Goal: Transaction & Acquisition: Purchase product/service

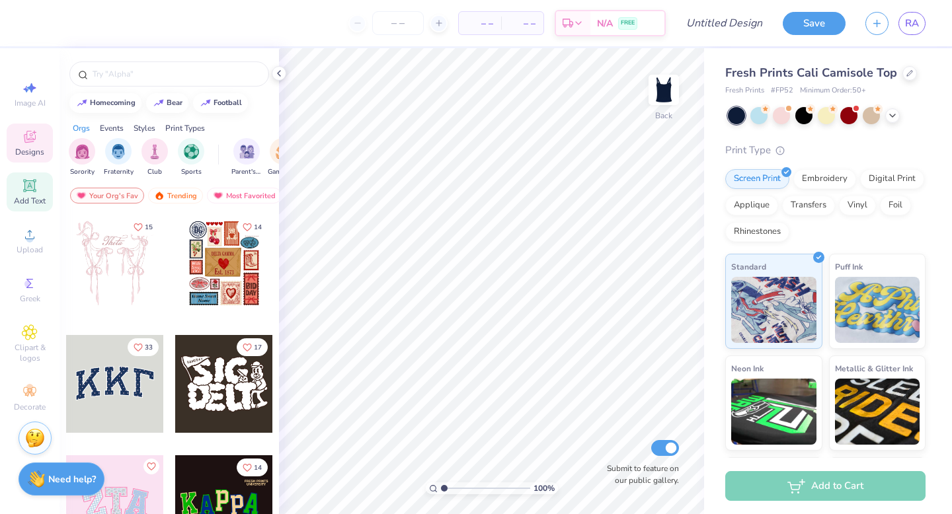
click at [29, 200] on span "Add Text" at bounding box center [30, 201] width 32 height 11
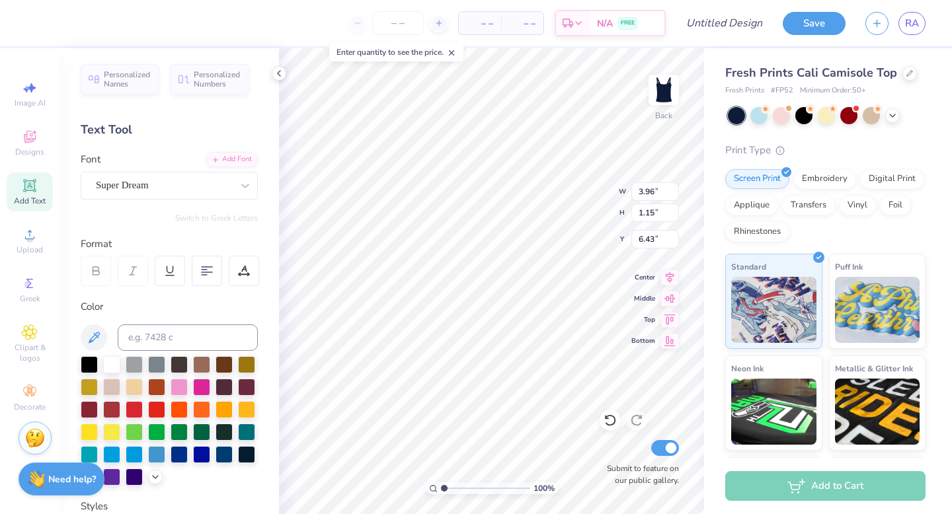
scroll to position [11, 3]
type textarea "Rusk est 1977"
click at [198, 265] on div at bounding box center [207, 271] width 30 height 30
click at [828, 178] on div "Embroidery" at bounding box center [824, 177] width 63 height 20
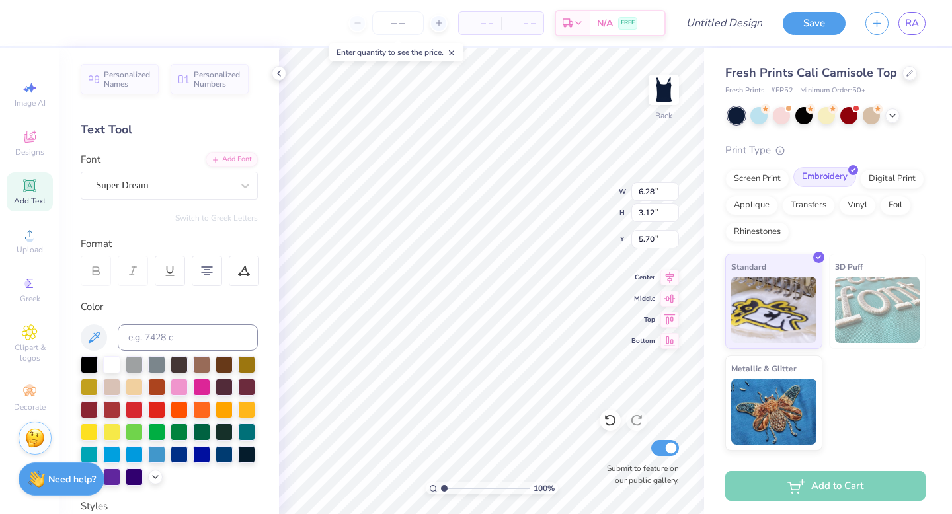
type input "6.28"
type input "3.12"
type input "5.70"
click at [151, 192] on div "Super Dream" at bounding box center [163, 185] width 139 height 20
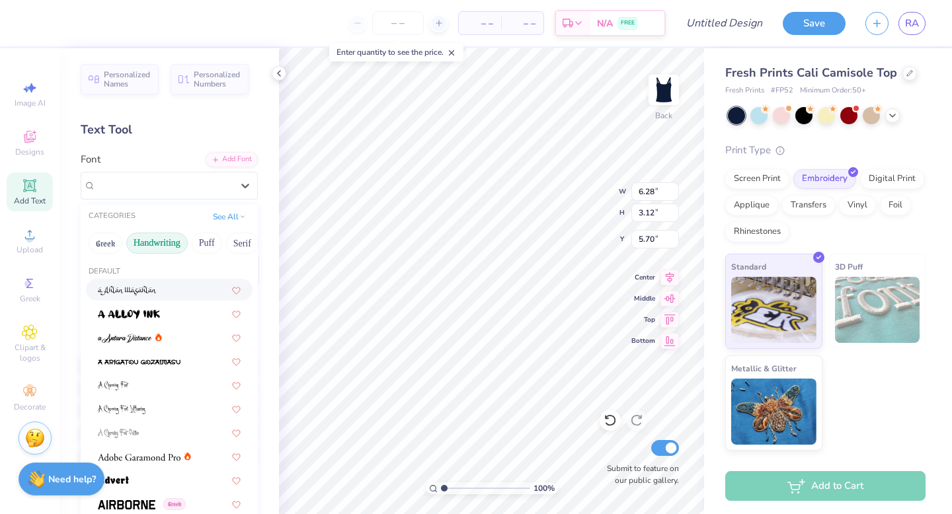
click at [165, 248] on button "Handwriting" at bounding box center [156, 243] width 61 height 21
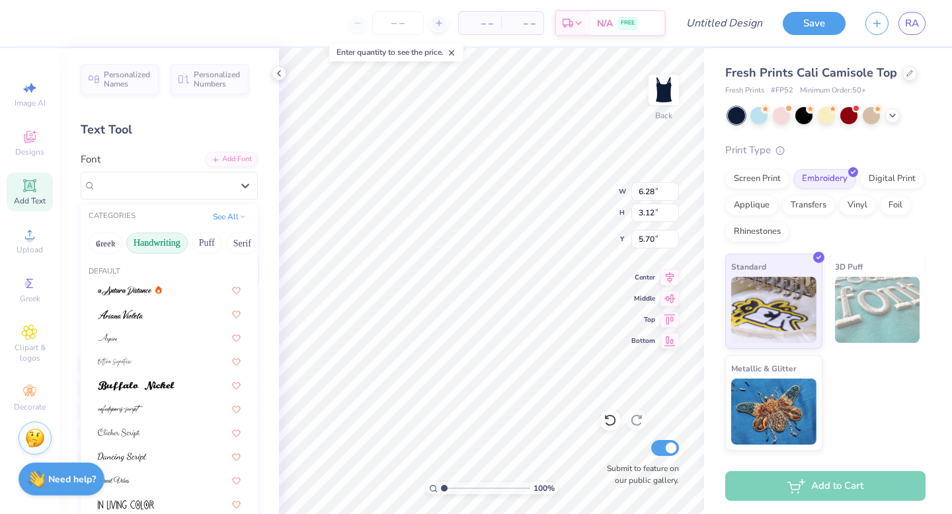
click at [165, 248] on button "Handwriting" at bounding box center [156, 243] width 61 height 21
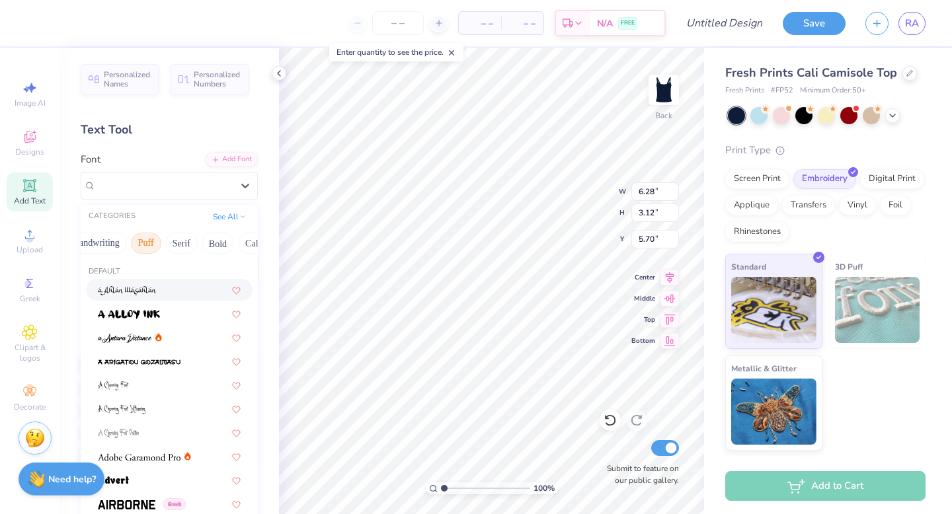
scroll to position [0, 61]
click at [184, 247] on button "Serif" at bounding box center [181, 243] width 32 height 21
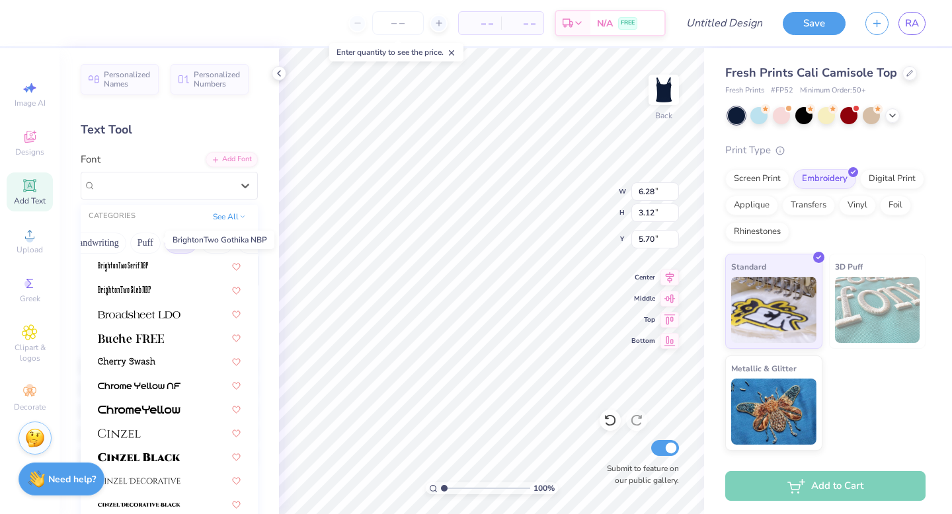
scroll to position [98, 0]
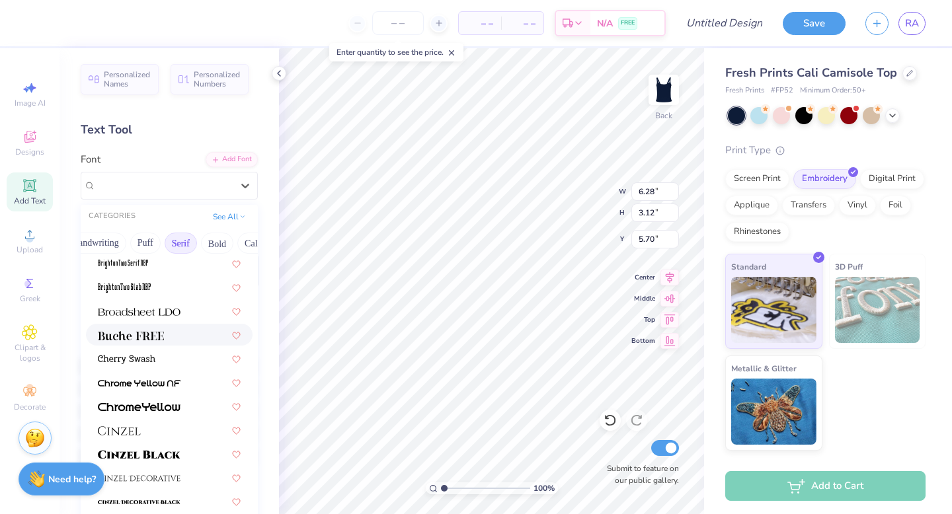
click at [150, 340] on img at bounding box center [131, 335] width 66 height 9
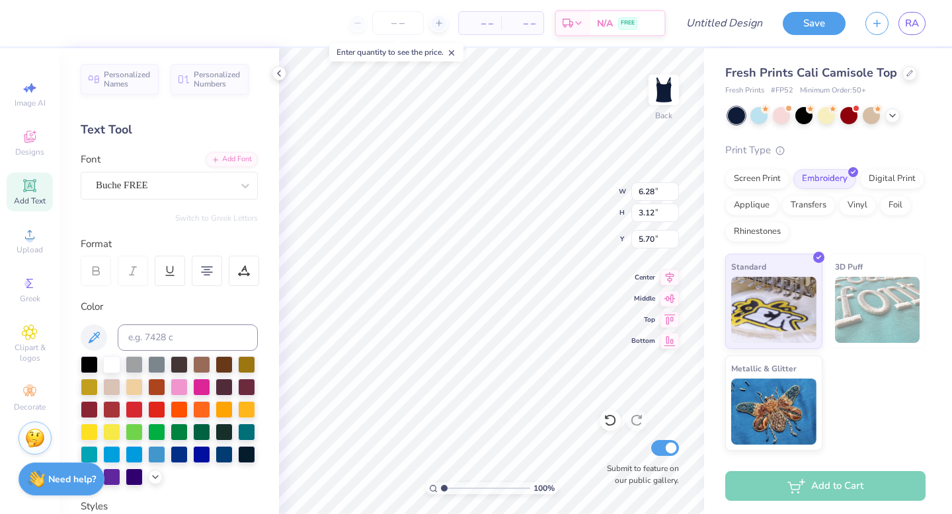
type input "5.97"
type input "3.17"
type input "5.67"
type input "3.68"
type input "1.95"
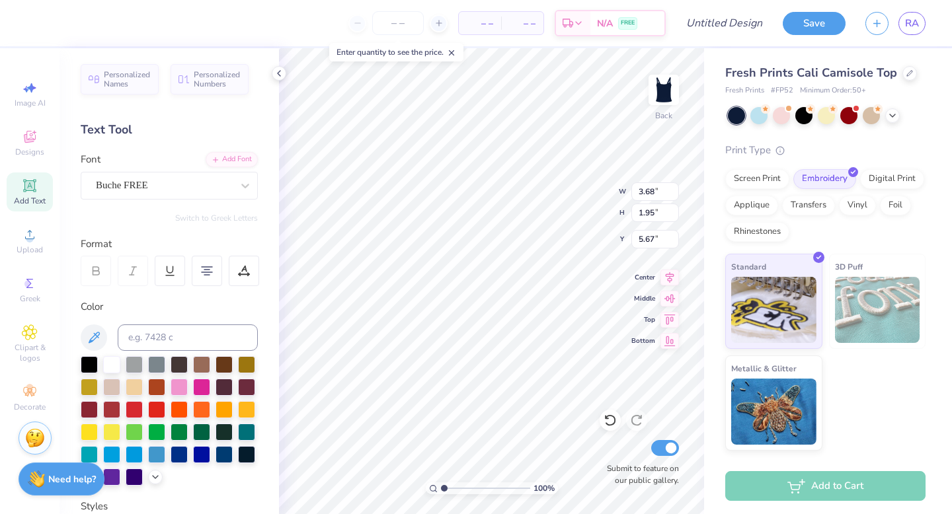
type input "2.25"
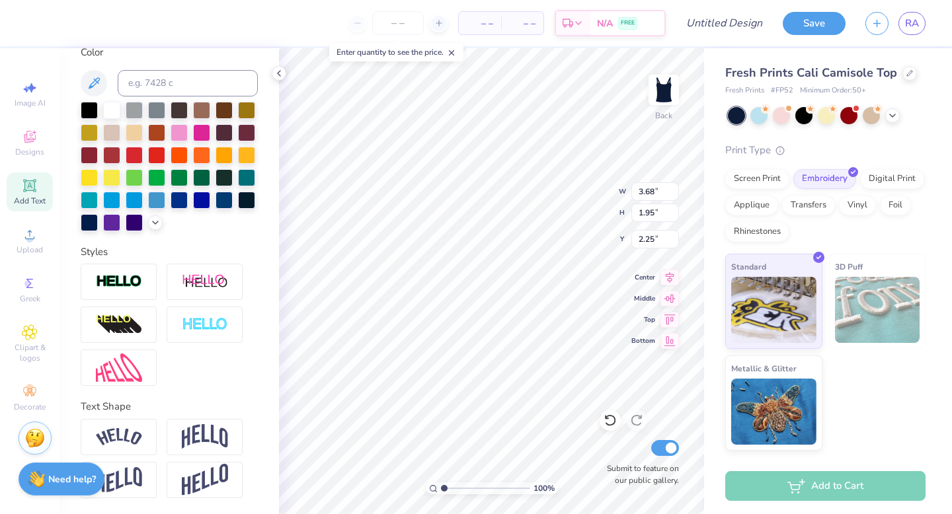
scroll to position [274, 0]
click at [188, 123] on div at bounding box center [178, 131] width 17 height 17
click at [135, 444] on img at bounding box center [119, 437] width 46 height 18
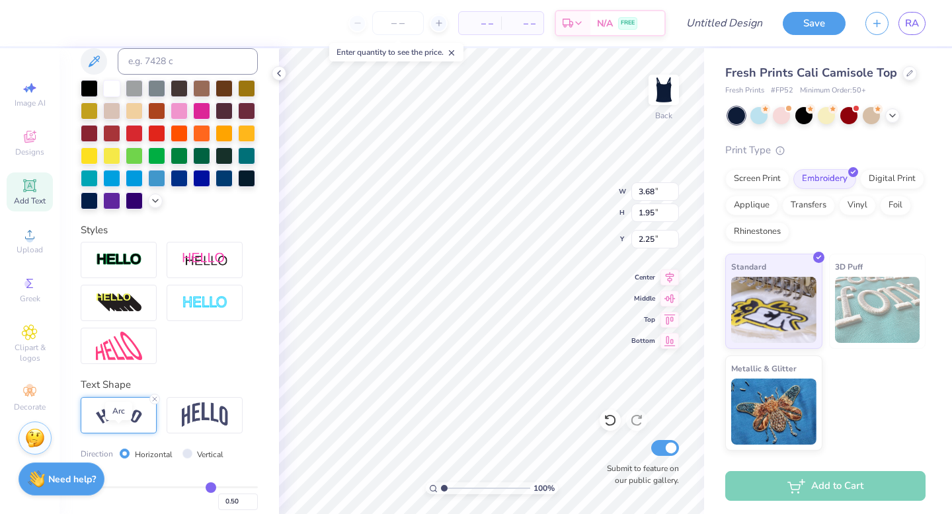
type input "4.40"
type input "2.24"
type input "2.11"
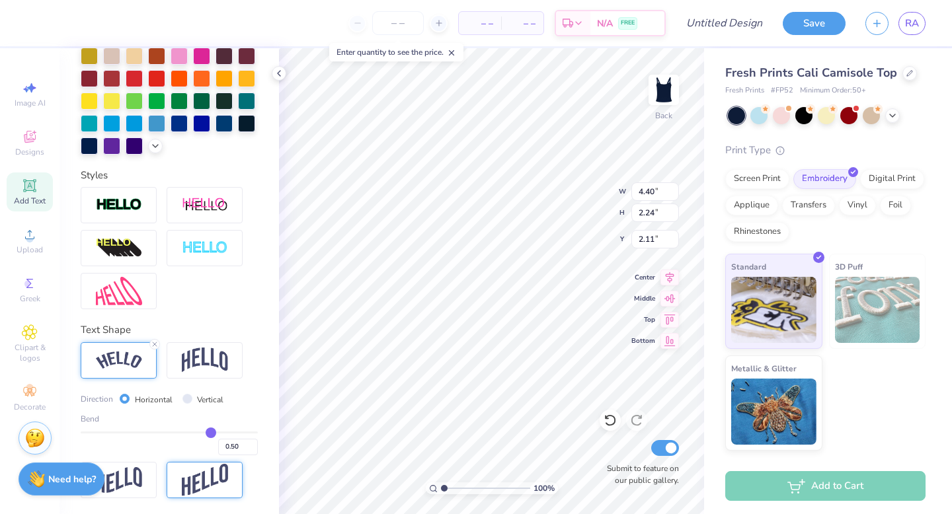
click at [199, 472] on img at bounding box center [205, 480] width 46 height 32
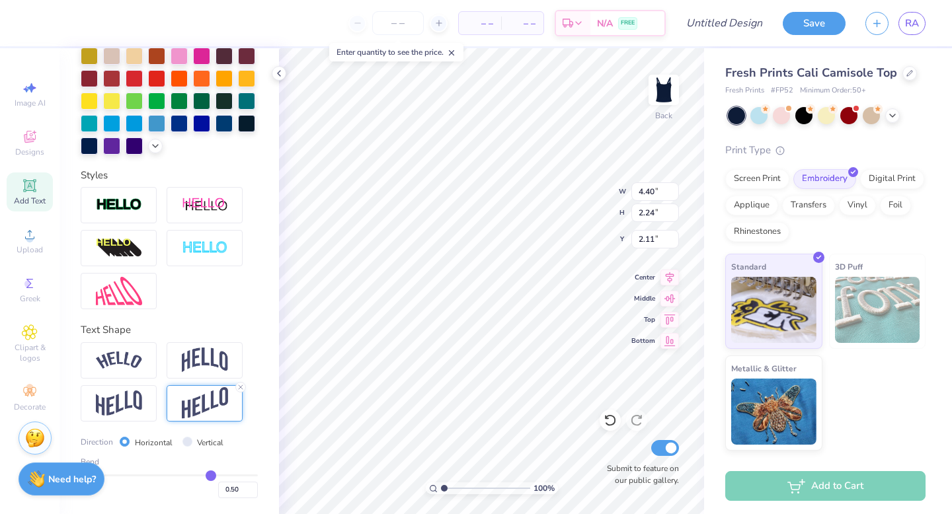
type input "3.68"
type input "3.47"
type input "1.49"
click at [213, 341] on div "Text Shape Direction Horizontal Vertical Bend 0.50" at bounding box center [169, 410] width 177 height 176
click at [207, 360] on img at bounding box center [205, 360] width 46 height 25
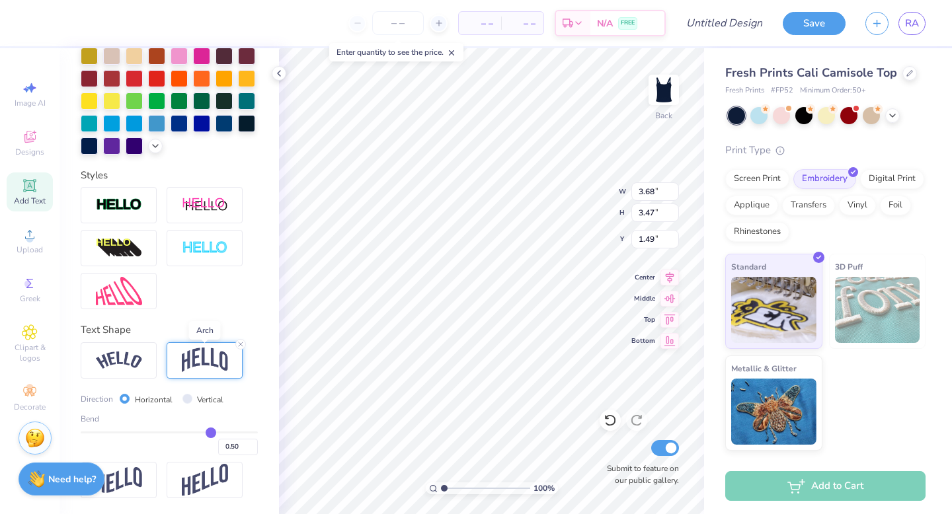
type input "2.48"
type input "1.99"
click at [137, 365] on img at bounding box center [119, 361] width 46 height 18
type input "4.40"
type input "2.24"
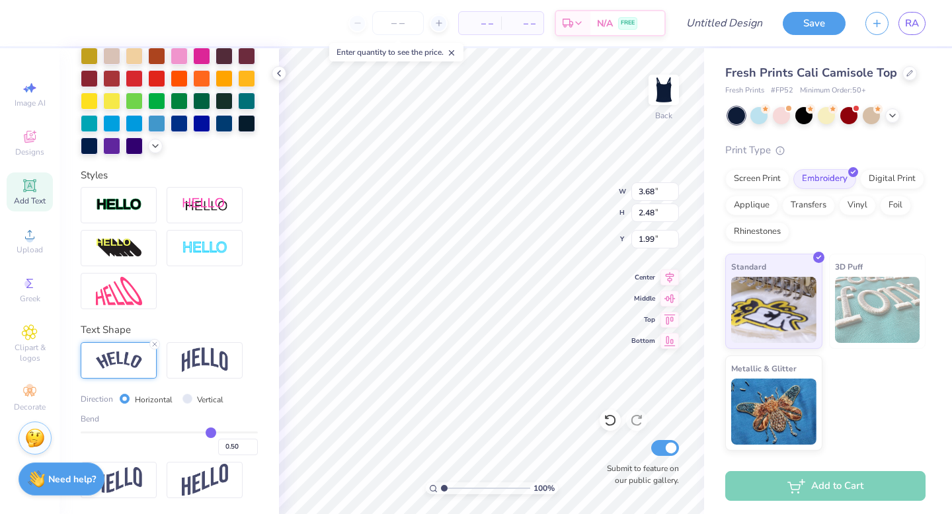
type input "2.11"
click at [137, 365] on img at bounding box center [119, 361] width 46 height 18
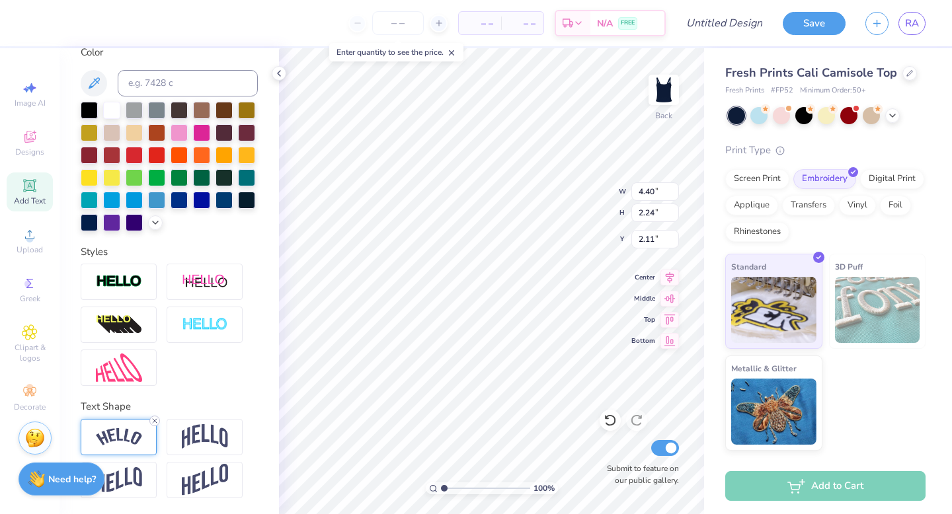
click at [156, 420] on icon at bounding box center [155, 421] width 8 height 8
type input "3.68"
type input "1.95"
type input "2.25"
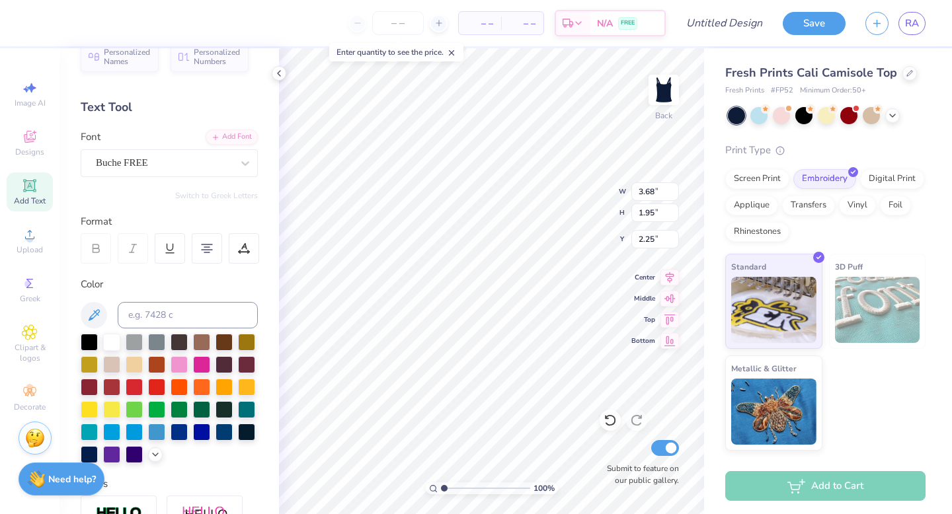
scroll to position [0, 0]
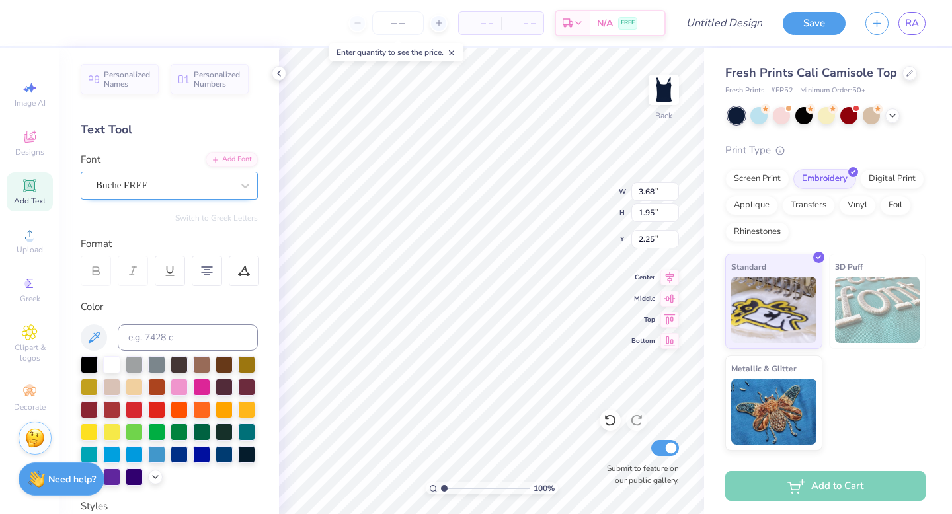
click at [221, 189] on div "Buche FREE" at bounding box center [163, 185] width 139 height 20
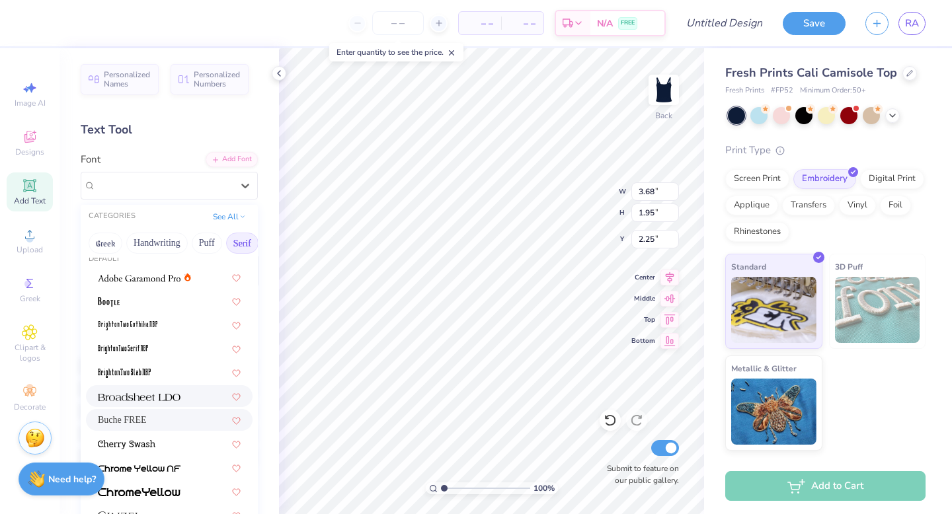
scroll to position [17, 0]
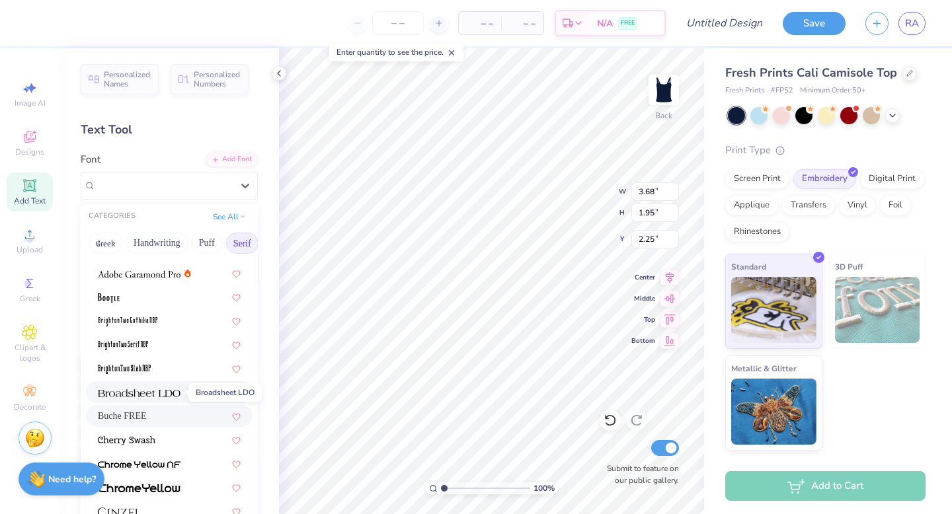
click at [170, 398] on span at bounding box center [139, 392] width 83 height 14
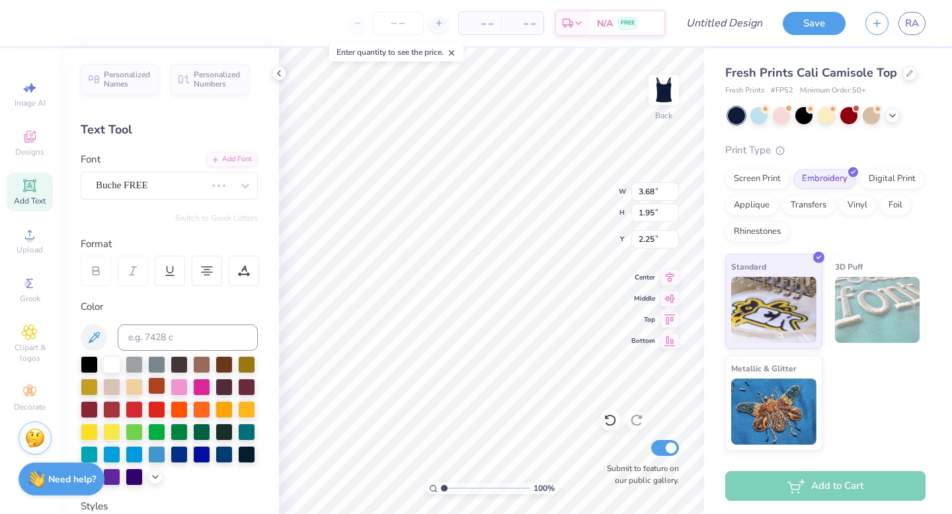
type input "3.97"
type input "1.96"
type input "2.24"
click at [190, 190] on div "Broadsheet LDO" at bounding box center [163, 185] width 139 height 20
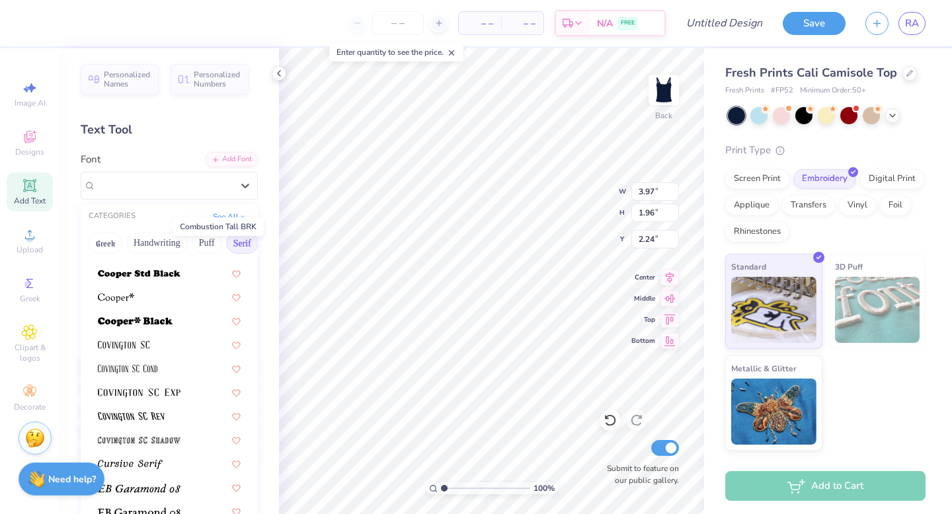
scroll to position [586, 0]
click at [126, 298] on img at bounding box center [116, 299] width 36 height 9
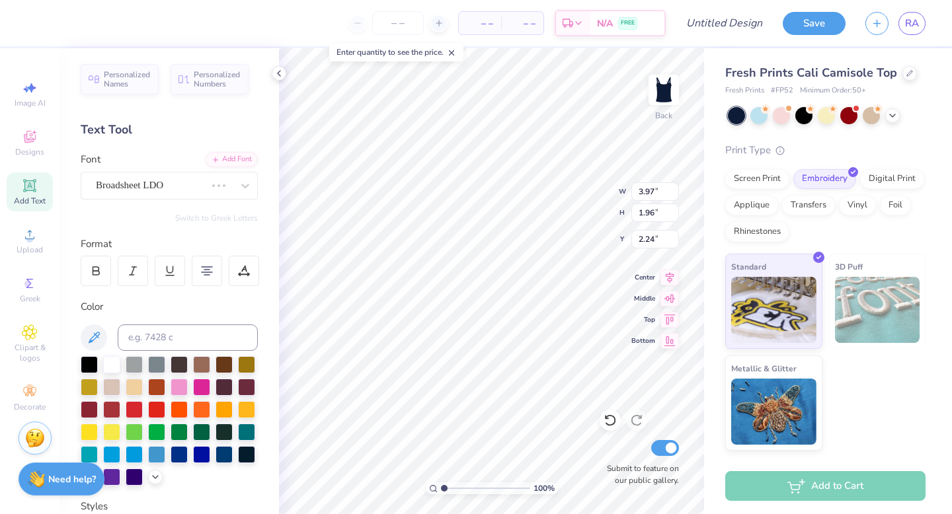
click at [126, 298] on div "Personalized Names Personalized Numbers Text Tool Add Font Font Broadsheet LDO …" at bounding box center [168, 281] width 219 height 466
type input "3.28"
type input "2.03"
type input "2.21"
click at [188, 182] on div at bounding box center [163, 185] width 139 height 20
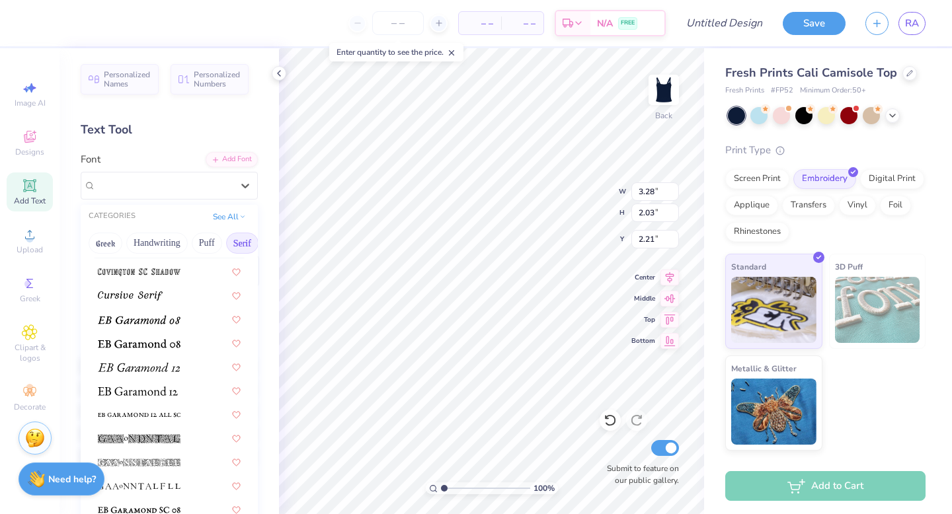
scroll to position [757, 0]
click at [148, 348] on span at bounding box center [139, 342] width 83 height 14
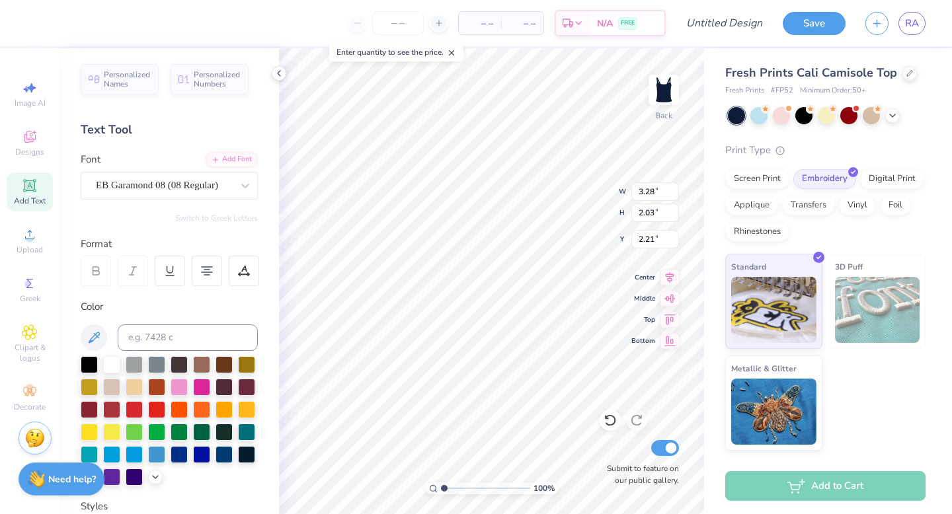
type input "2.81"
type input "2.11"
type input "2.17"
click at [175, 174] on div "EB Garamond 08 (08 Regular)" at bounding box center [169, 186] width 177 height 28
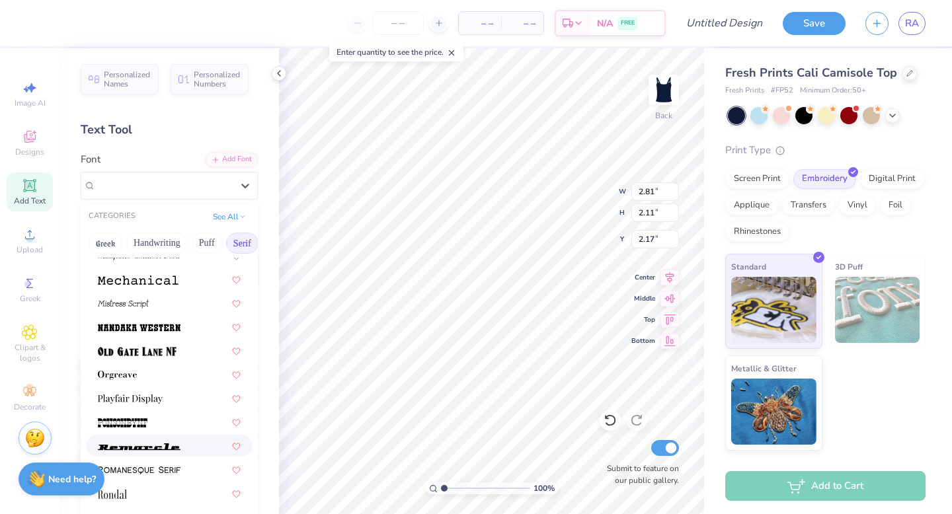
scroll to position [1376, 0]
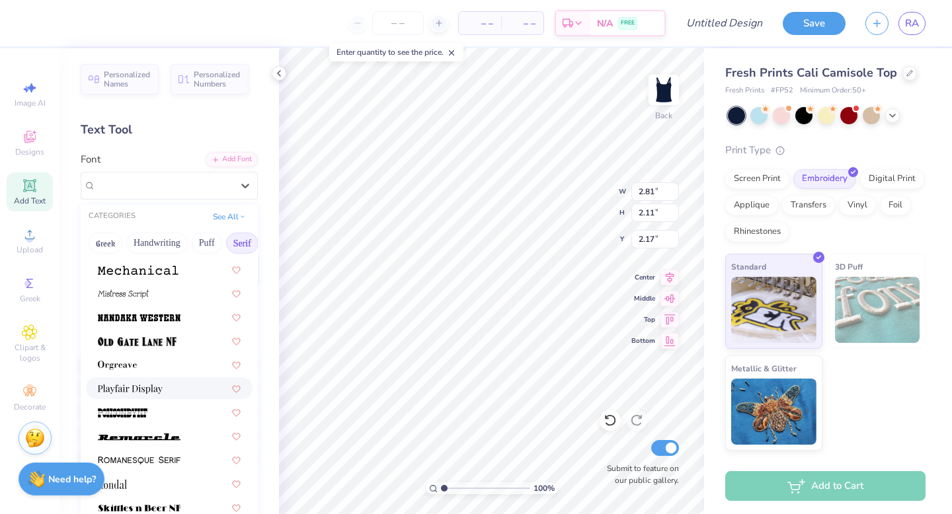
click at [117, 379] on div at bounding box center [169, 388] width 167 height 22
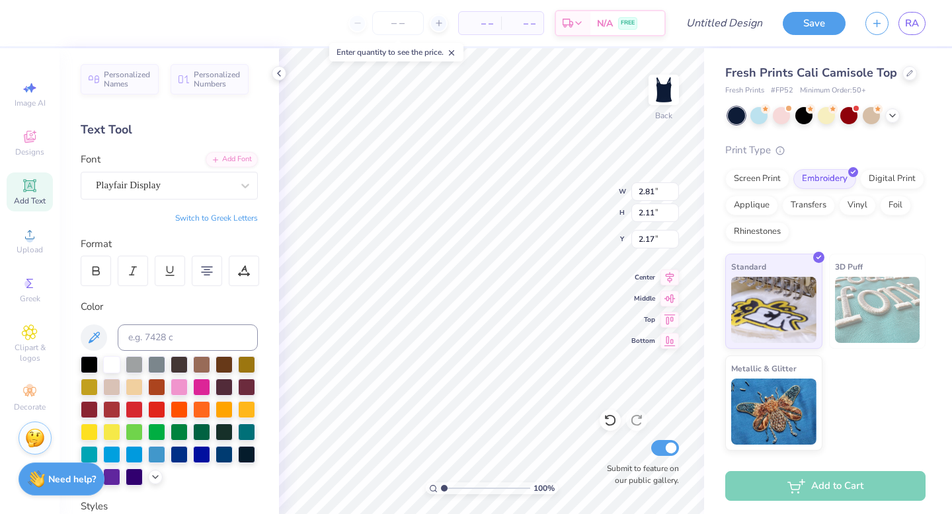
type input "3.21"
type input "2.15"
click at [185, 188] on div "Playfair Display" at bounding box center [163, 185] width 139 height 20
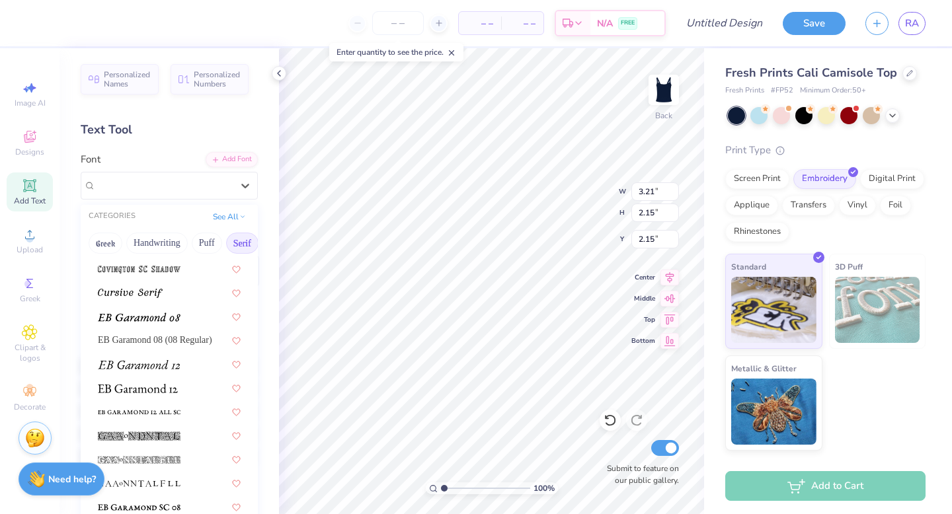
scroll to position [759, 0]
click at [153, 297] on img at bounding box center [130, 292] width 65 height 9
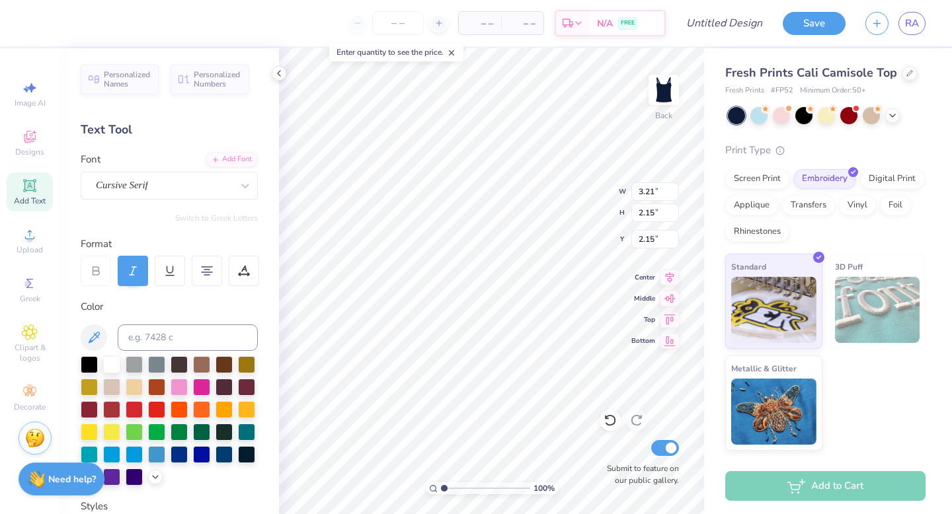
type input "3.94"
type input "1.98"
type input "2.24"
click at [20, 268] on div "Image AI Designs Add Text Upload Greek Clipart & logos Decorate" at bounding box center [30, 246] width 46 height 343
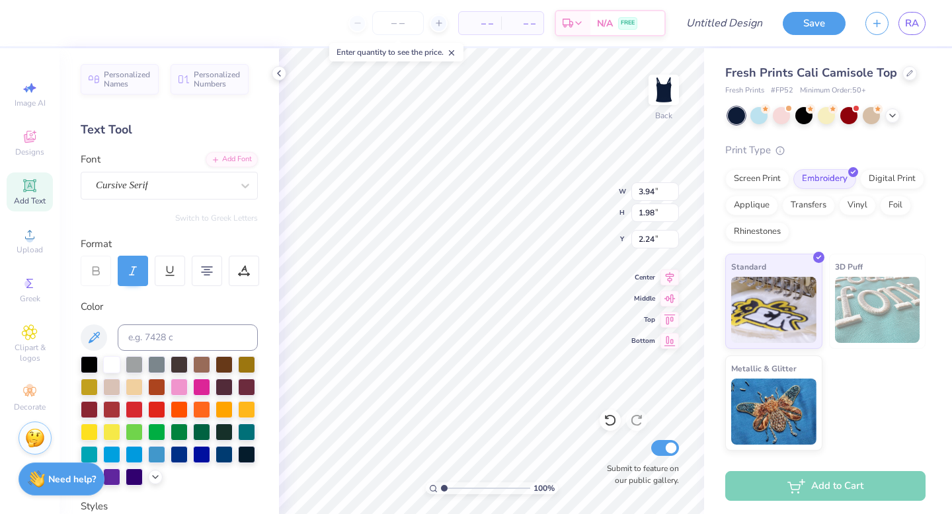
scroll to position [11, 3]
click at [799, 130] on div "Fresh Prints Cali Camisole Top Fresh Prints # FP52 Minimum Order: 50 + Print Ty…" at bounding box center [825, 257] width 200 height 387
click at [24, 145] on div "Designs" at bounding box center [30, 143] width 46 height 39
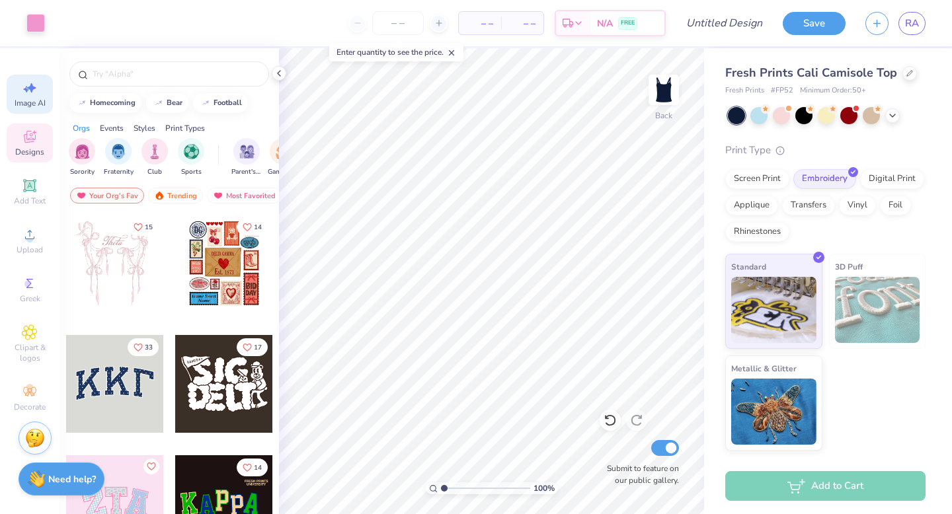
click at [23, 96] on div "Image AI" at bounding box center [30, 94] width 46 height 39
select select "4"
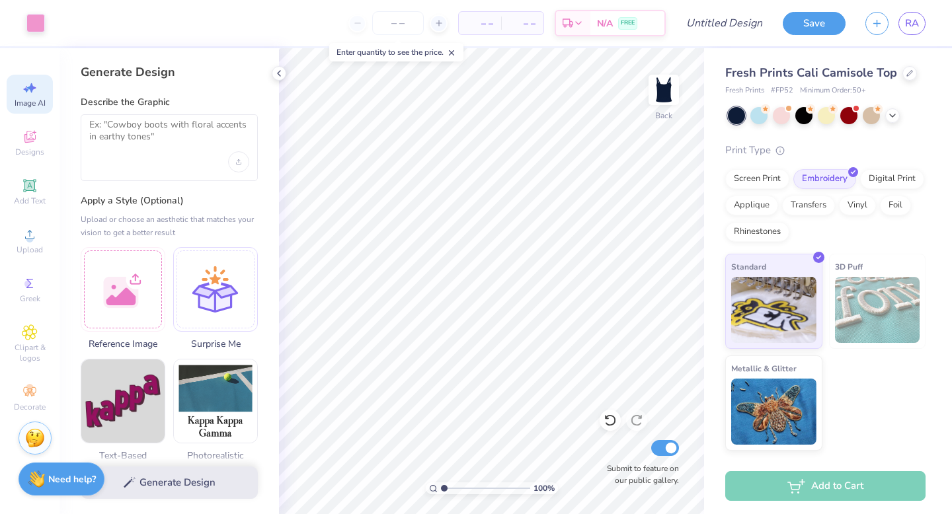
click at [28, 268] on div "Image AI Designs Add Text Upload Greek Clipart & logos Decorate" at bounding box center [30, 246] width 46 height 343
click at [34, 341] on div "Clipart & logos" at bounding box center [30, 344] width 46 height 50
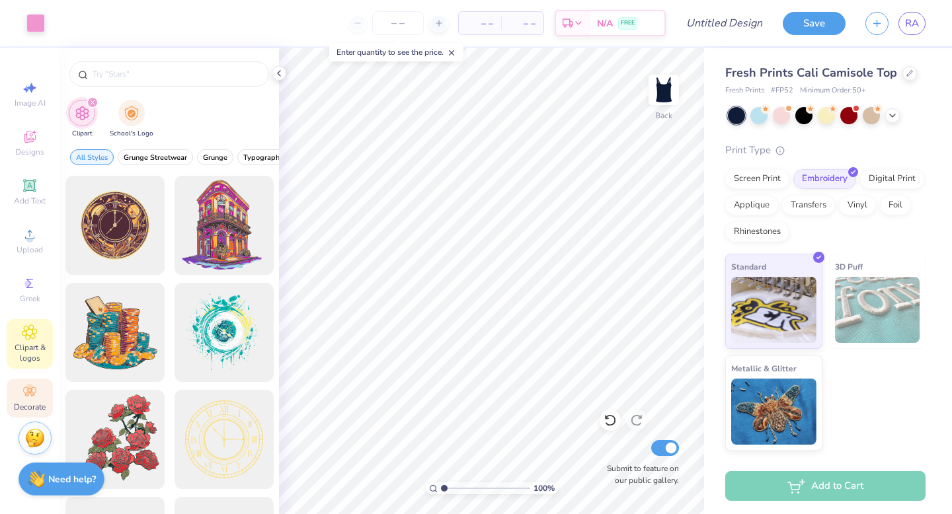
click at [28, 394] on icon at bounding box center [29, 391] width 13 height 9
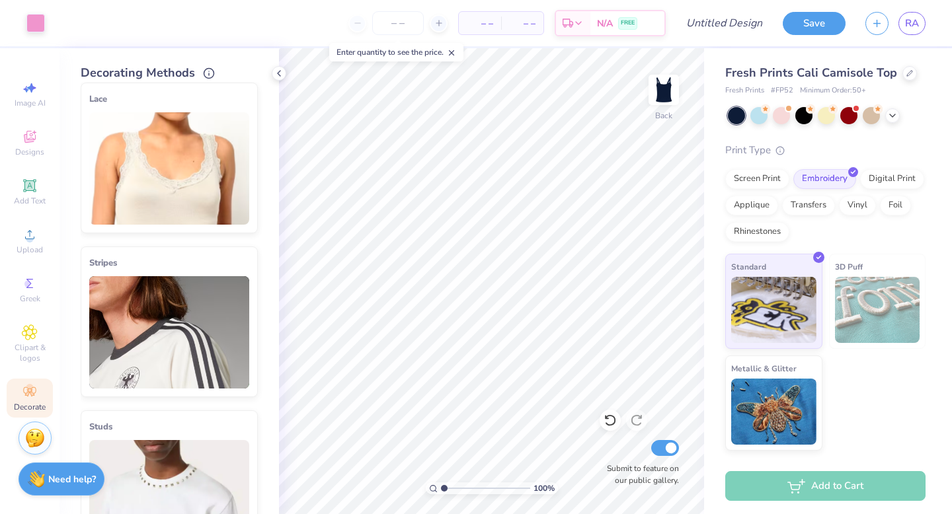
scroll to position [0, 0]
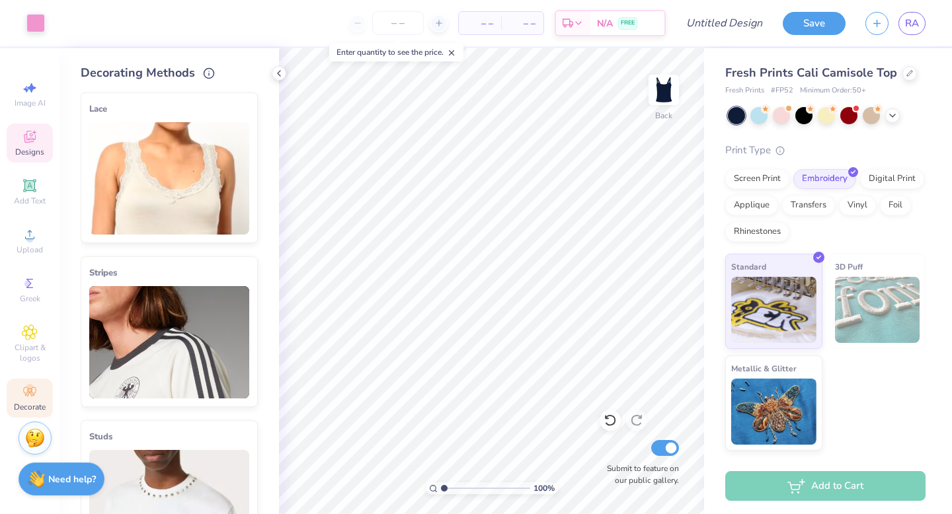
click at [25, 151] on span "Designs" at bounding box center [29, 152] width 29 height 11
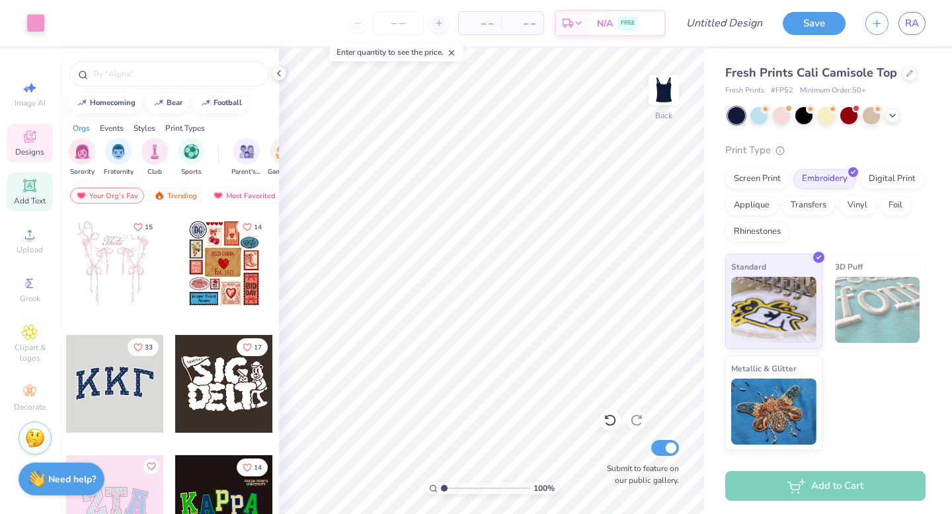
click at [26, 207] on div "Add Text" at bounding box center [30, 191] width 46 height 39
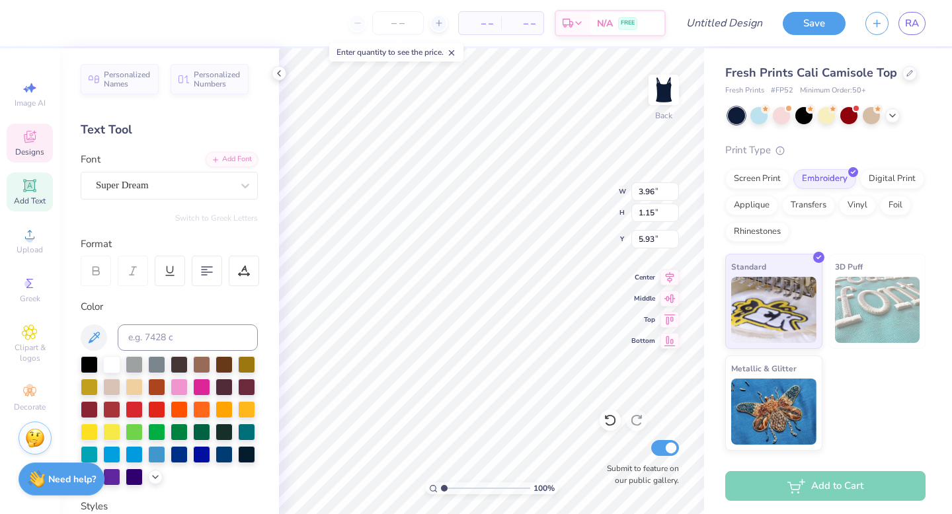
click at [32, 153] on span "Designs" at bounding box center [29, 152] width 29 height 11
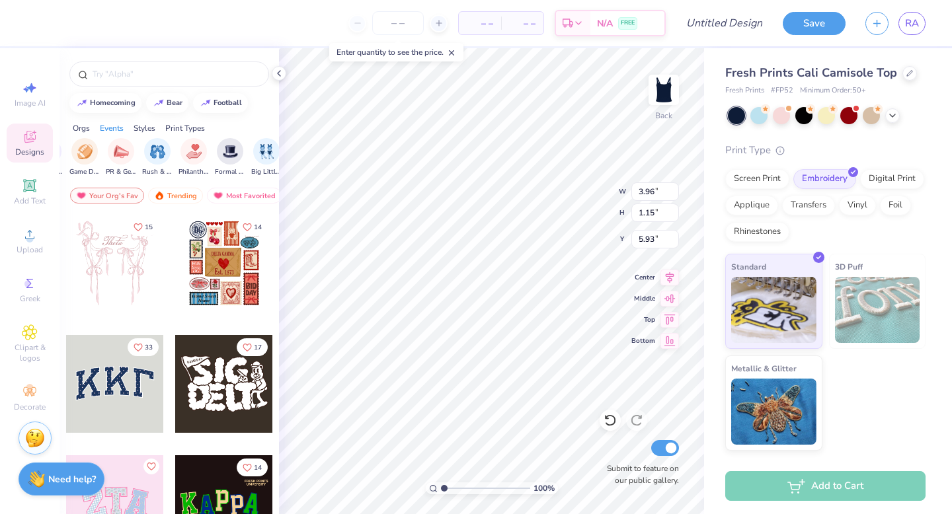
scroll to position [0, 199]
click at [181, 126] on div "Print Types" at bounding box center [185, 128] width 40 height 12
click at [86, 157] on img "filter for Embroidery" at bounding box center [82, 150] width 15 height 15
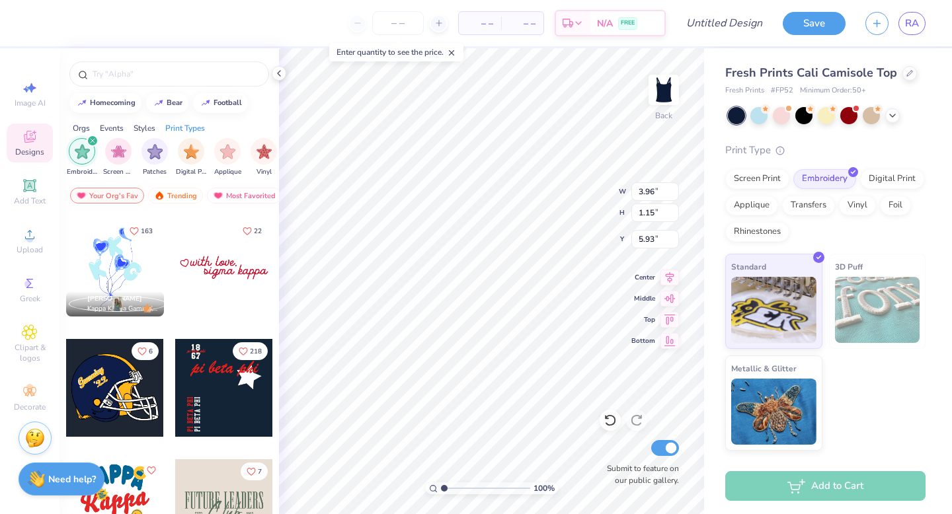
scroll to position [360, 0]
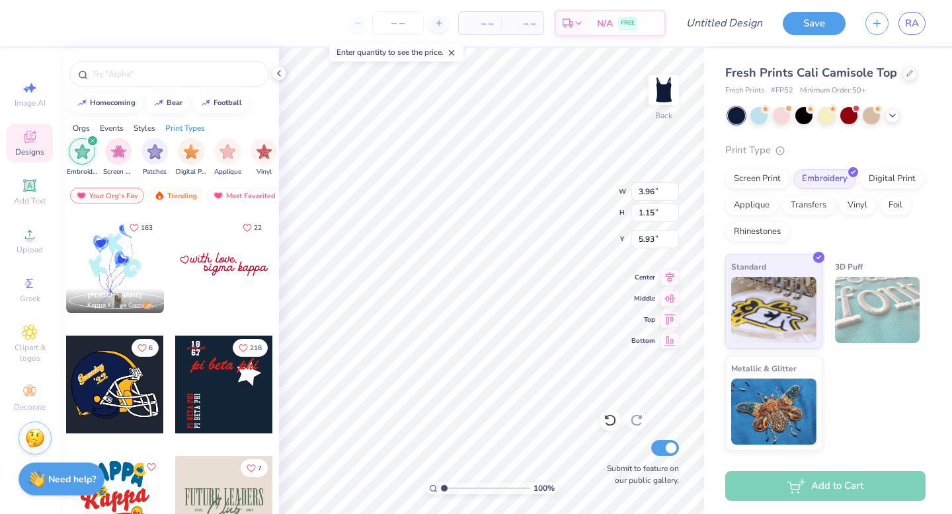
click at [194, 280] on div at bounding box center [224, 264] width 98 height 98
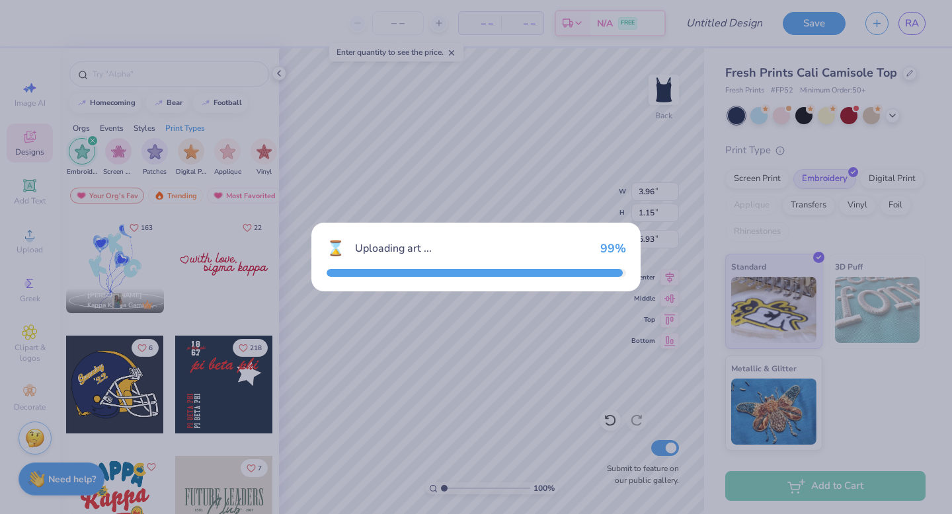
type input "5.82"
type input "1.46"
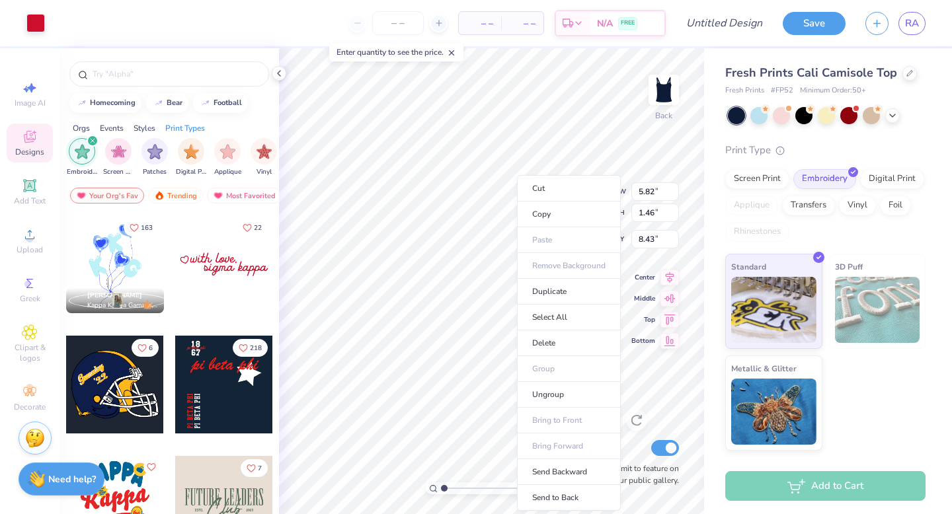
type input "8.44"
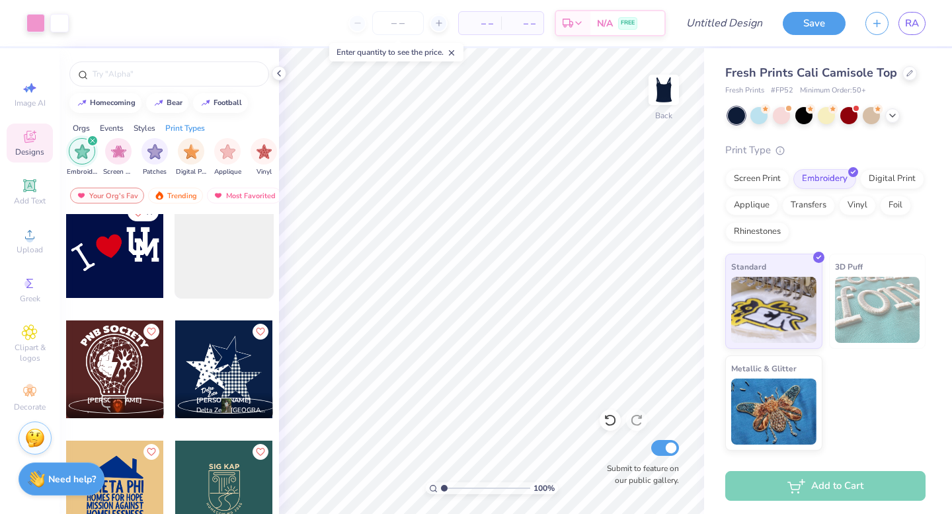
scroll to position [1840, 0]
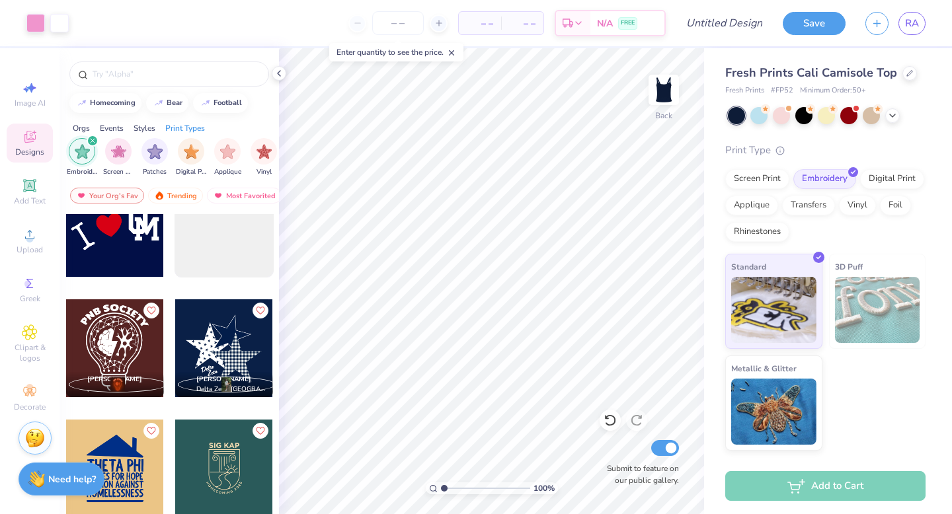
click at [232, 357] on div at bounding box center [224, 348] width 98 height 98
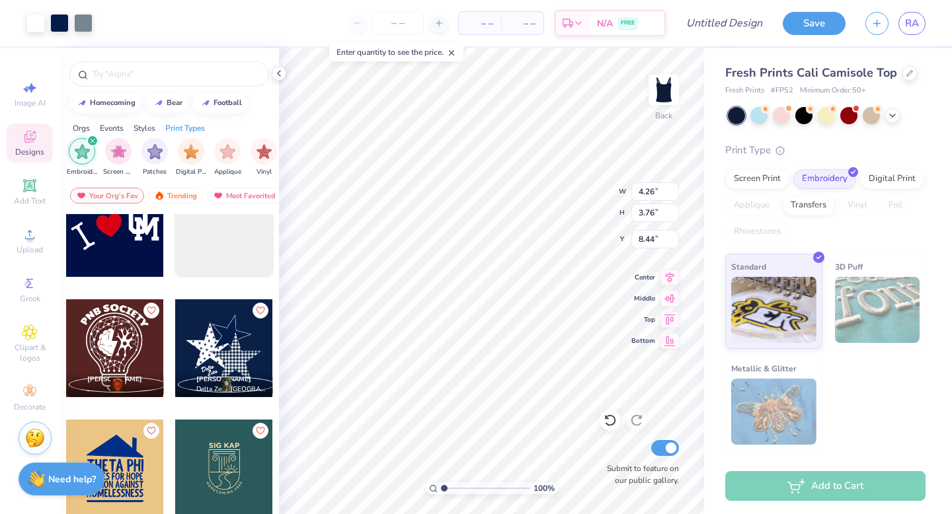
type input "8.44"
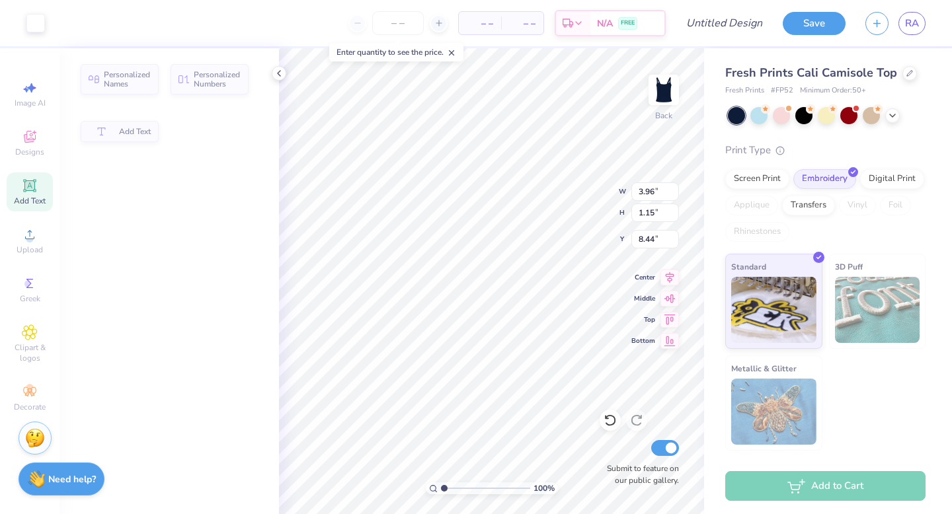
type input "3.96"
type input "1.15"
type input "5.93"
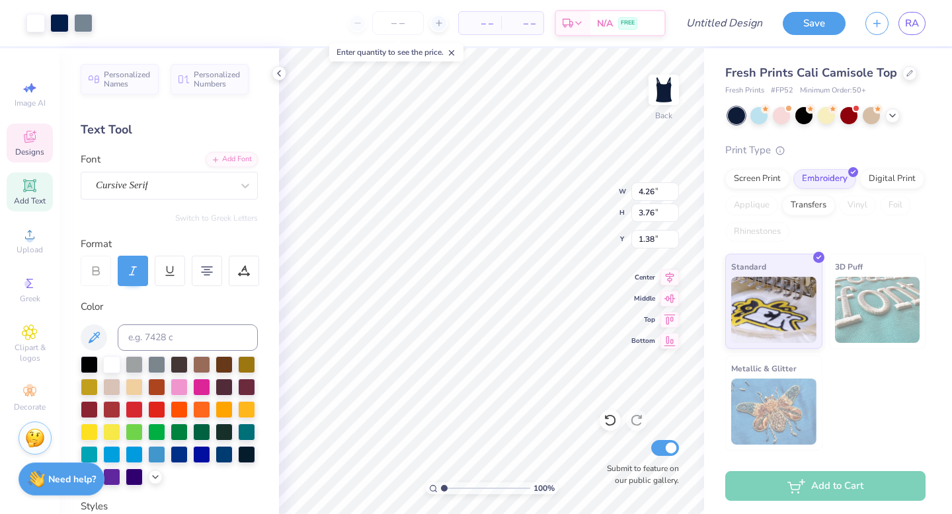
type input "1.38"
type textarea "Rusk Eating House"
click at [209, 272] on 380 at bounding box center [207, 272] width 11 height 0
type input "4.15"
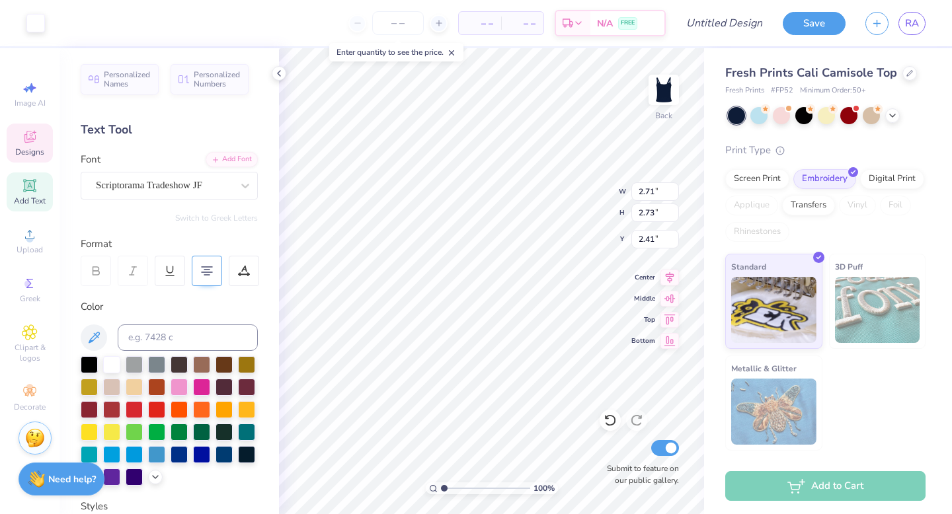
type input "1.66"
type input "0.99"
type input "4.15"
type input "2.90"
type input "2.77"
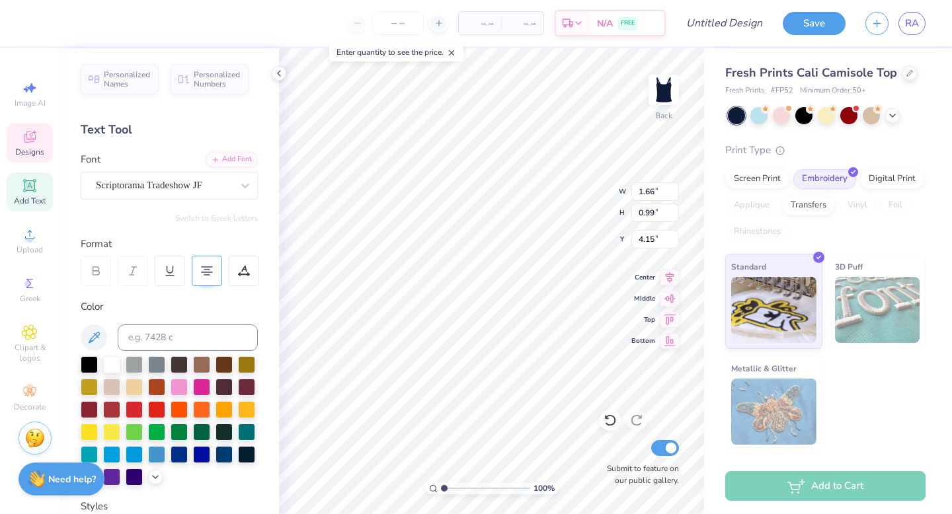
type input "2.37"
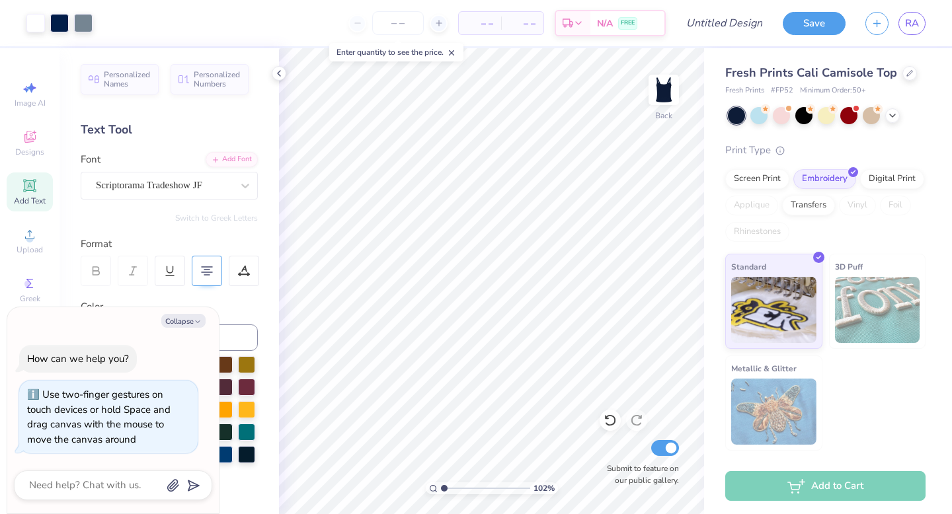
type input "1.02180664192717"
type textarea "x"
type input "1.22224038939775"
type textarea "x"
type input "1.22224038939775"
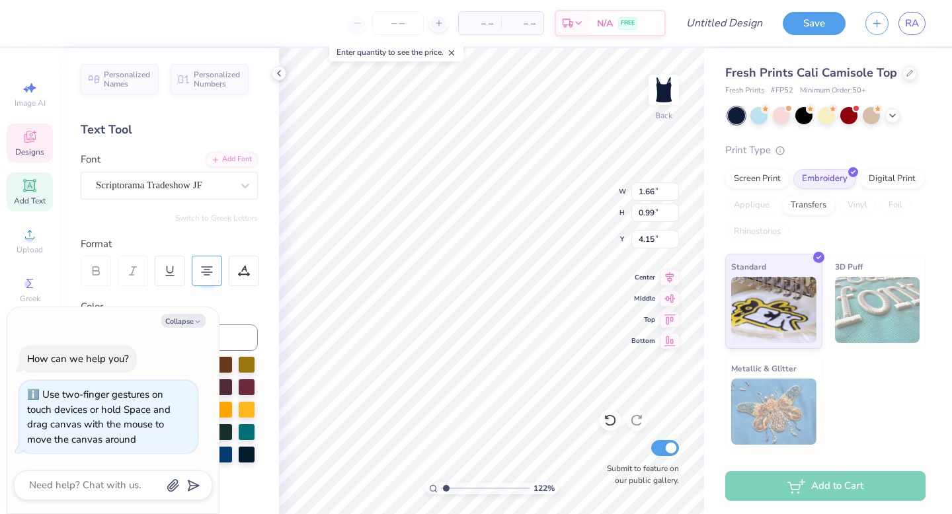
type textarea "x"
type input "1.22224038939775"
type textarea "x"
type input "1.22224038939775"
type textarea "x"
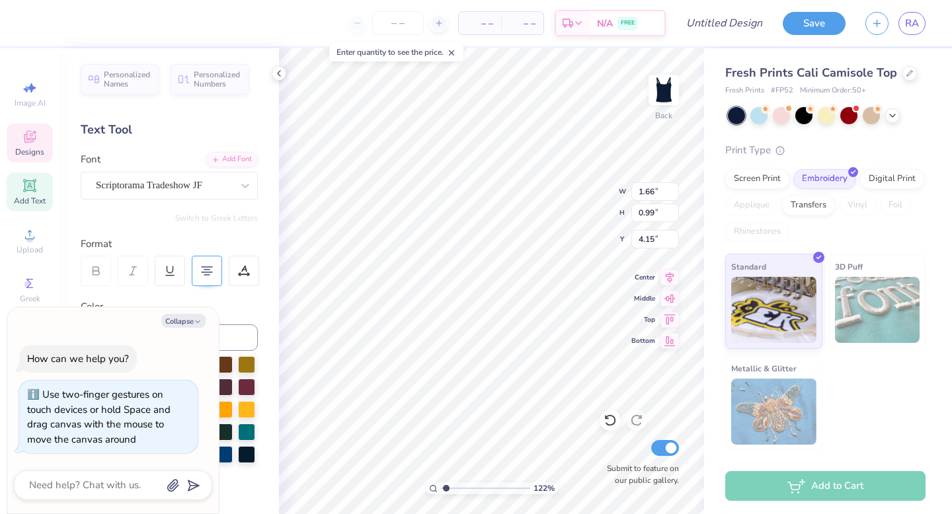
type input "1.22224038939775"
type textarea "x"
type input "1.22224038939775"
type textarea "x"
type input "1.22224038939775"
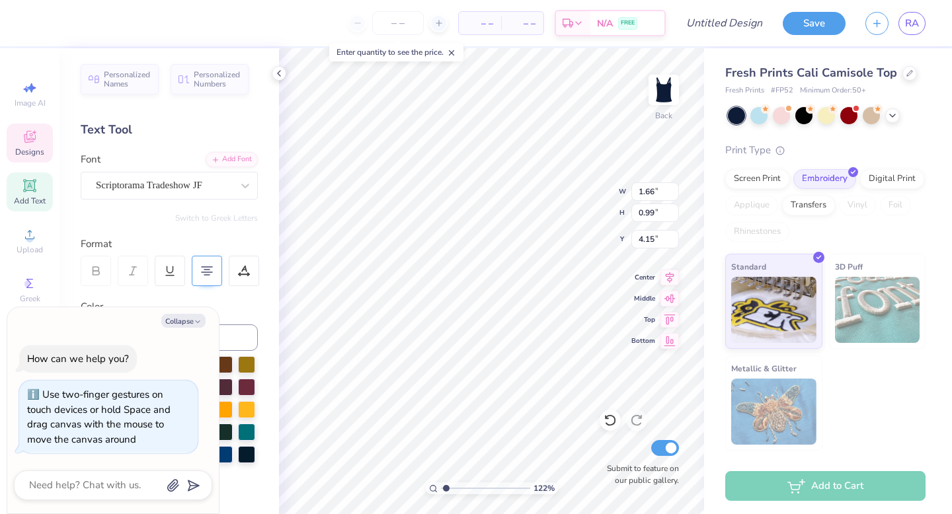
type textarea "x"
type input "1.22224038939775"
type textarea "x"
type input "1.22224038939775"
type textarea "x"
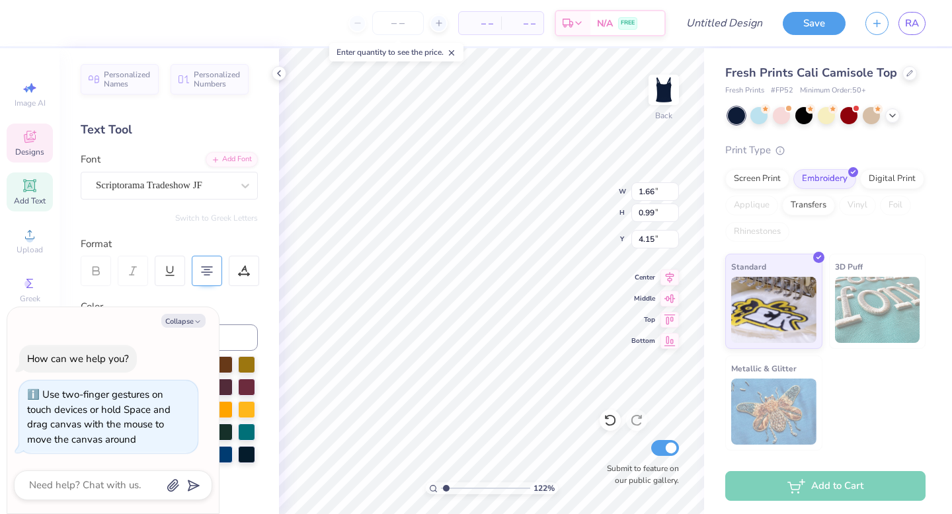
type input "1.22224038939775"
type textarea "x"
type input "1.22224038939775"
type textarea "x"
type input "1.22224038939775"
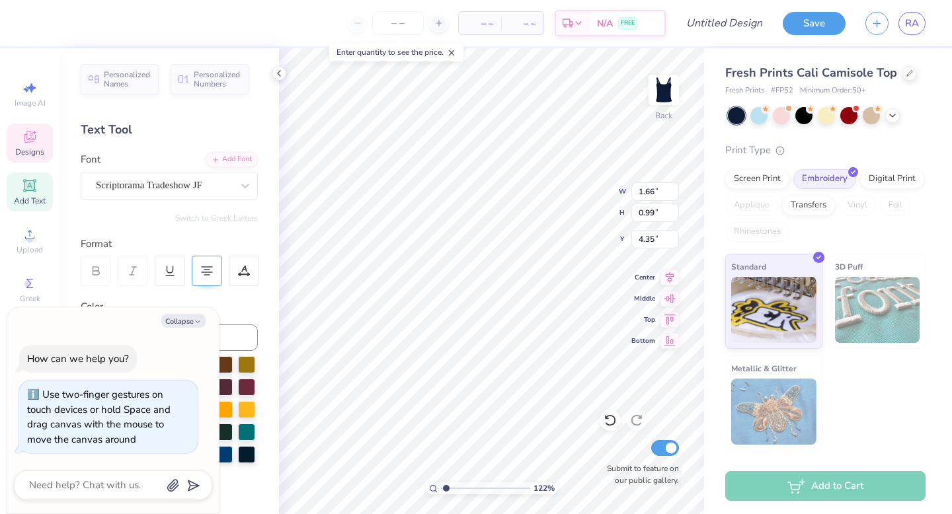
type textarea "x"
type input "4.15"
type input "1.22224038939775"
type textarea "x"
type input "1.22224038939775"
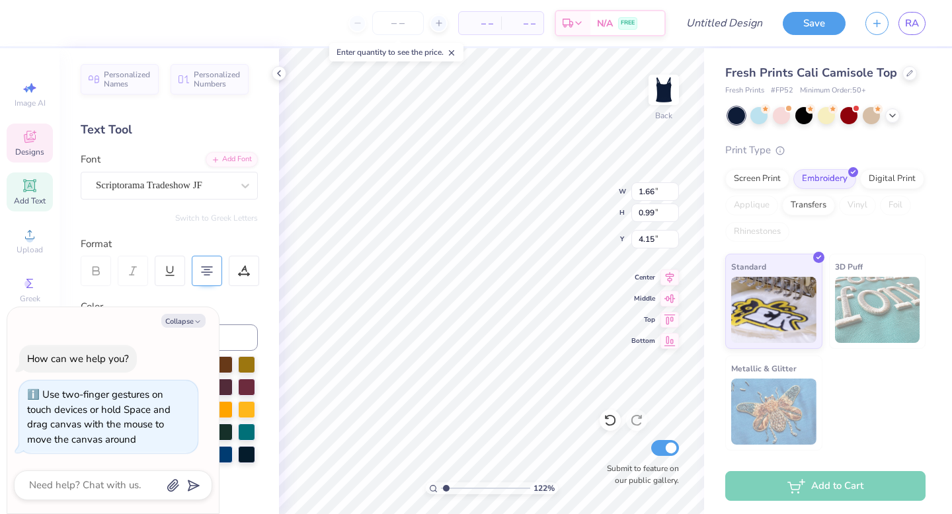
type textarea "x"
type input "1.22224038939775"
type textarea "x"
type input "1.22224038939775"
type textarea "x"
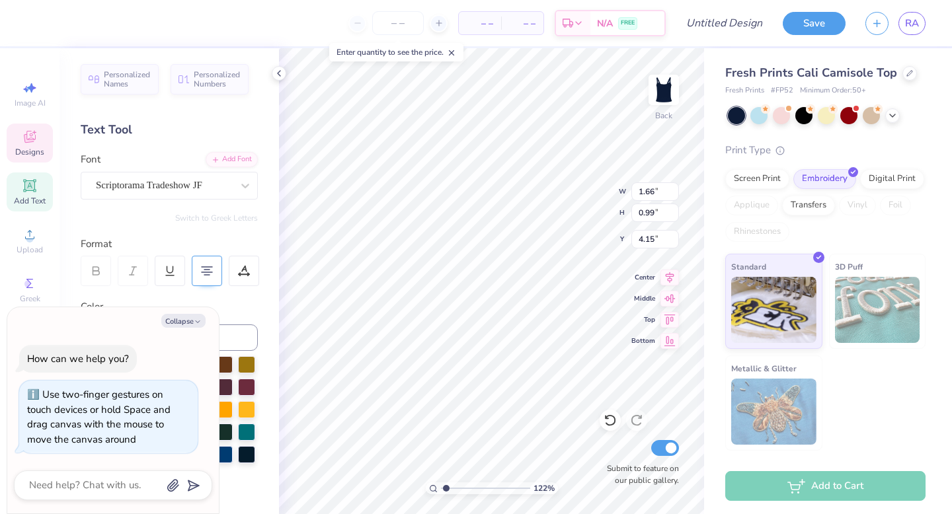
type input "1.22224038939775"
type textarea "x"
type input "1.21656368598556"
type textarea "x"
type input "1.21656368598556"
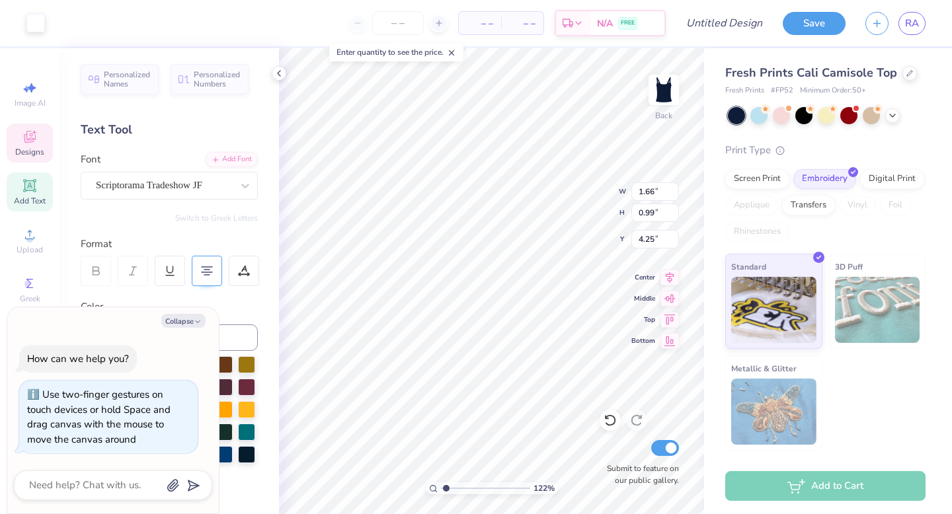
type textarea "x"
type input "1.21656368598556"
type textarea "x"
type input "1.21656368598556"
type textarea "x"
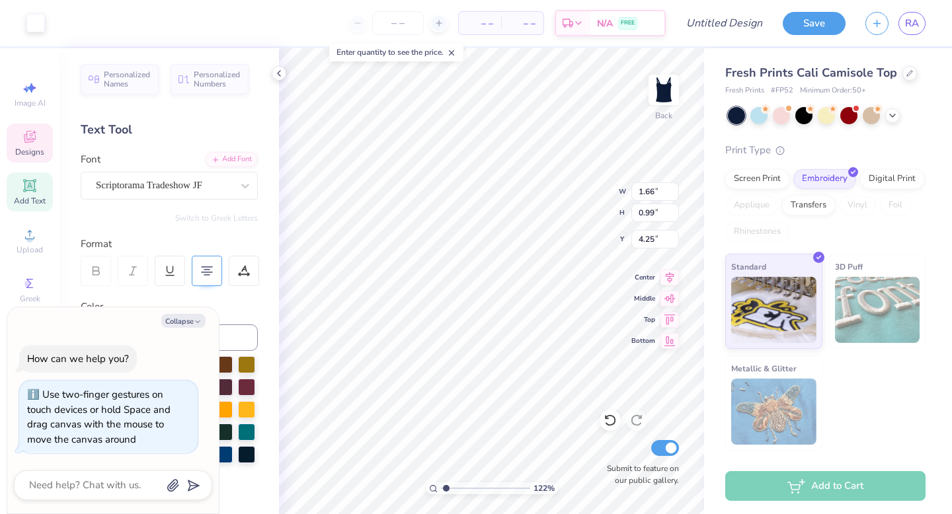
scroll to position [11, 1]
type input "1.21656368598556"
type textarea "x"
type input "1.21656368598556"
type textarea "x"
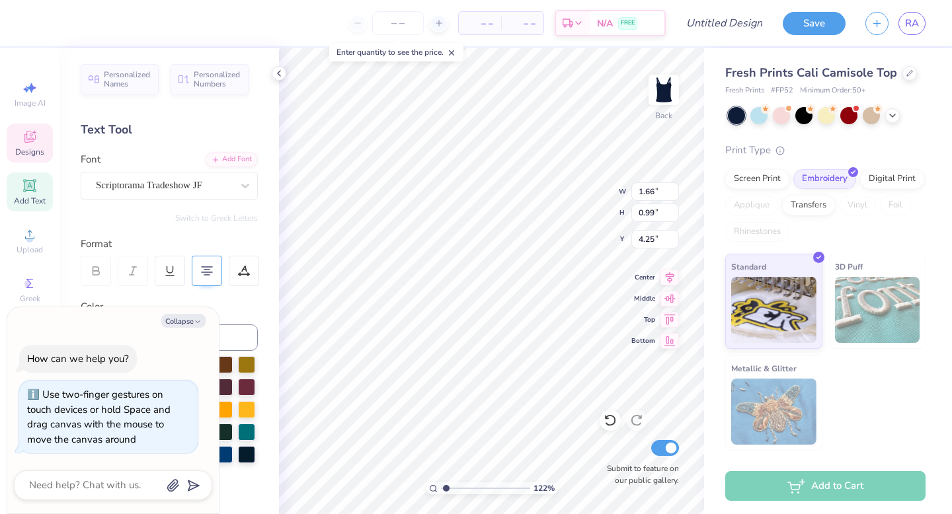
type input "1.21656368598556"
type textarea "x"
type input "1.21656368598556"
type textarea "x"
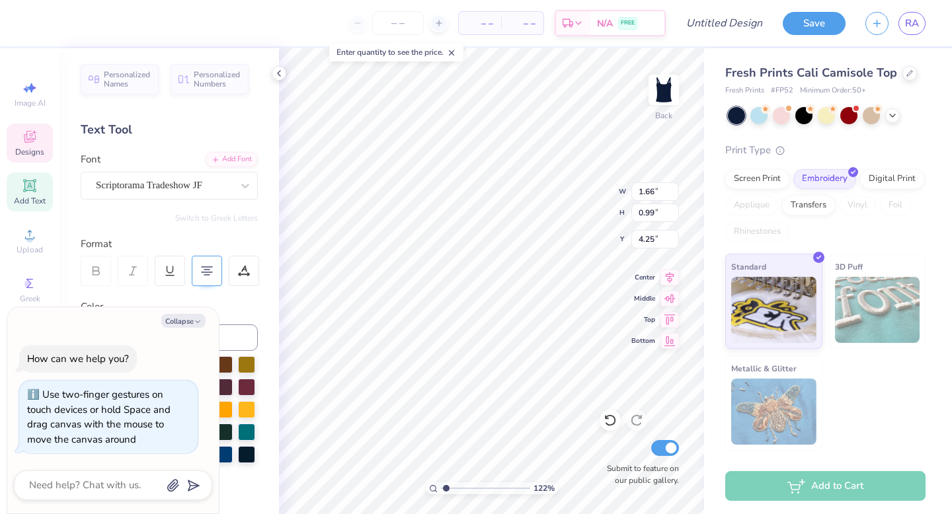
type input "1.21656368598556"
type textarea "x"
type input "1.21656368598556"
type textarea "x"
type input "1.21656368598556"
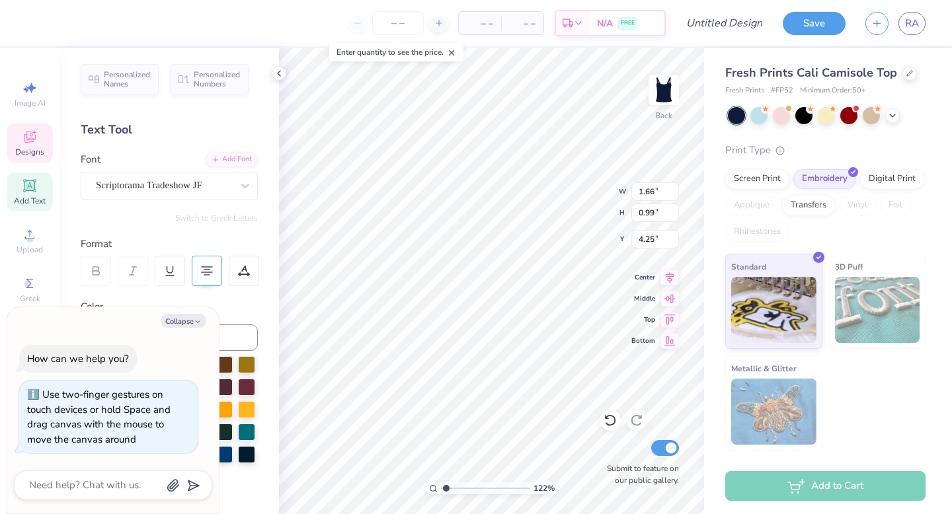
type textarea "x"
type textarea "[PERSON_NAME]"
type input "1.21656368598556"
type textarea "x"
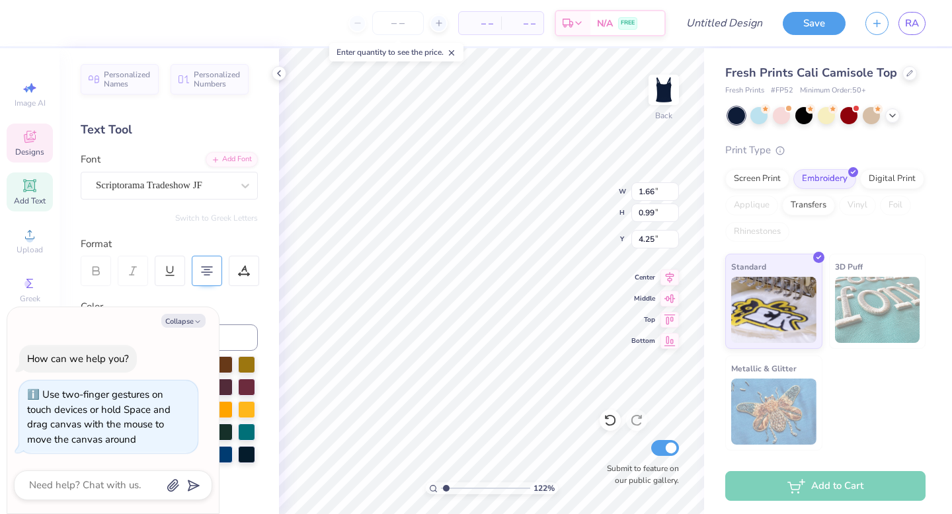
type textarea "[PERSON_NAME]"
type input "1.21656368598556"
type textarea "x"
type input "1.21656368598556"
type textarea "x"
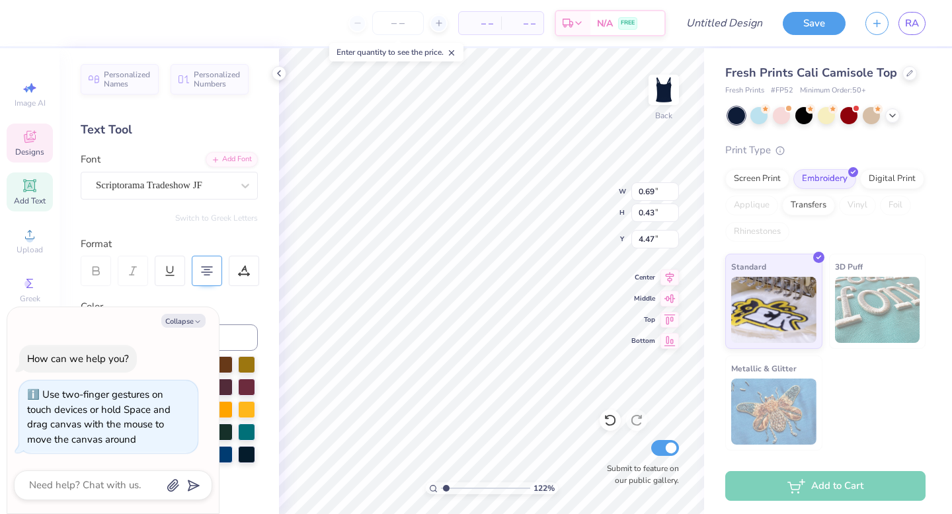
type input "1.21656368598556"
type textarea "x"
type input "1.21656368598556"
type textarea "x"
type input "0.99"
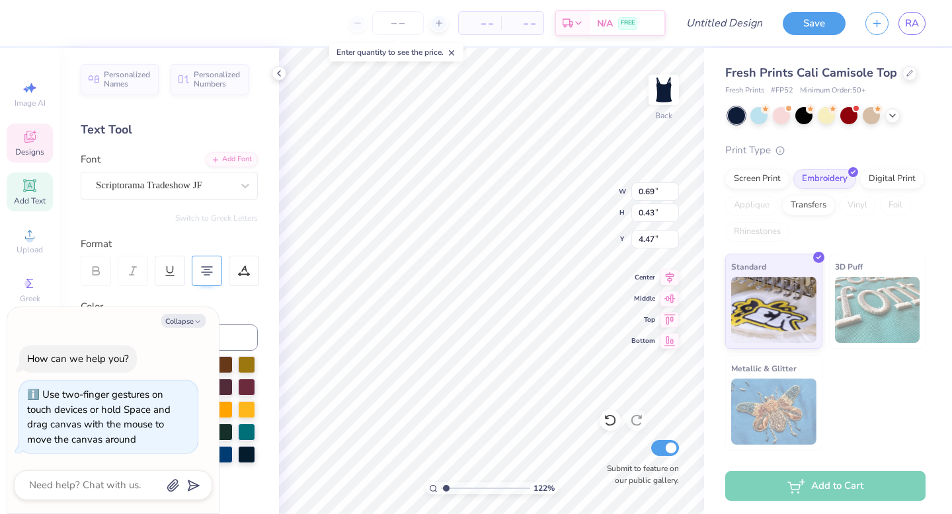
type input "0.61"
type input "4.38"
type input "1.21656368598556"
type textarea "x"
type input "1.21656368598556"
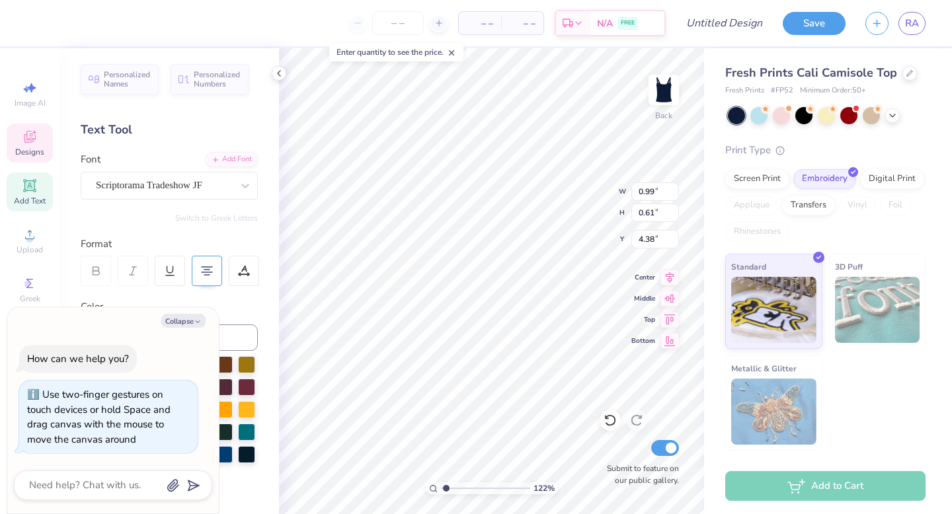
type textarea "x"
type input "4.12"
type input "1.21656368598556"
type textarea "x"
type input "1.21656368598556"
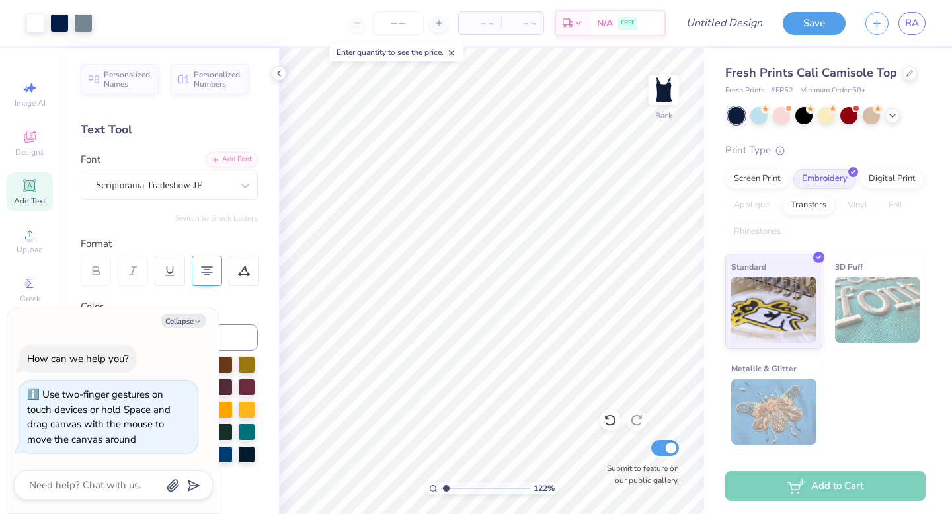
type textarea "x"
type input "1.21656368598556"
type textarea "x"
type input "1.21656368598556"
type textarea "x"
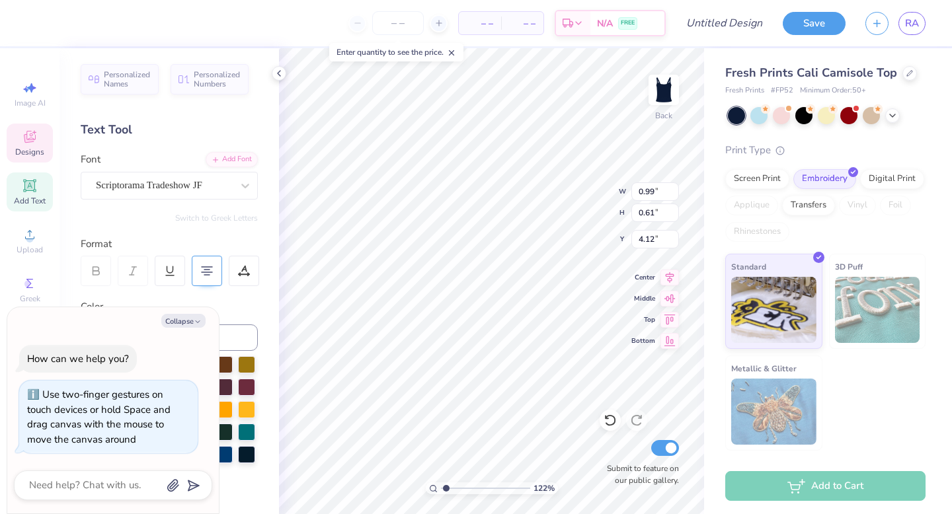
type input "1.21656368598556"
type textarea "x"
type input "1.21656368598556"
type textarea "x"
type input "1.21656368598556"
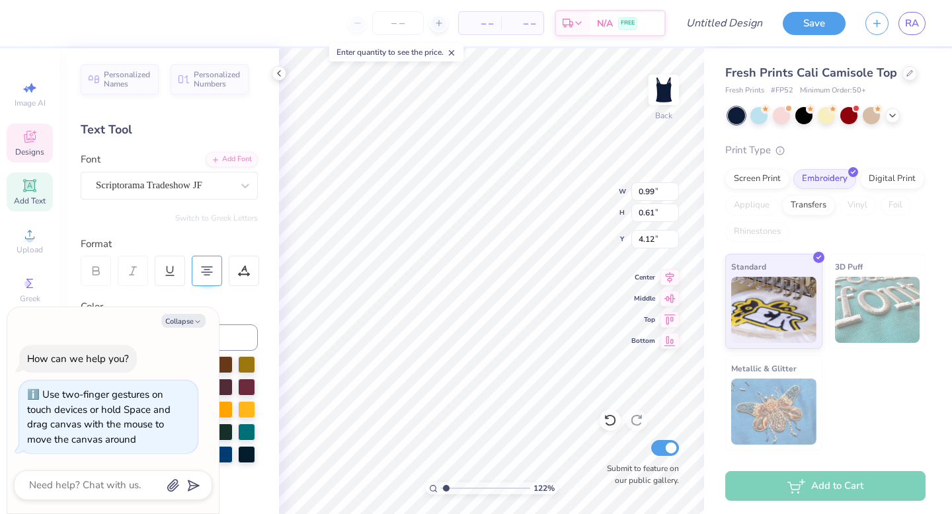
type textarea "x"
type input "1.21656368598556"
type textarea "x"
type input "1.21656368598556"
type textarea "x"
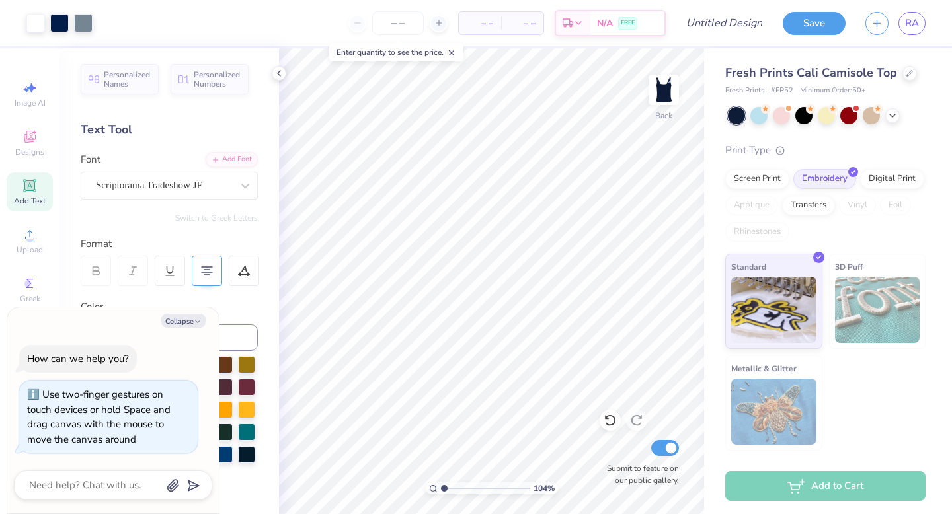
type input "1"
click at [198, 178] on div "Scriptorama Tradeshow JF" at bounding box center [163, 185] width 139 height 20
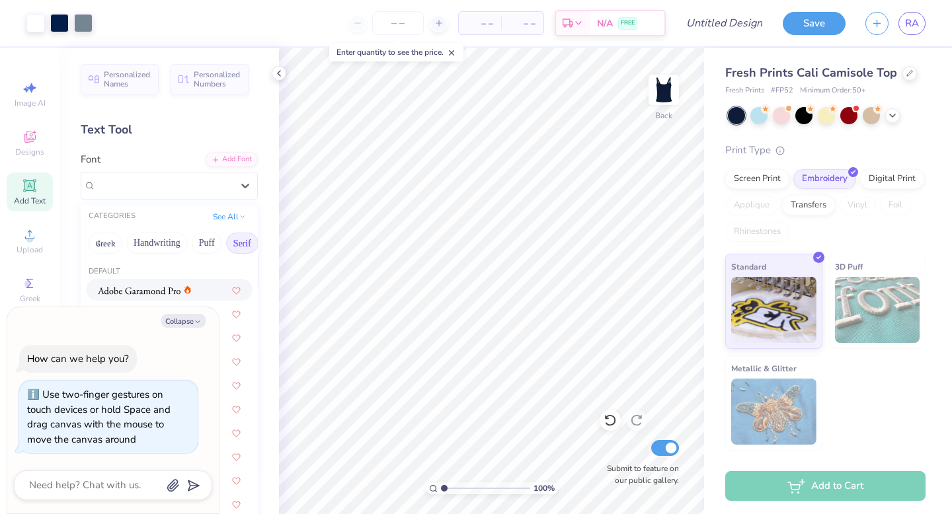
click at [206, 317] on div "Collapse" at bounding box center [113, 321] width 198 height 14
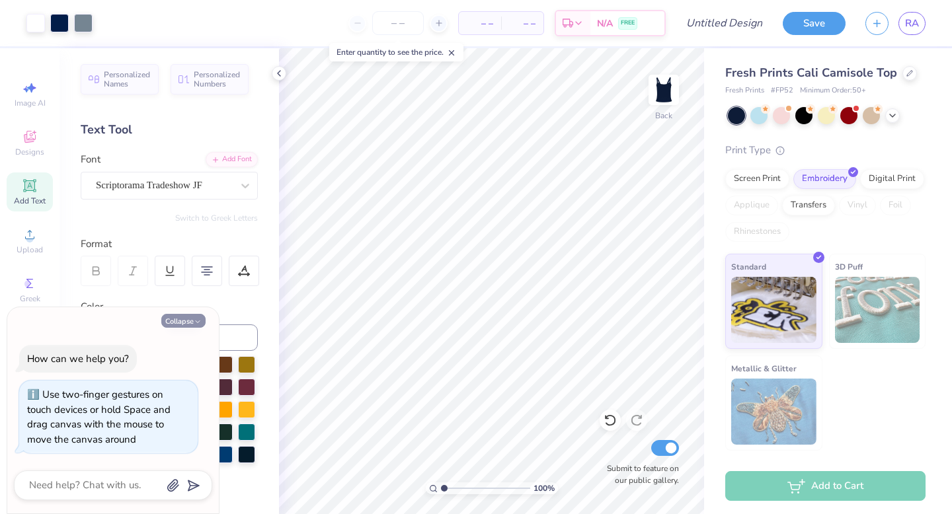
click at [182, 324] on button "Collapse" at bounding box center [183, 321] width 44 height 14
type textarea "x"
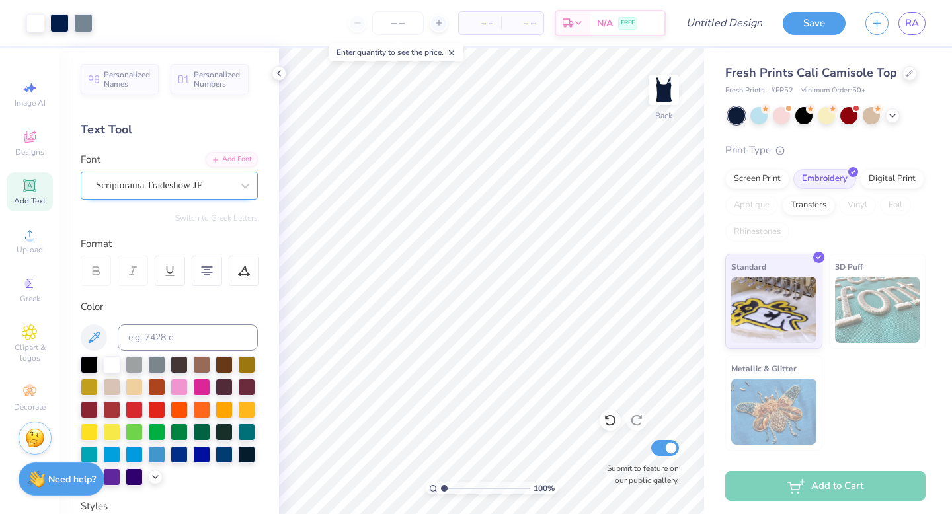
click at [181, 194] on div at bounding box center [164, 185] width 136 height 18
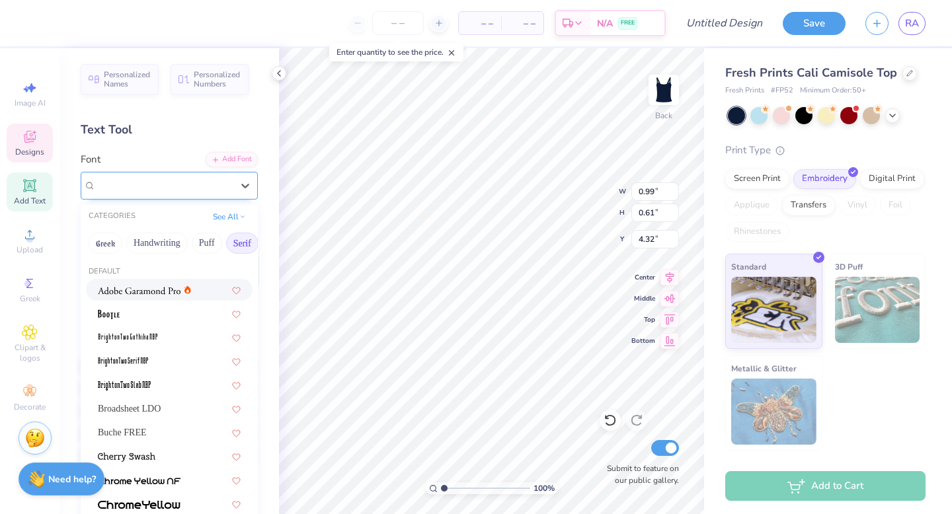
click at [189, 185] on div "Scriptorama Tradeshow JF" at bounding box center [163, 185] width 139 height 20
click at [89, 249] on button "Serif" at bounding box center [87, 243] width 32 height 21
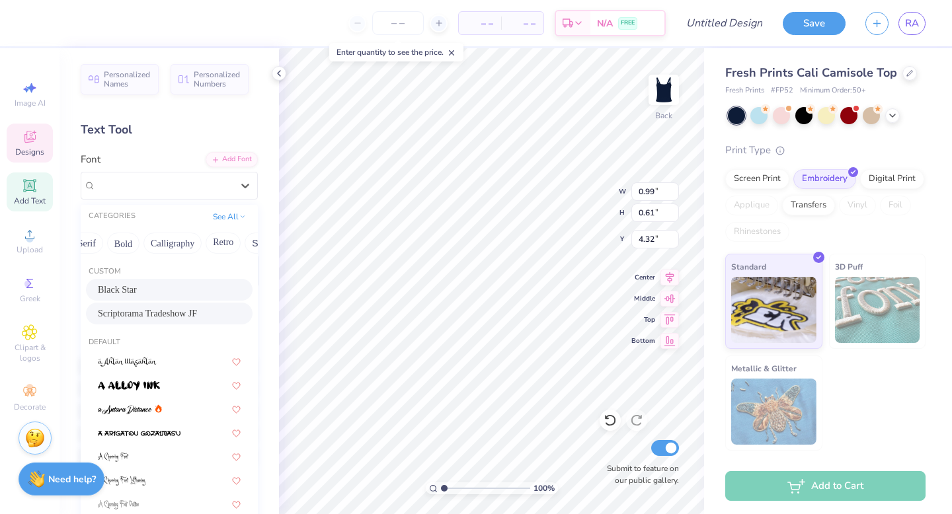
click at [157, 295] on div "Black Star" at bounding box center [169, 290] width 143 height 14
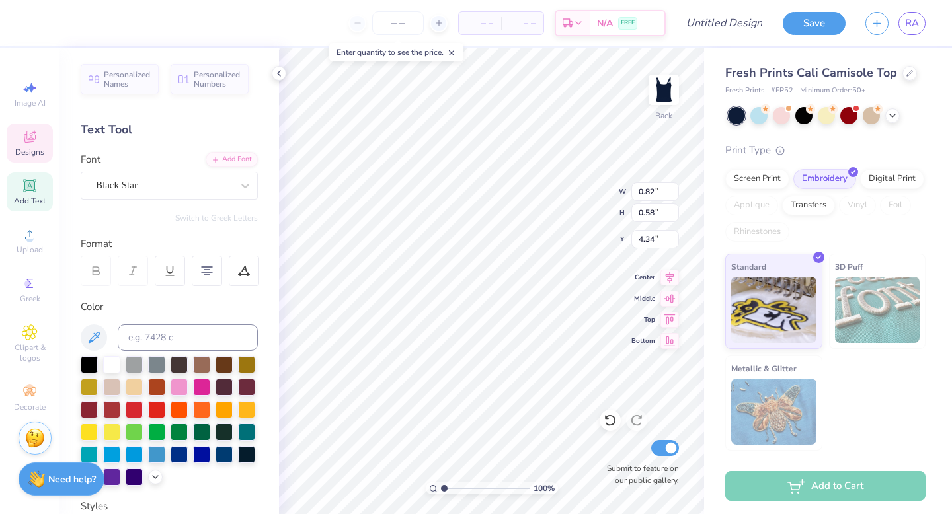
type input "0.82"
type input "0.58"
type input "4.34"
click at [173, 188] on div "Black Star" at bounding box center [163, 185] width 139 height 20
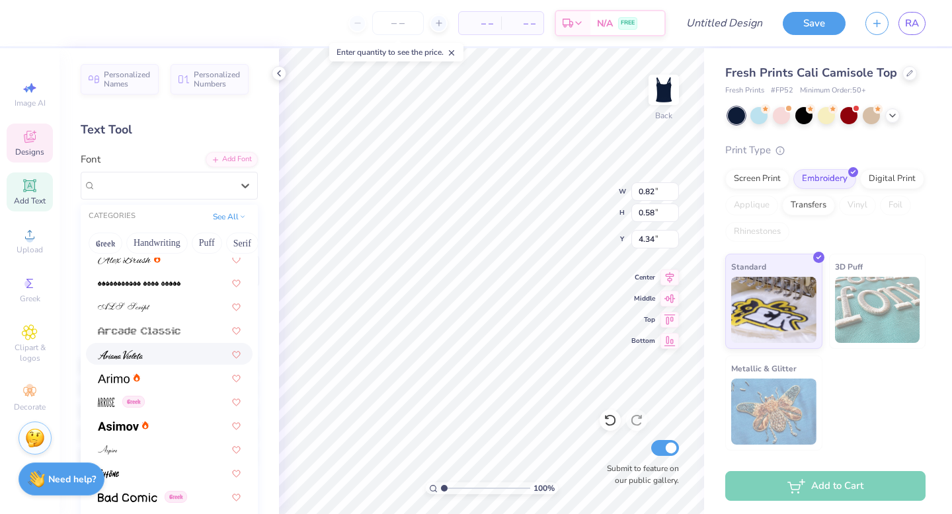
scroll to position [412, 0]
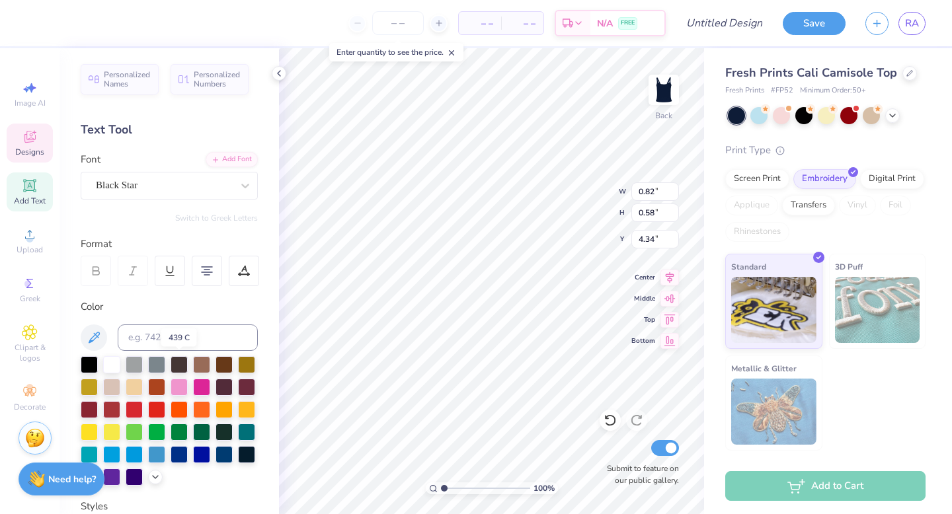
drag, startPoint x: 173, startPoint y: 359, endPoint x: 119, endPoint y: 175, distance: 191.5
click at [119, 175] on div "Black Star" at bounding box center [163, 185] width 139 height 20
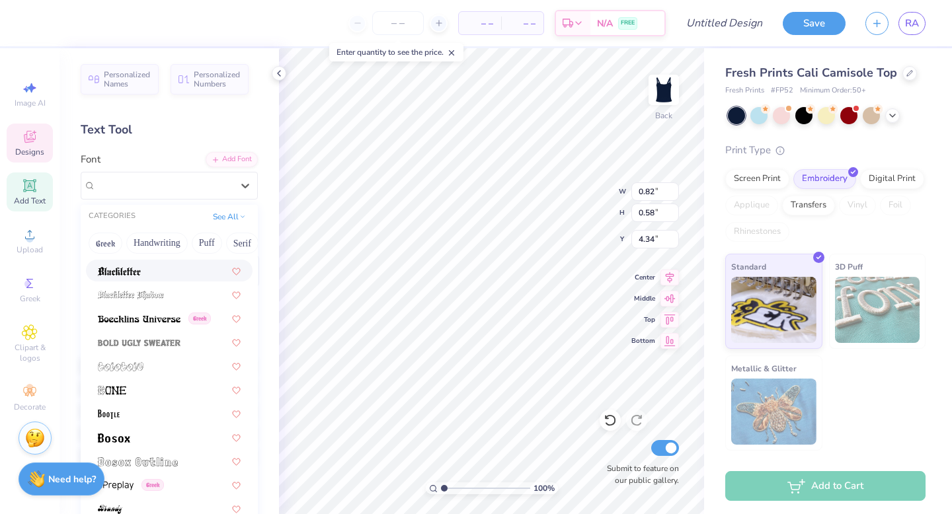
scroll to position [805, 0]
click at [117, 322] on img at bounding box center [139, 318] width 83 height 9
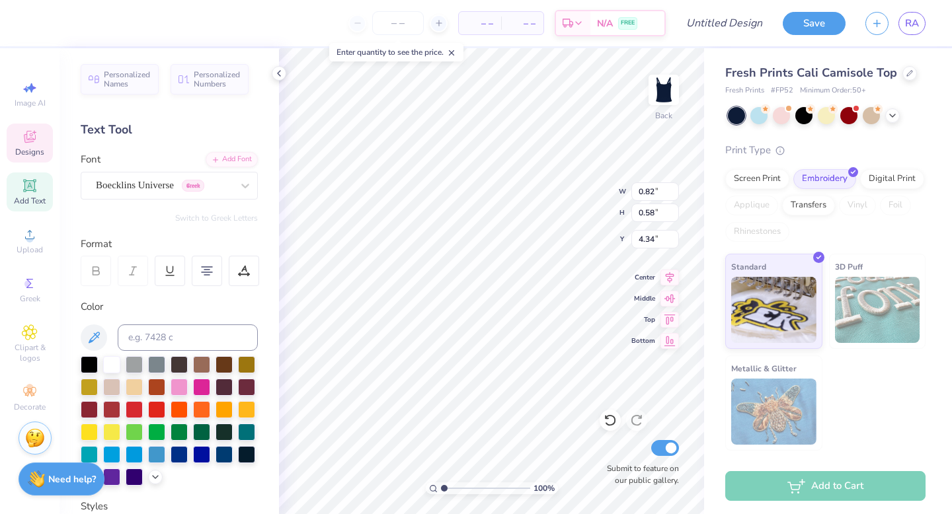
type input "1.26"
type input "0.68"
type input "4.28"
type input "4.46"
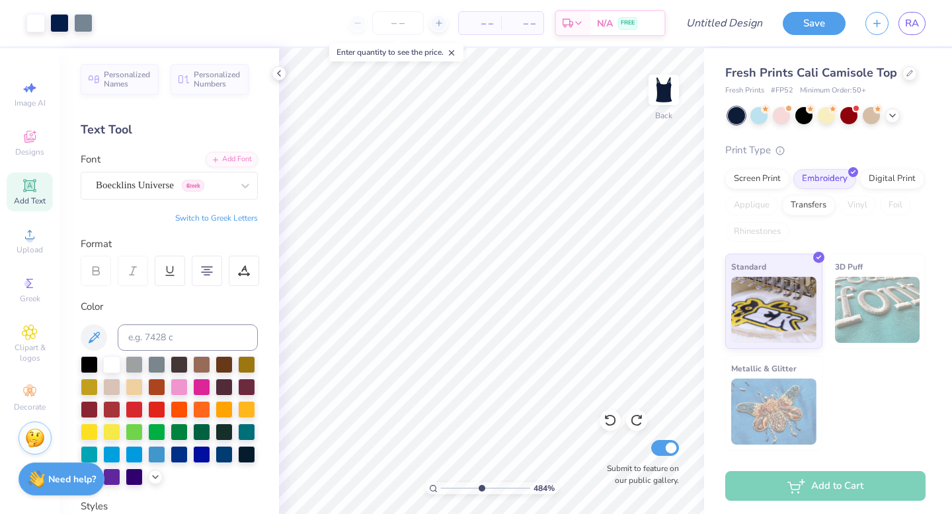
drag, startPoint x: 441, startPoint y: 484, endPoint x: 480, endPoint y: 491, distance: 40.3
type input "5.17"
click at [480, 491] on input "range" at bounding box center [485, 488] width 89 height 12
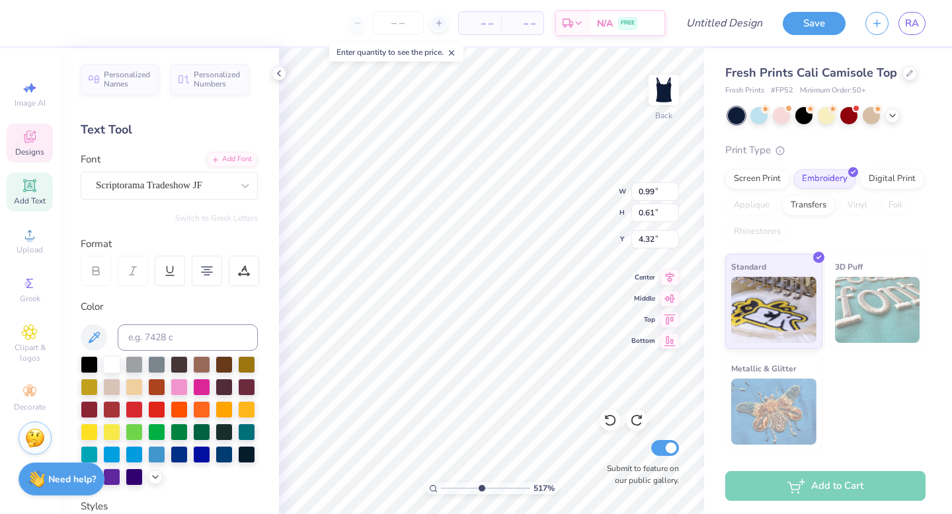
type input "4.25"
click at [402, 26] on input "number" at bounding box center [398, 23] width 52 height 24
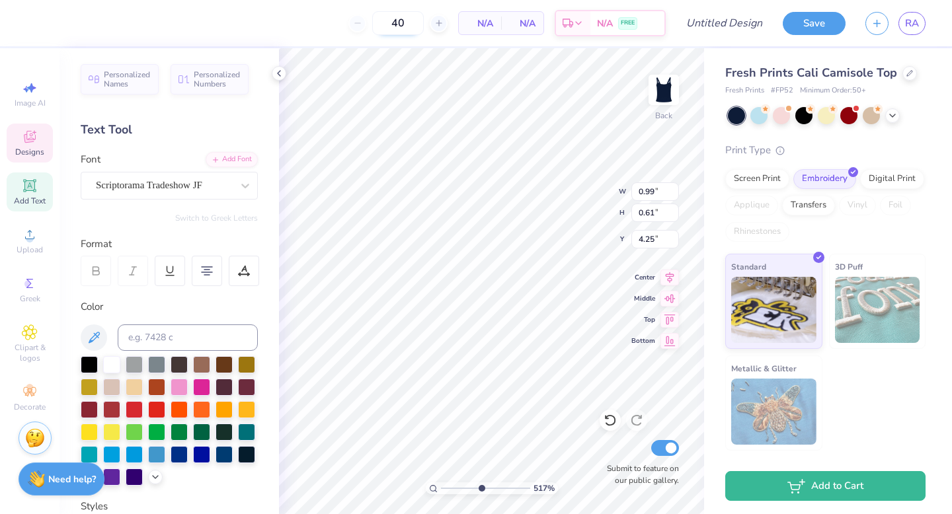
type input "50"
drag, startPoint x: 381, startPoint y: 23, endPoint x: 347, endPoint y: 26, distance: 34.5
click at [347, 26] on input "50" at bounding box center [346, 23] width 52 height 24
click at [191, 186] on div "Scriptorama Tradeshow JF" at bounding box center [163, 185] width 139 height 20
click at [360, 22] on input "50" at bounding box center [346, 23] width 52 height 24
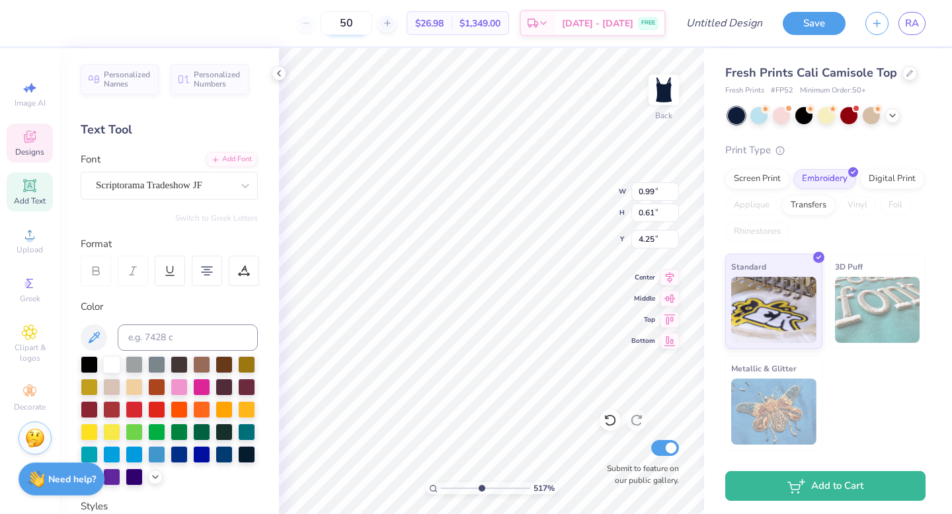
click at [360, 22] on input "50" at bounding box center [346, 23] width 52 height 24
click at [363, 20] on input "70" at bounding box center [346, 23] width 52 height 24
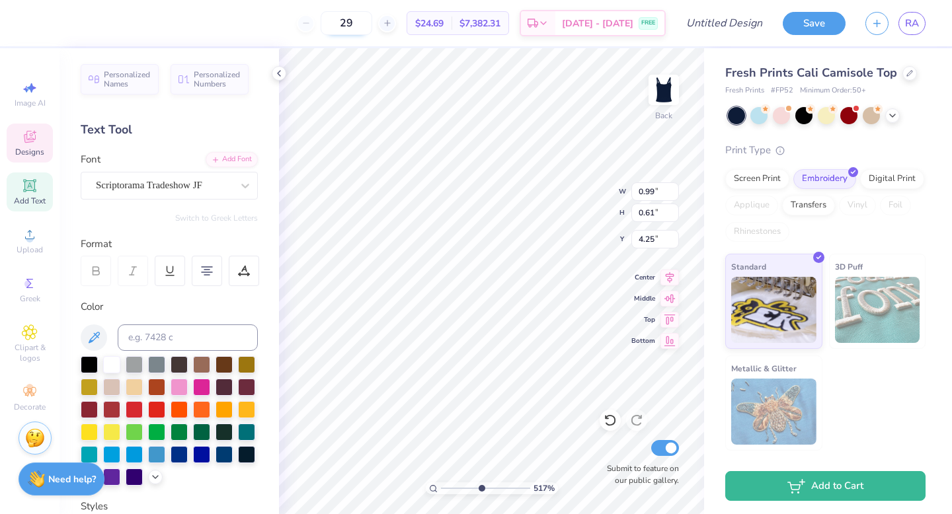
type input "2"
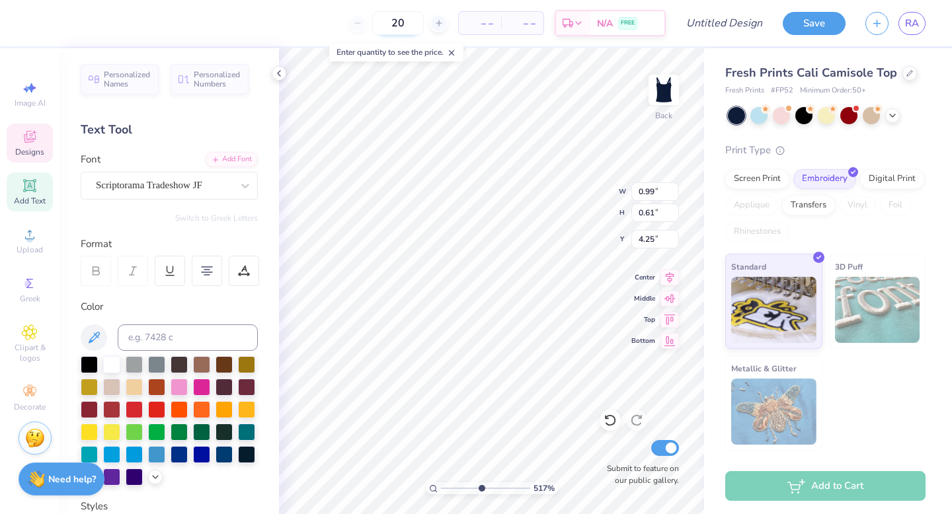
type input "50"
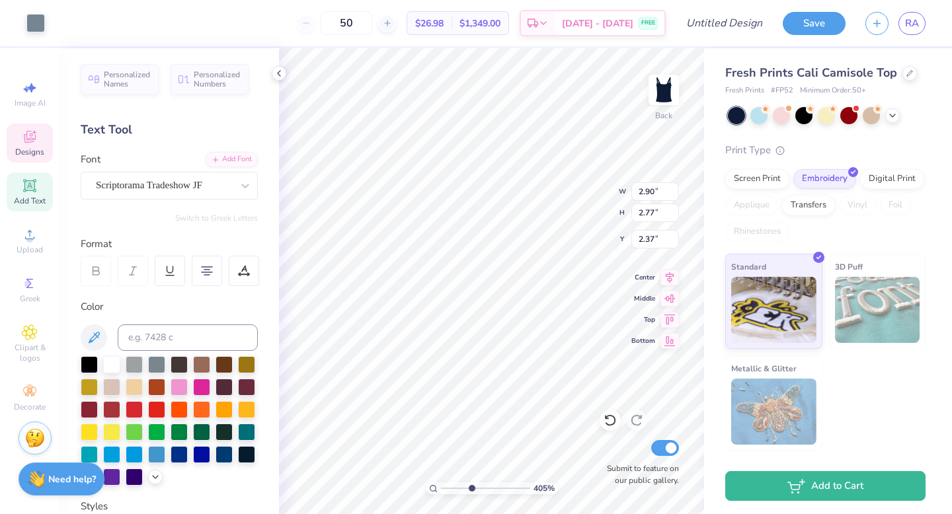
type input "4.0462517259322"
type input "2.75"
type input "2.62"
type input "1.81"
click at [143, 408] on div at bounding box center [134, 408] width 17 height 17
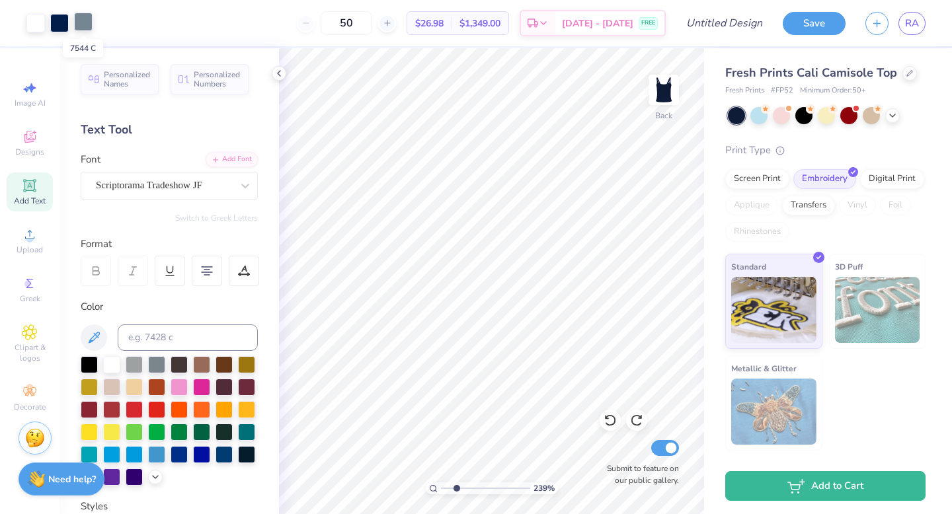
click at [83, 26] on div at bounding box center [83, 22] width 19 height 19
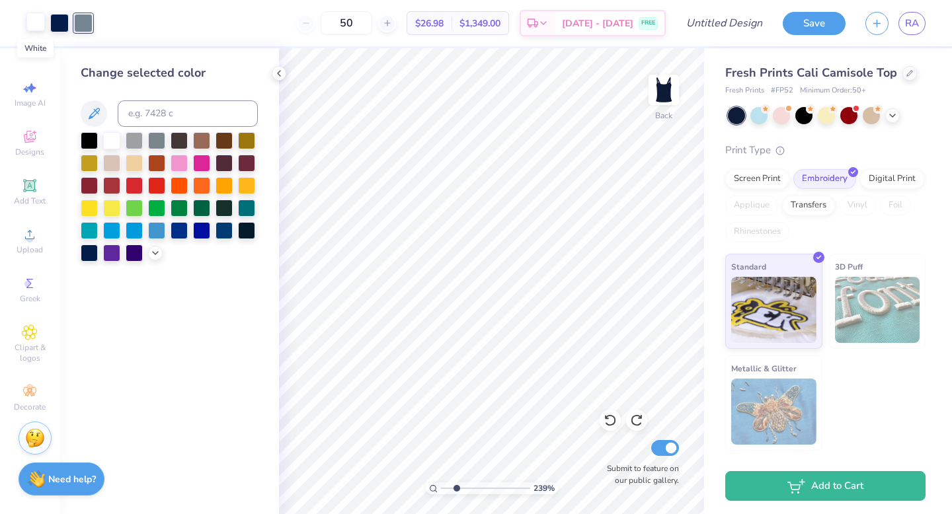
click at [32, 22] on div at bounding box center [35, 22] width 19 height 19
click at [184, 164] on div at bounding box center [178, 161] width 17 height 17
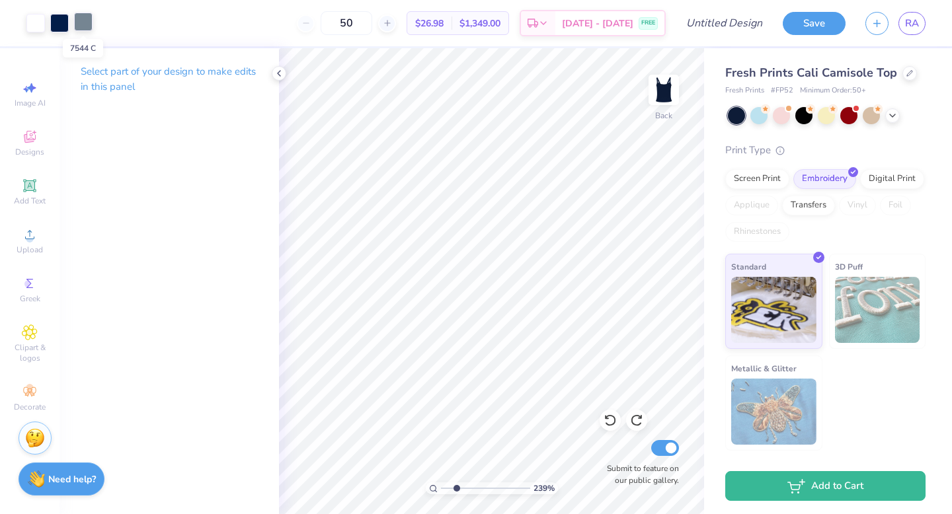
click at [81, 21] on div at bounding box center [83, 22] width 19 height 19
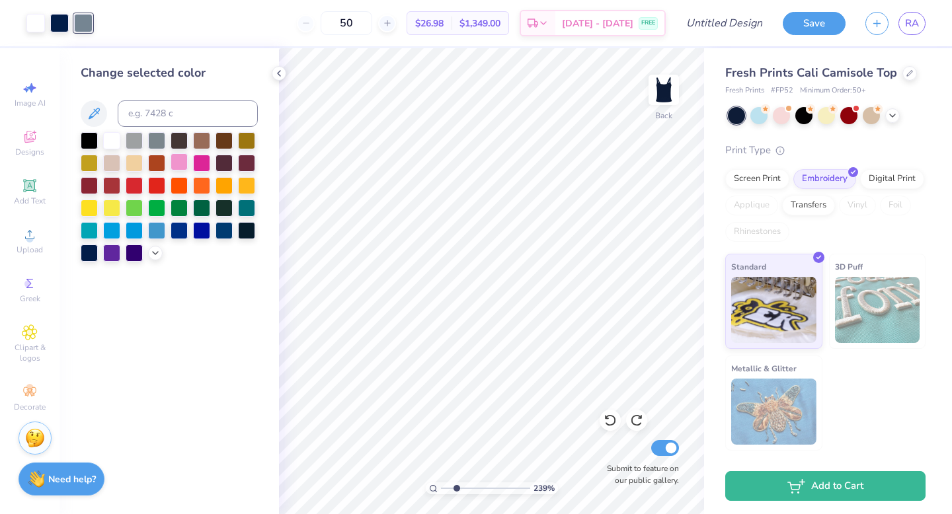
click at [183, 163] on div at bounding box center [178, 161] width 17 height 17
click at [57, 17] on div at bounding box center [59, 22] width 19 height 19
click at [180, 159] on div at bounding box center [178, 161] width 17 height 17
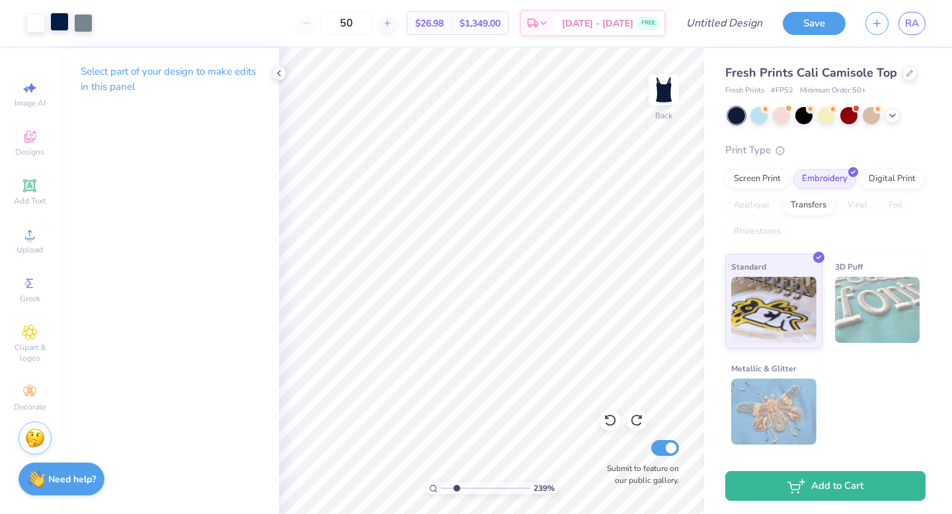
click at [59, 20] on div at bounding box center [59, 22] width 19 height 19
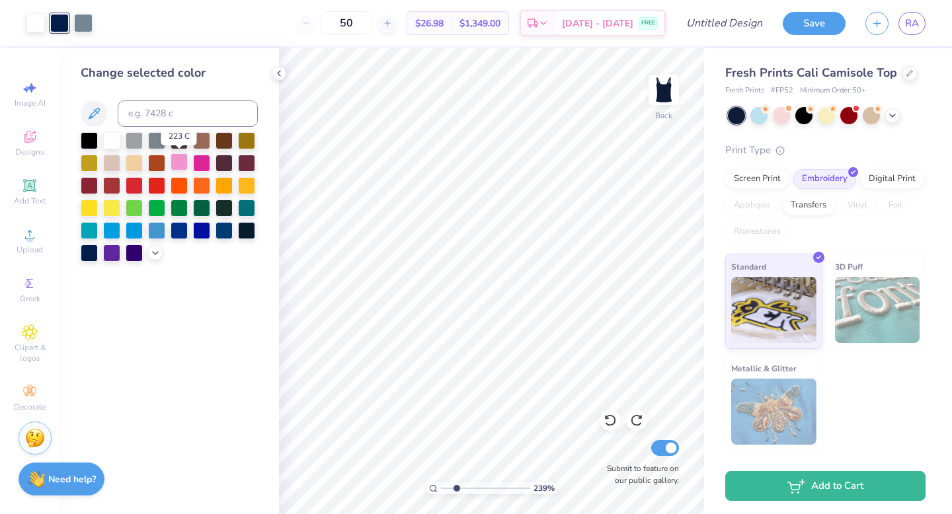
click at [178, 161] on div at bounding box center [178, 161] width 17 height 17
click at [79, 22] on div at bounding box center [83, 22] width 19 height 19
click at [90, 251] on div at bounding box center [89, 251] width 17 height 17
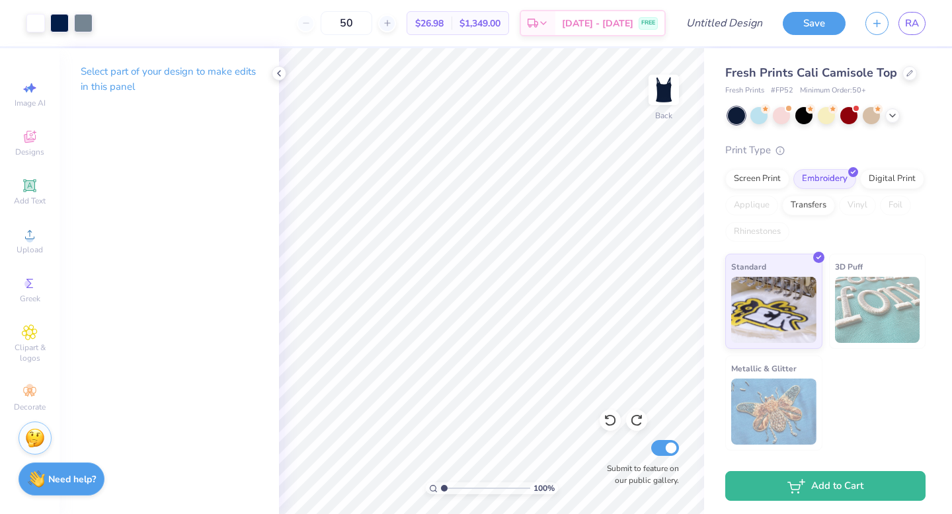
drag, startPoint x: 447, startPoint y: 488, endPoint x: 429, endPoint y: 490, distance: 18.0
type input "1"
click at [441, 490] on input "range" at bounding box center [485, 488] width 89 height 12
click at [734, 24] on input "Design Title" at bounding box center [740, 23] width 65 height 26
click at [813, 14] on button "Save" at bounding box center [813, 21] width 63 height 23
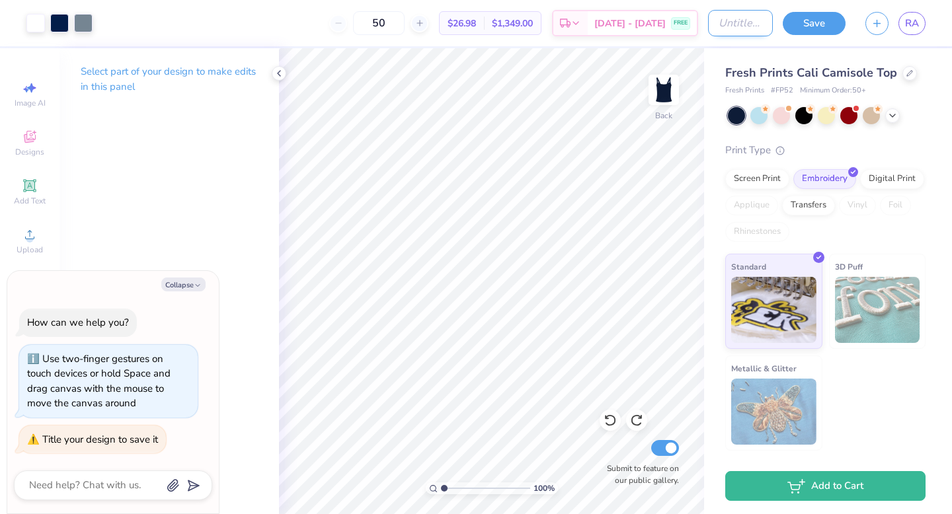
type textarea "x"
click at [729, 20] on input "Design Title" at bounding box center [740, 23] width 65 height 26
type input "t"
type textarea "x"
type input "ta"
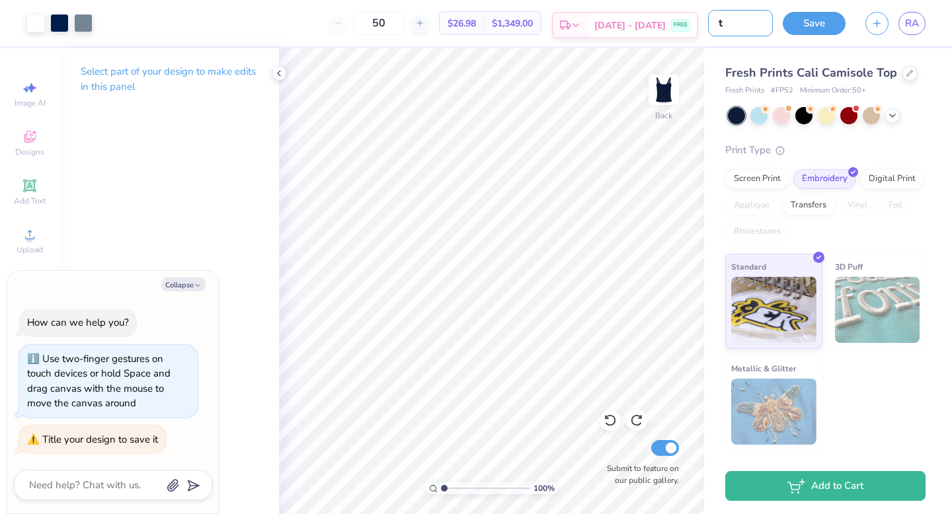
type textarea "x"
type input "tab"
type textarea "x"
type input "tabk"
type textarea "x"
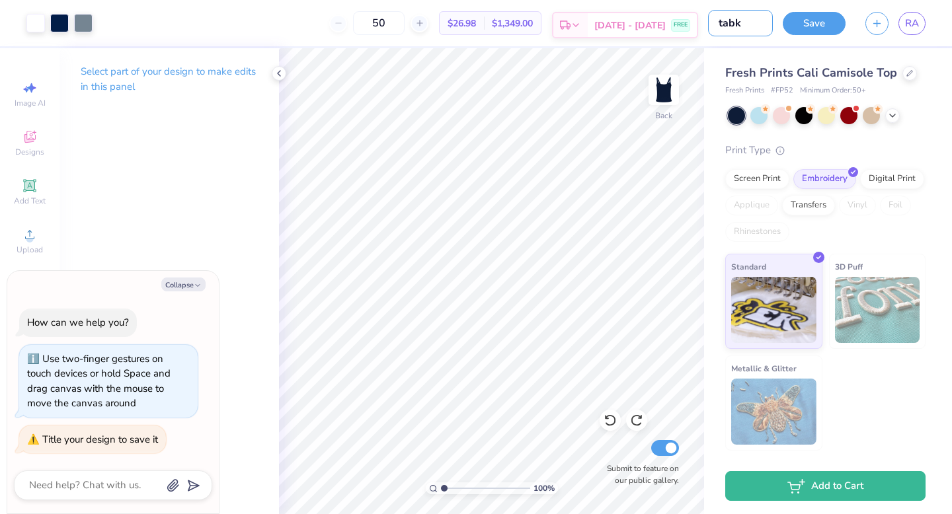
type input "tab"
type textarea "x"
type input "ta"
type textarea "x"
type input "tan"
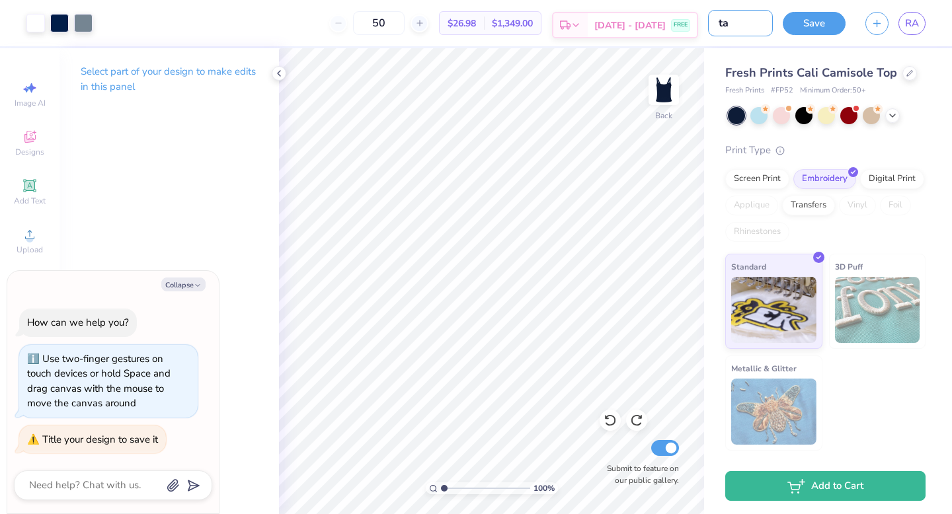
type textarea "x"
type input "tanl"
type textarea "x"
type input "tan"
type textarea "x"
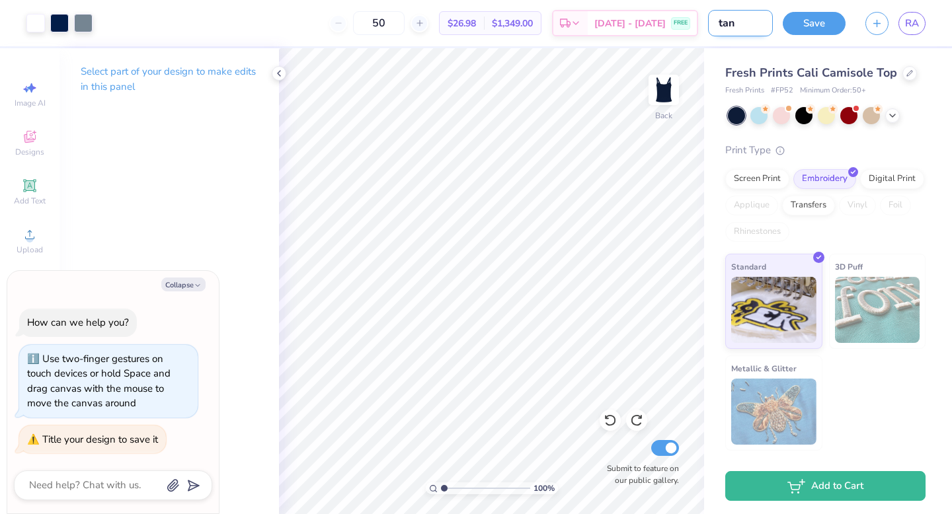
type input "tank"
type textarea "x"
type input "tank"
click at [810, 17] on button "Save" at bounding box center [813, 21] width 63 height 23
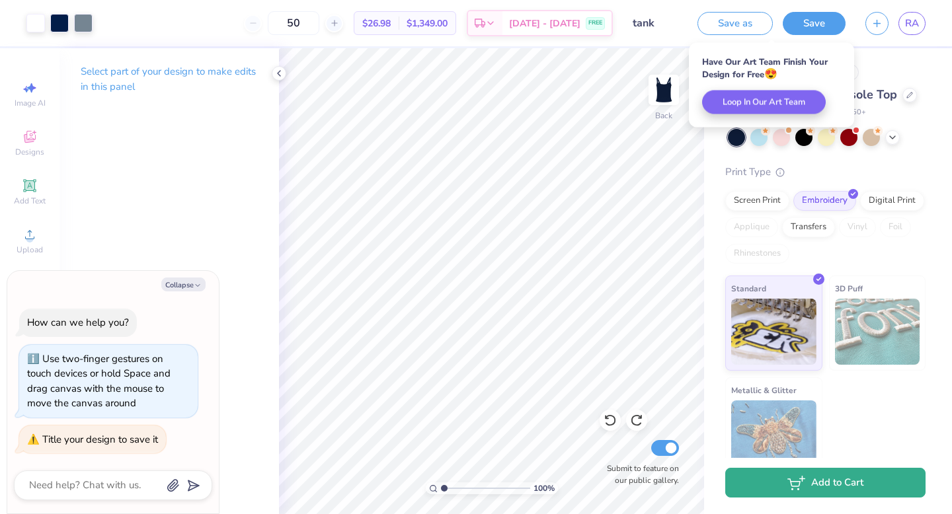
click at [808, 472] on button "Add to Cart" at bounding box center [825, 483] width 200 height 30
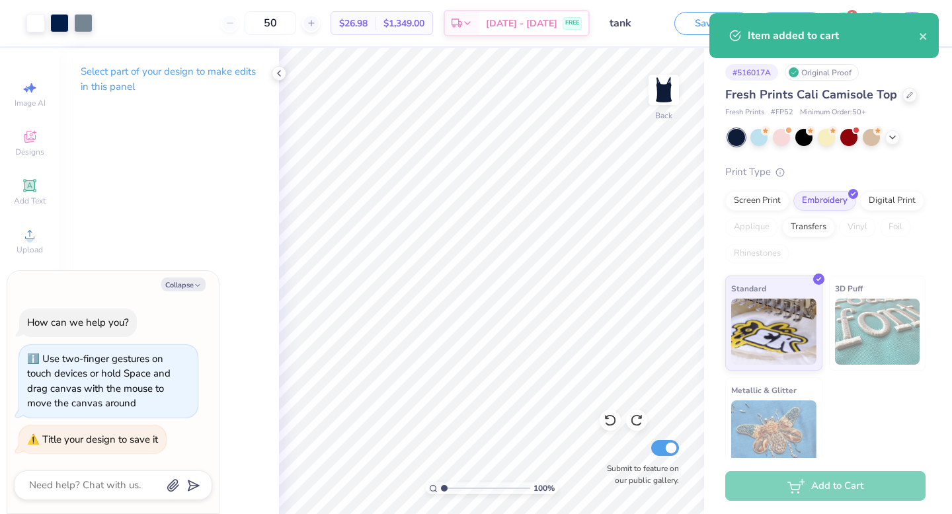
click at [845, 11] on div "Item added to cart" at bounding box center [823, 41] width 235 height 60
click at [924, 41] on icon "close" at bounding box center [923, 36] width 9 height 11
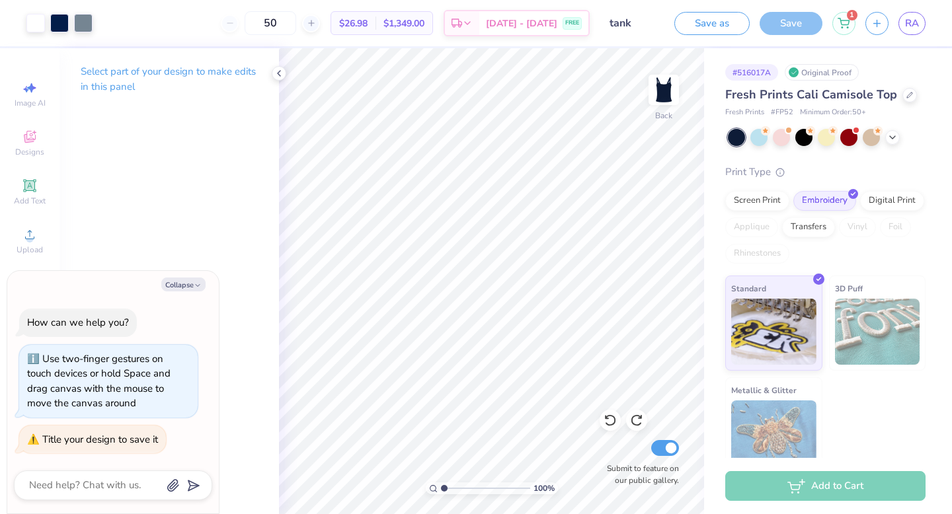
click at [847, 16] on div "Item added to cart" at bounding box center [823, 13] width 235 height 5
click at [845, 22] on icon at bounding box center [843, 20] width 11 height 7
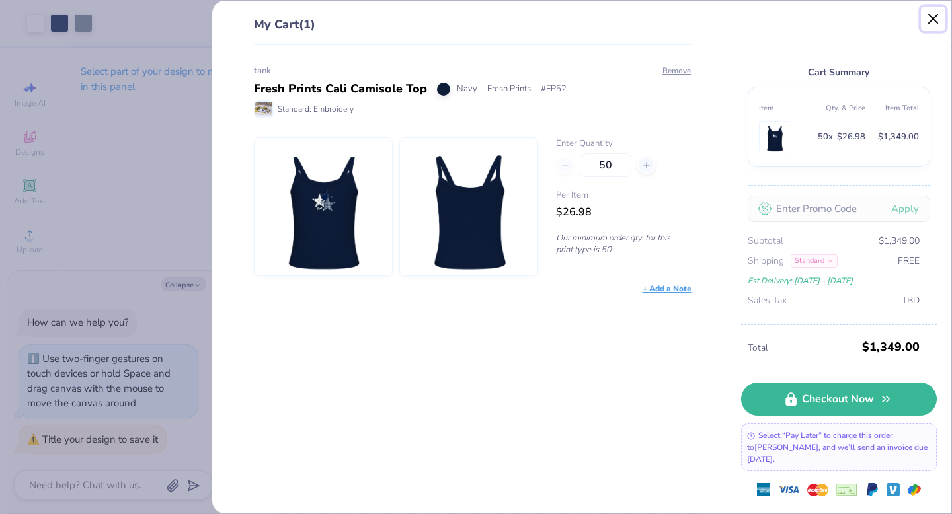
click at [932, 11] on button "Close" at bounding box center [933, 19] width 25 height 25
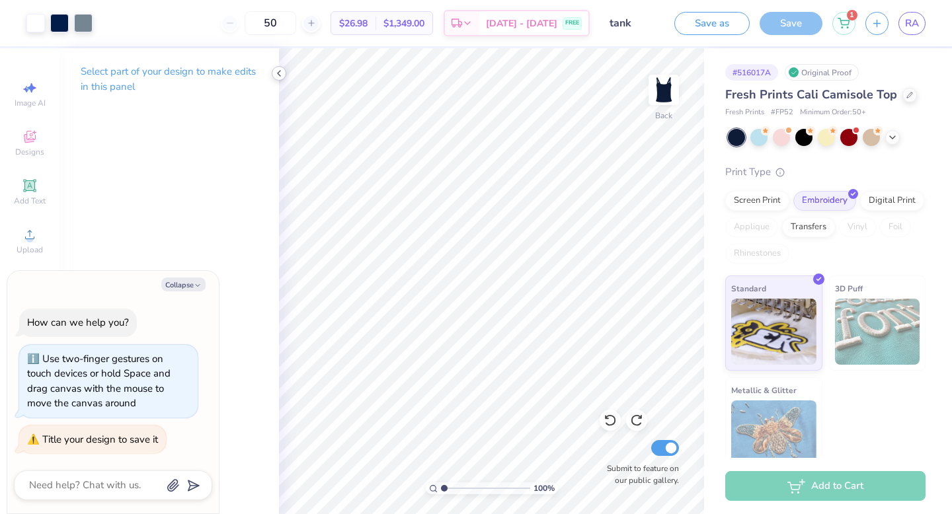
click at [274, 73] on icon at bounding box center [279, 73] width 11 height 11
type textarea "x"
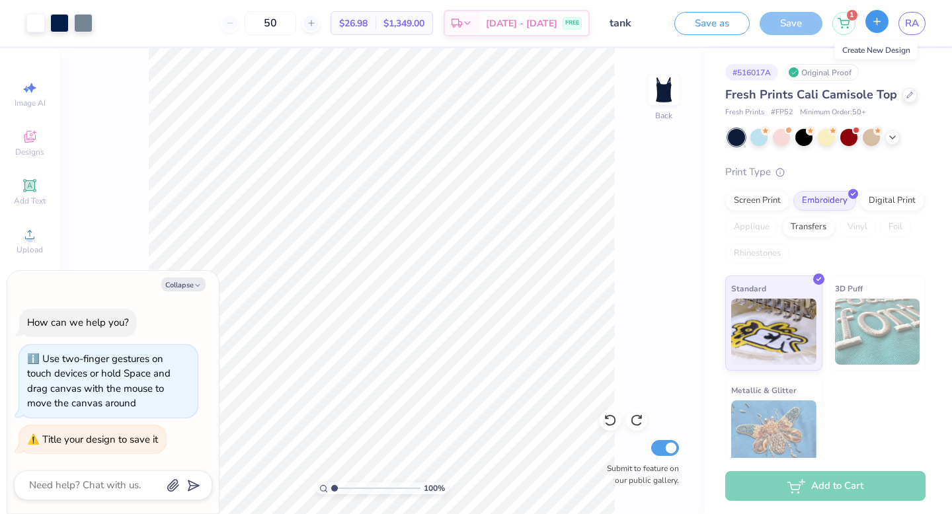
click at [878, 25] on icon "button" at bounding box center [876, 21] width 11 height 11
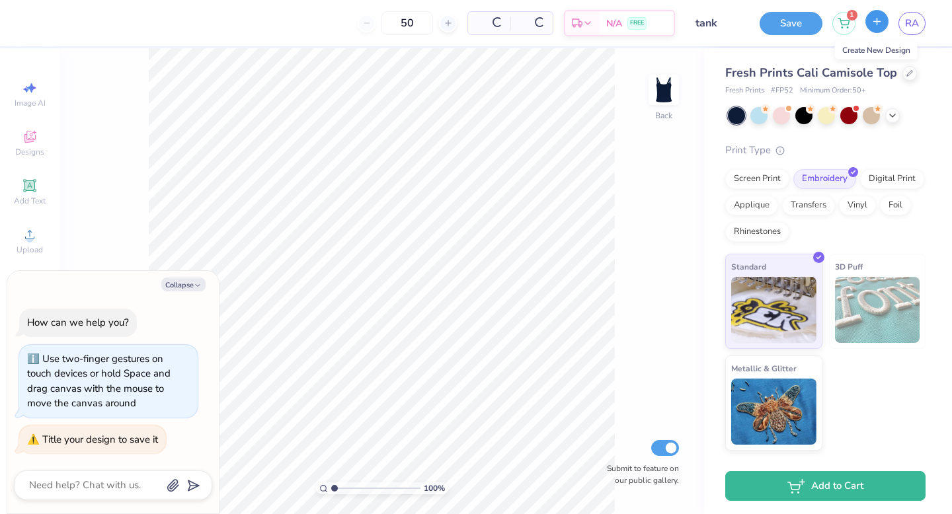
type textarea "x"
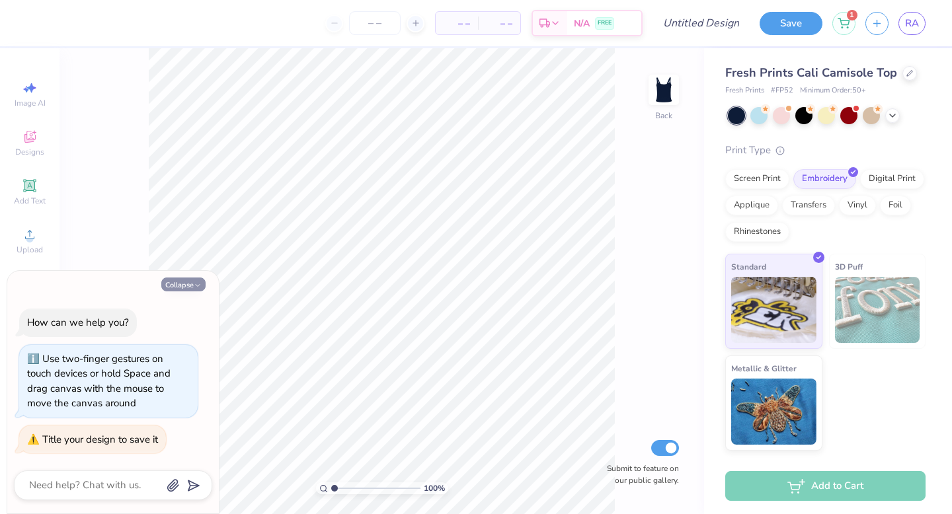
click at [197, 290] on button "Collapse" at bounding box center [183, 285] width 44 height 14
type textarea "x"
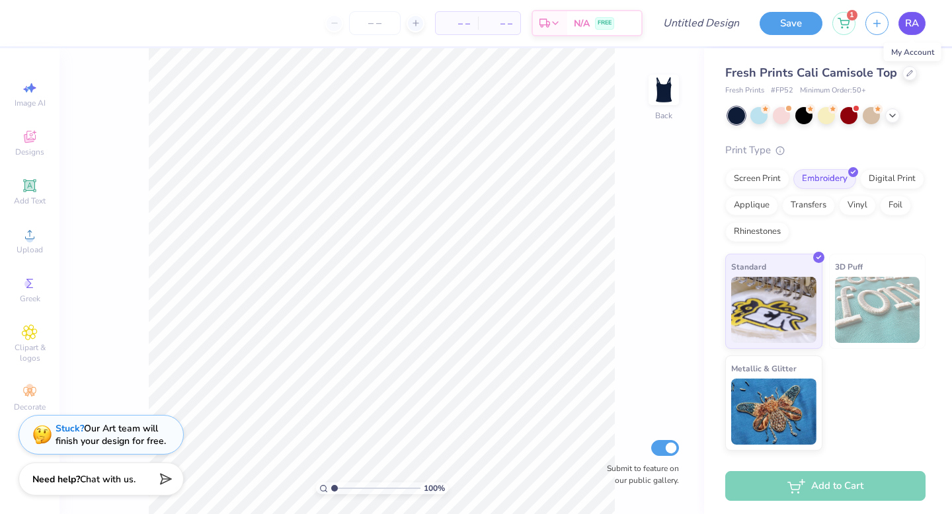
click at [909, 22] on span "RA" at bounding box center [912, 23] width 14 height 15
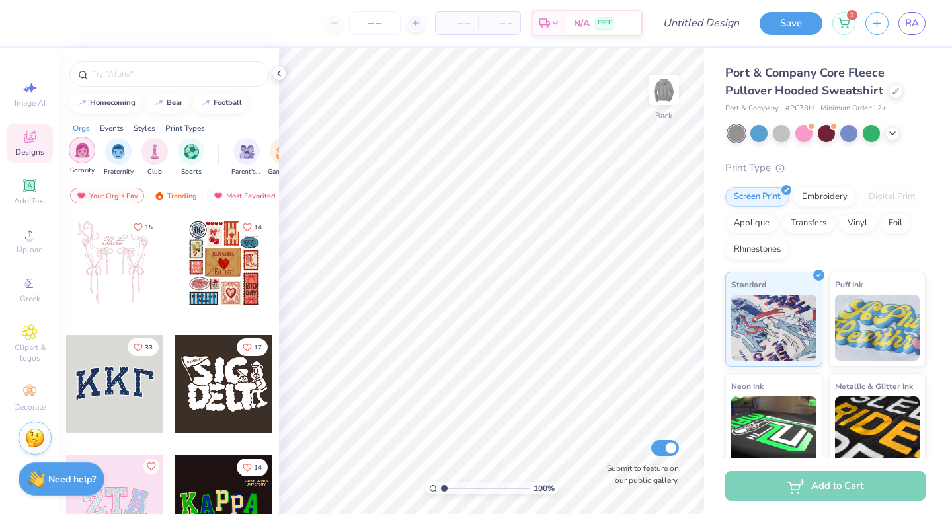
click at [77, 155] on img "filter for Sorority" at bounding box center [82, 150] width 15 height 15
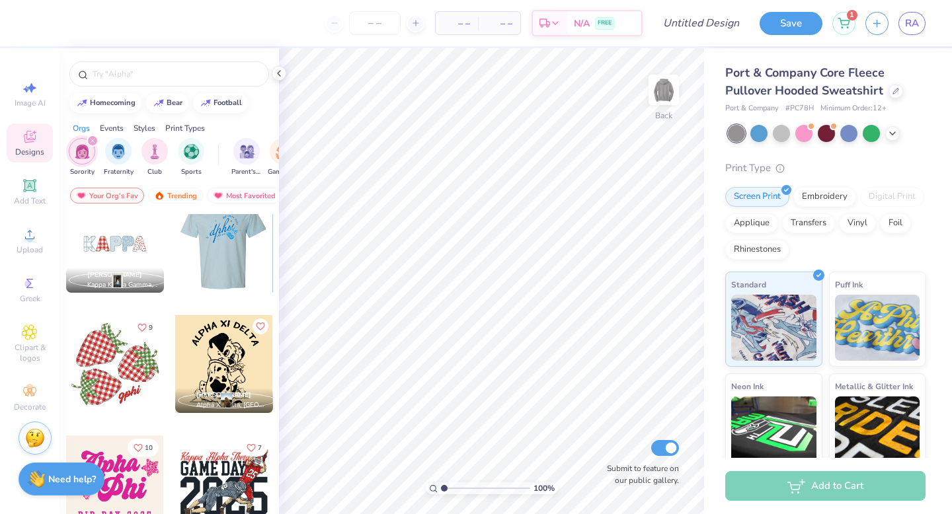
scroll to position [1464, 0]
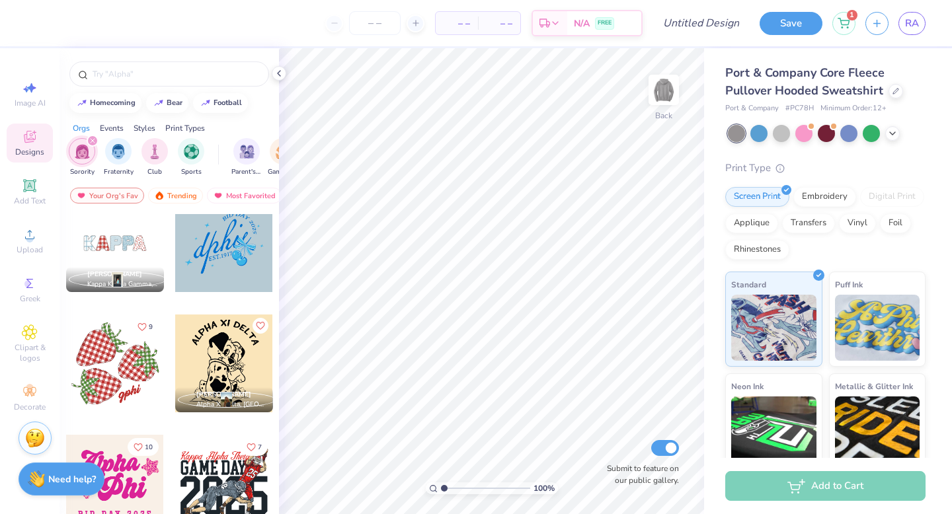
click at [121, 255] on div at bounding box center [115, 243] width 98 height 98
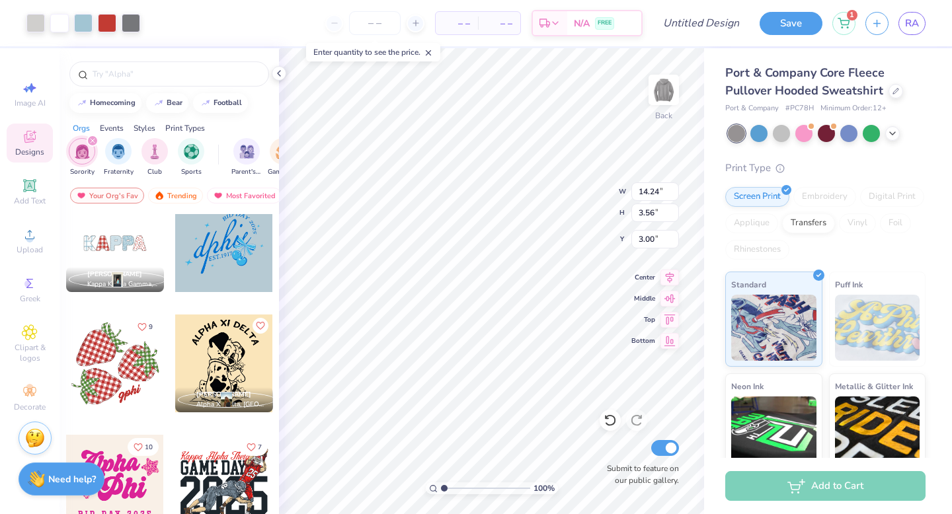
type input "14.24"
type input "3.56"
type input "4.18"
click at [25, 188] on icon at bounding box center [29, 185] width 13 height 13
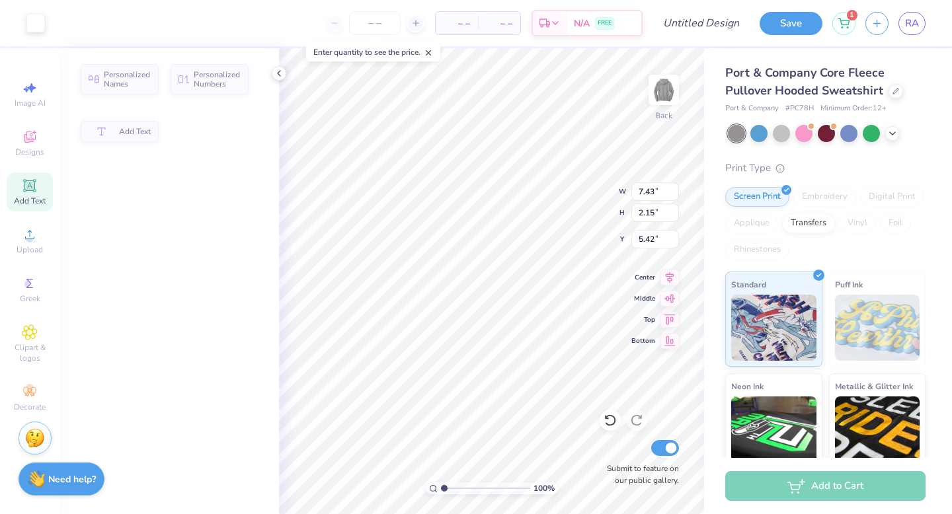
type input "7.43"
type input "2.15"
type input "5.42"
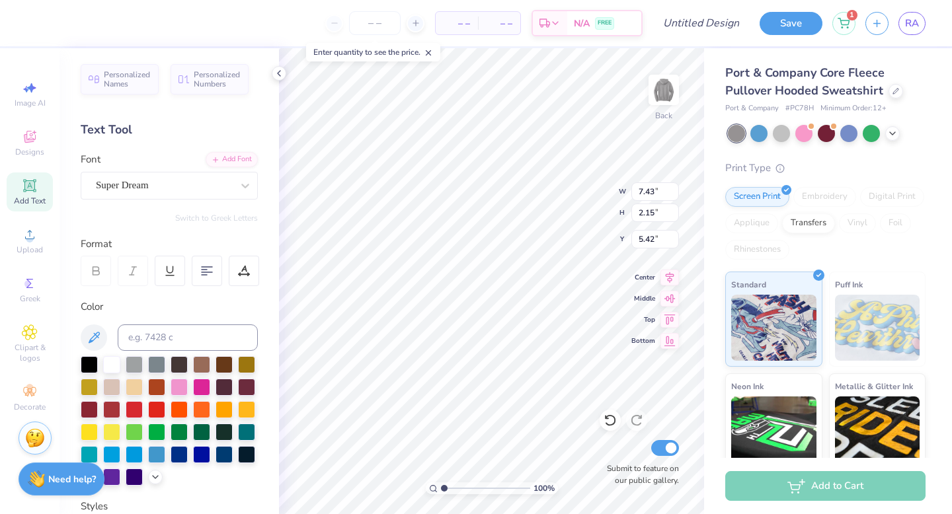
scroll to position [11, 1]
type textarea "TEX"
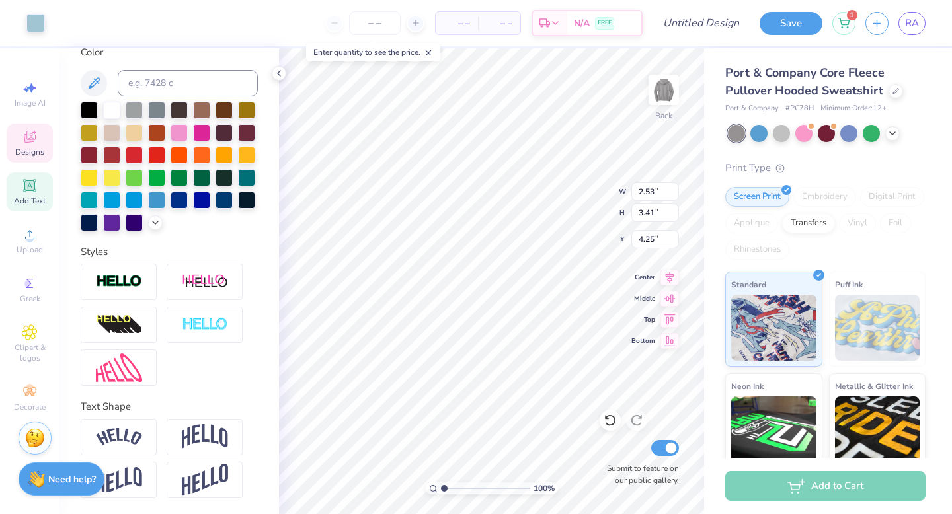
scroll to position [0, 0]
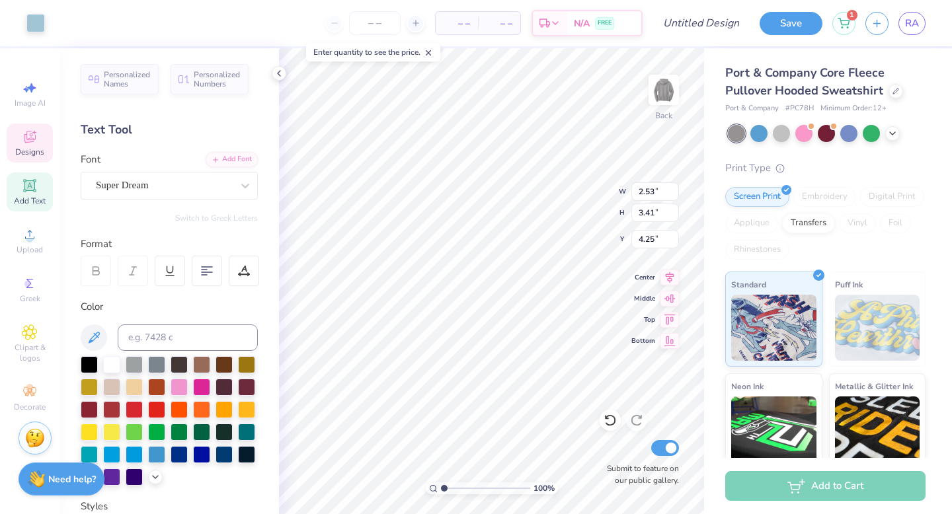
click at [29, 144] on icon at bounding box center [30, 137] width 16 height 16
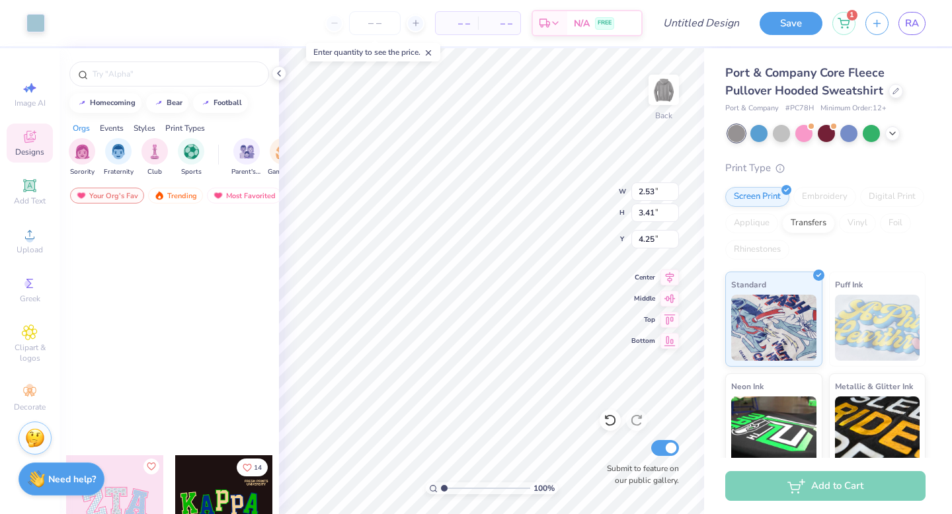
scroll to position [424, 0]
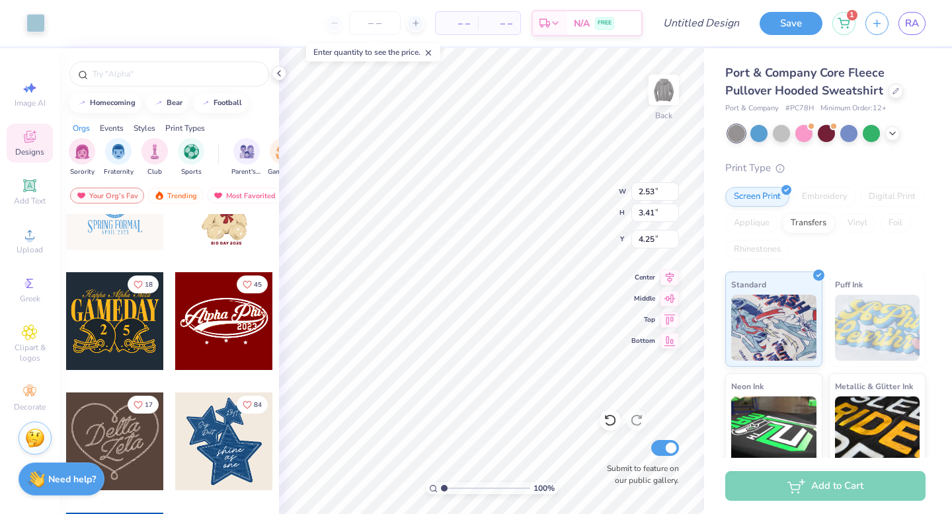
type input "14.11"
type input "3.43"
type input "4.24"
type input "3.01"
type input "3.41"
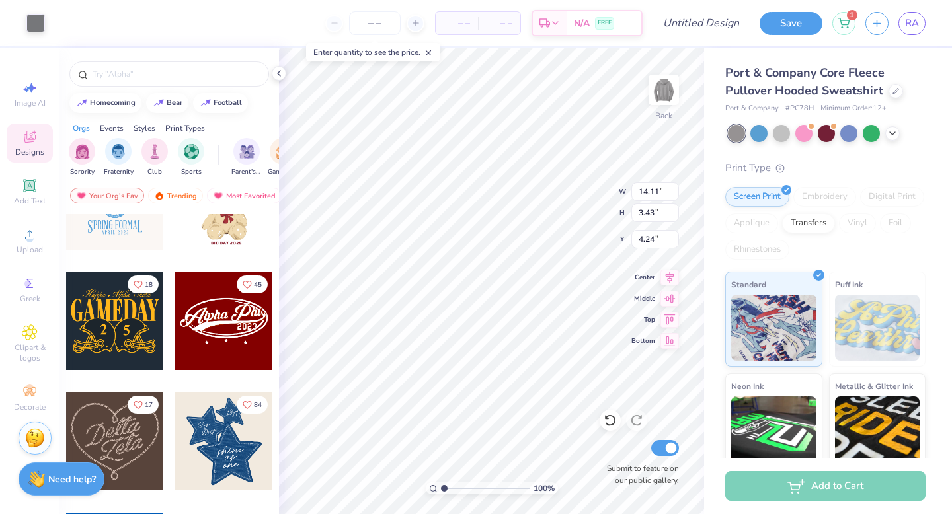
type input "4.25"
click at [378, 17] on input "number" at bounding box center [375, 23] width 52 height 24
type input "30"
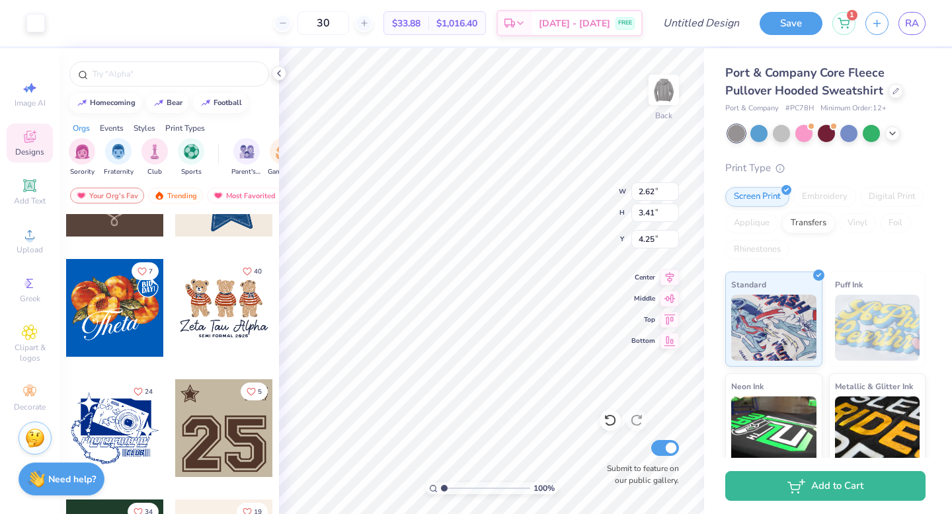
scroll to position [678, 0]
type input "4.26"
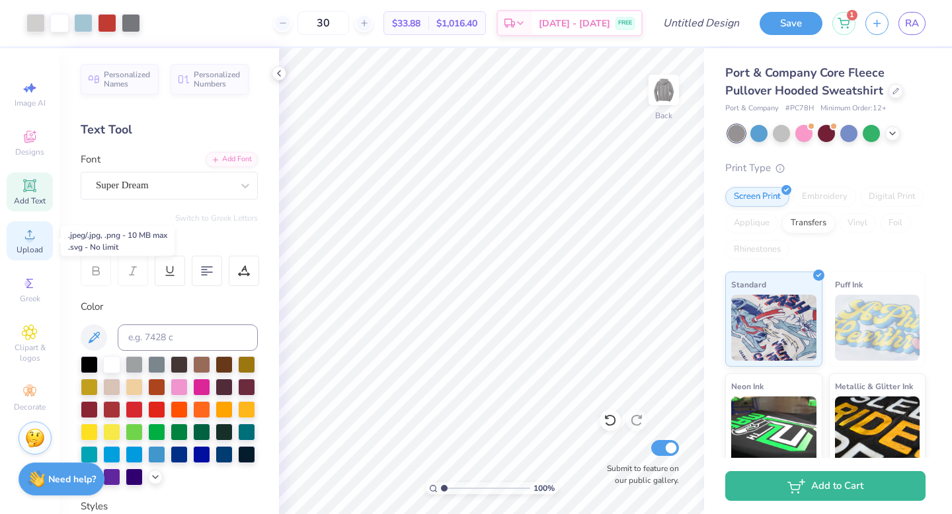
click at [30, 247] on span "Upload" at bounding box center [30, 250] width 26 height 11
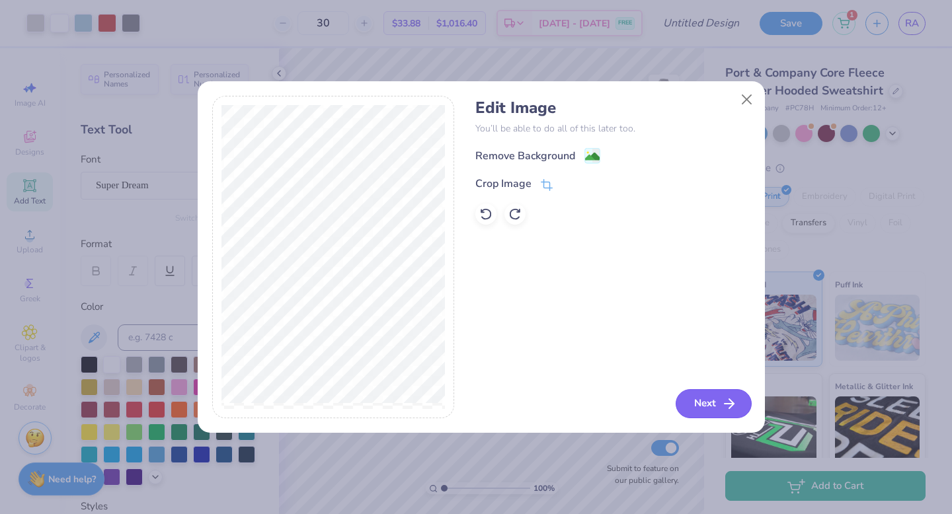
click at [698, 408] on button "Next" at bounding box center [713, 403] width 76 height 29
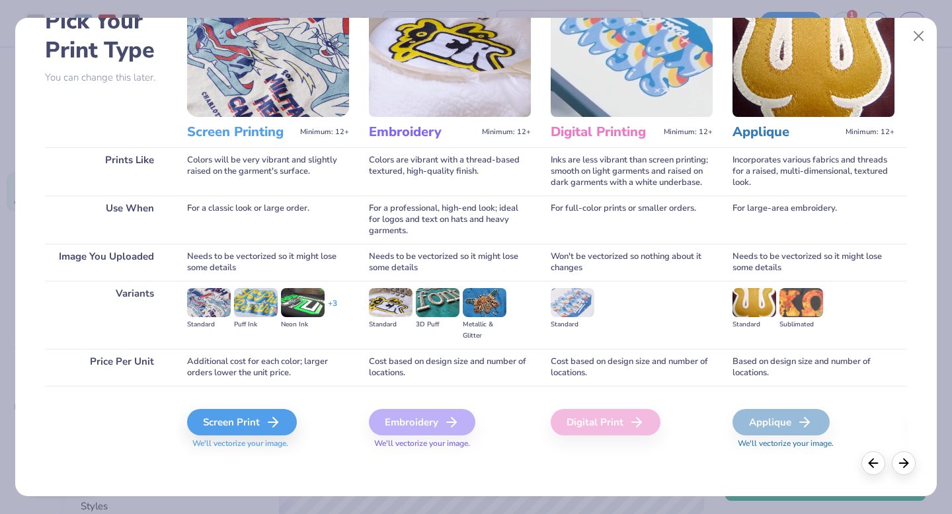
scroll to position [79, 0]
click at [206, 428] on div "Screen Print" at bounding box center [244, 422] width 110 height 26
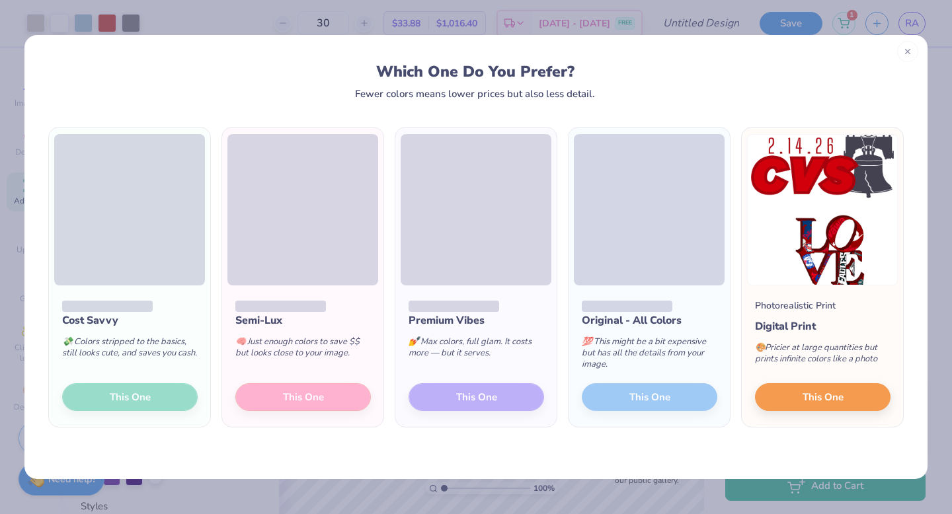
click at [907, 51] on icon at bounding box center [907, 51] width 9 height 9
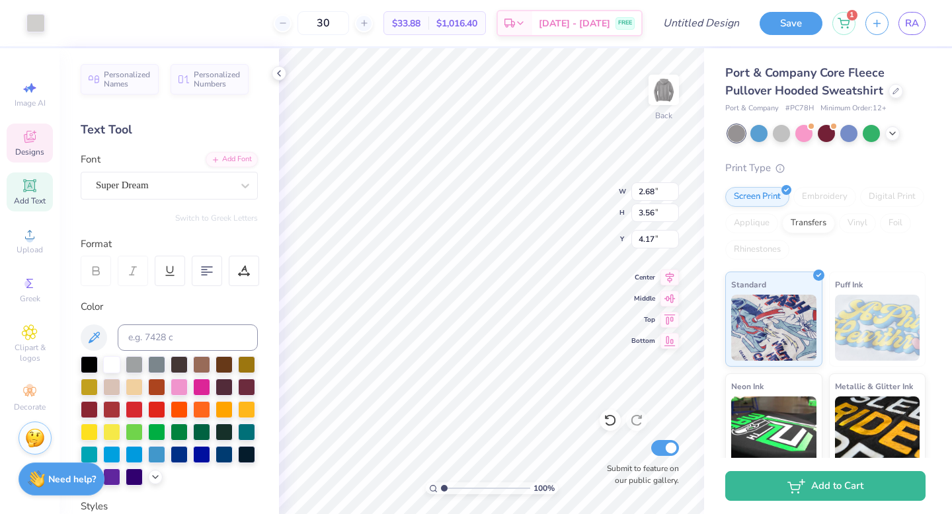
type input "2.53"
type input "3.41"
type input "4.26"
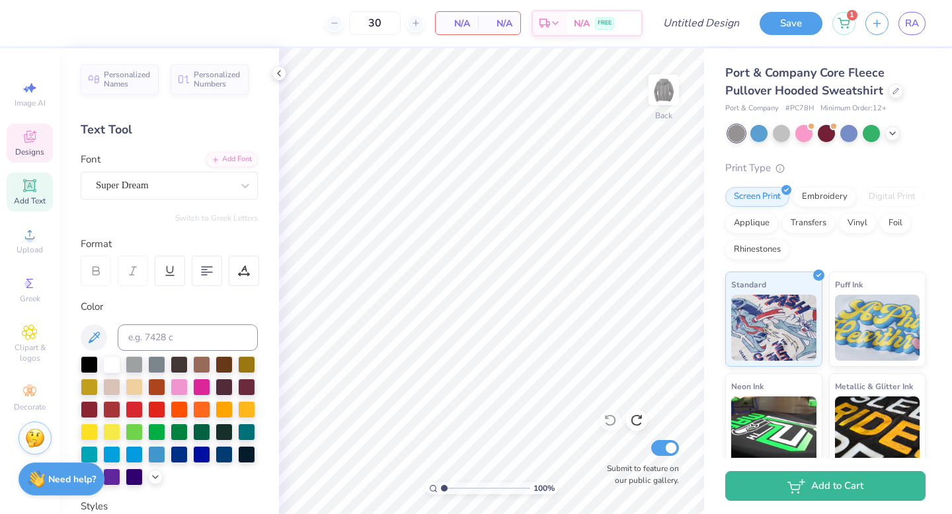
click at [30, 130] on icon at bounding box center [30, 137] width 16 height 16
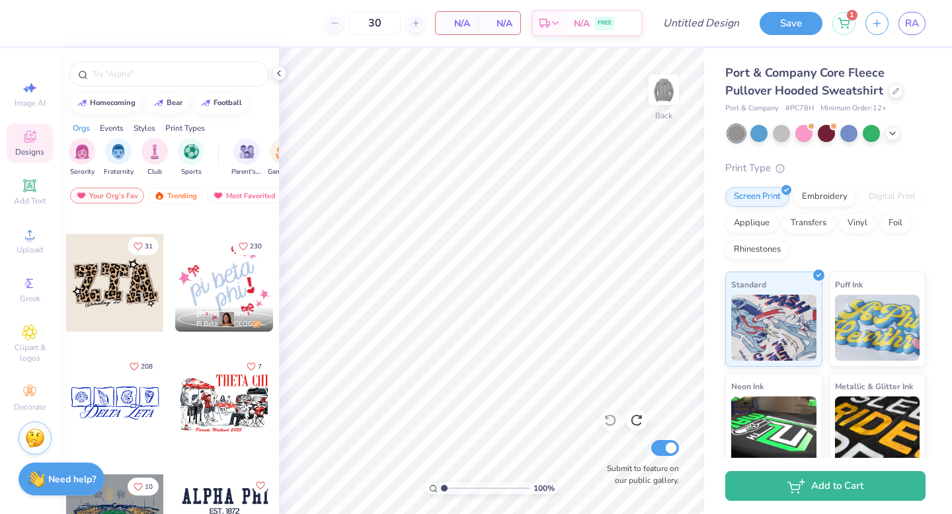
scroll to position [1425, 0]
click at [227, 277] on div at bounding box center [224, 282] width 98 height 98
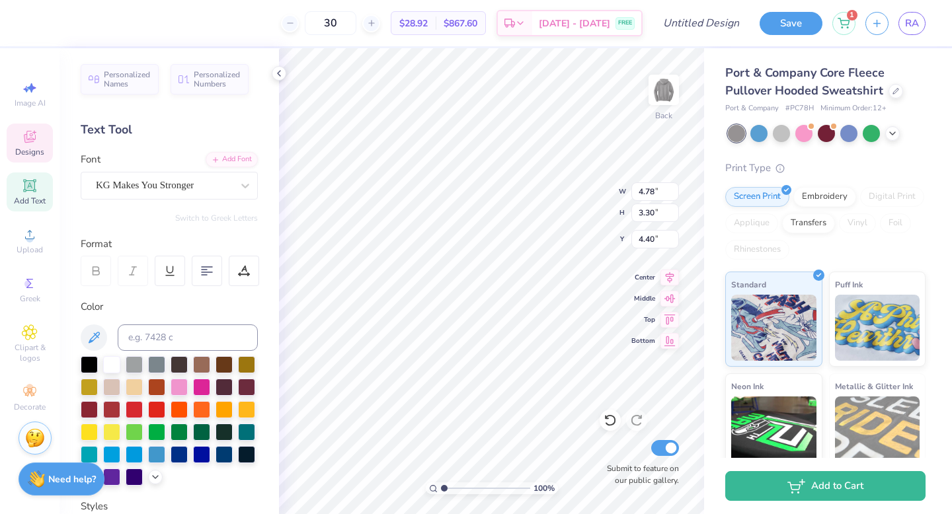
type input "2.30"
type input "2.45"
type input "5.93"
type textarea "r"
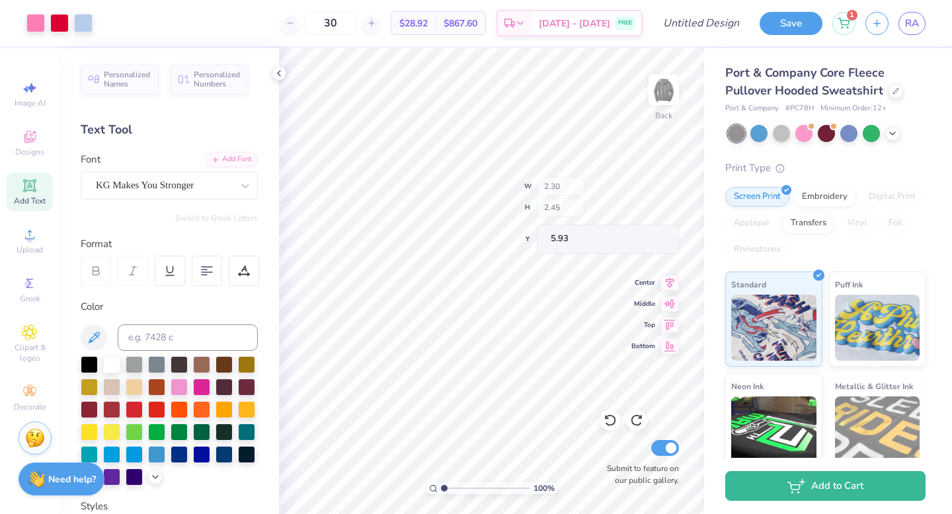
type input "6.85"
type input "5.85"
type input "3.00"
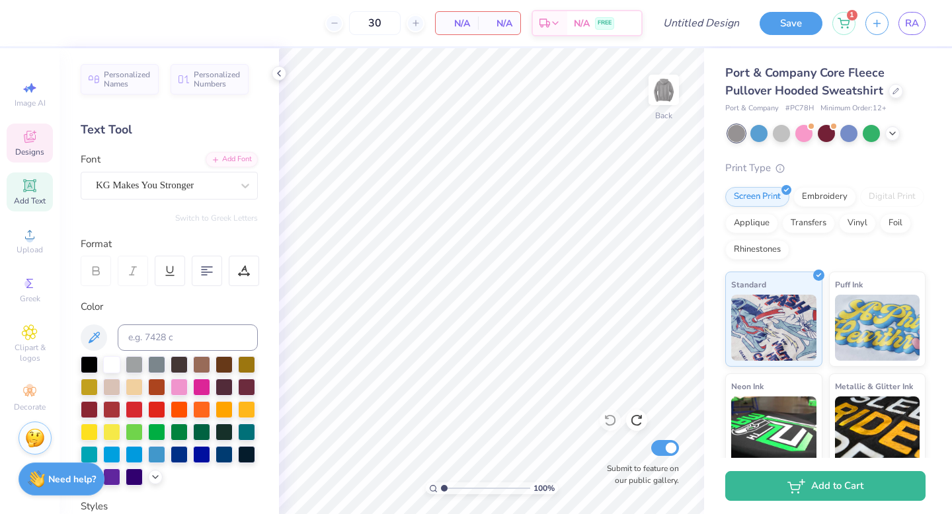
click at [32, 146] on div "Designs" at bounding box center [30, 143] width 46 height 39
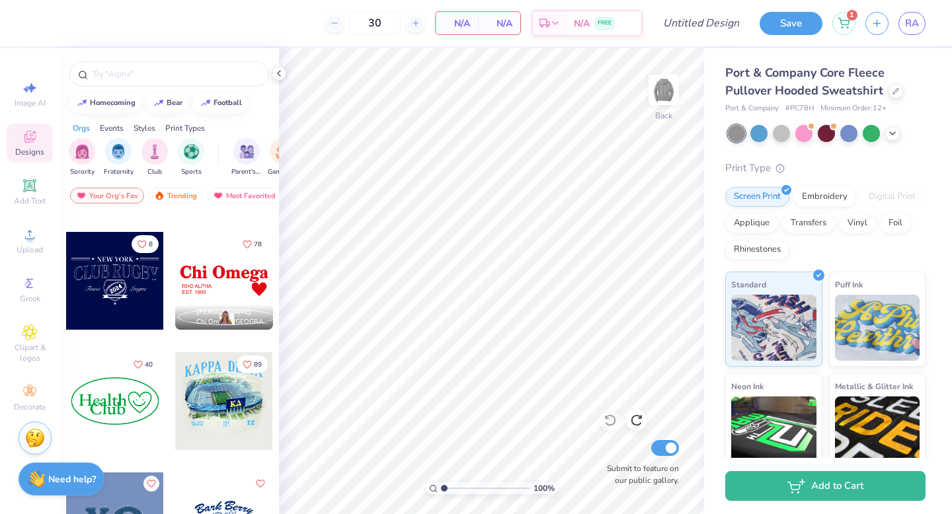
scroll to position [4553, 0]
click at [214, 283] on div at bounding box center [224, 281] width 98 height 98
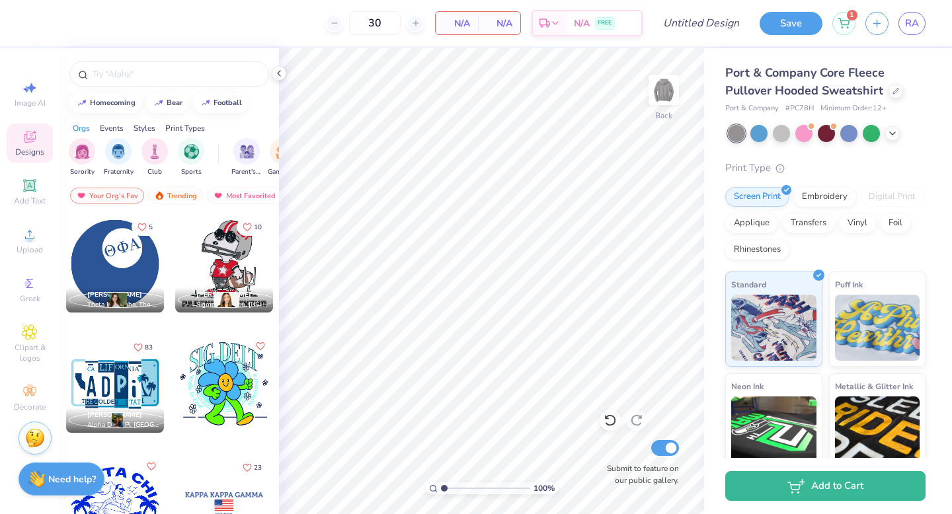
scroll to position [5894, 0]
click at [99, 247] on div at bounding box center [115, 263] width 98 height 98
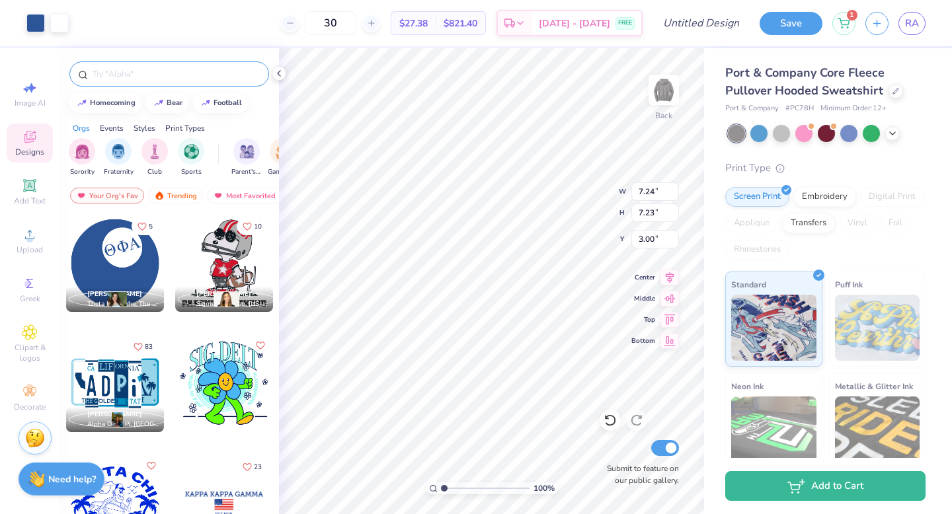
type input "7.24"
type input "7.23"
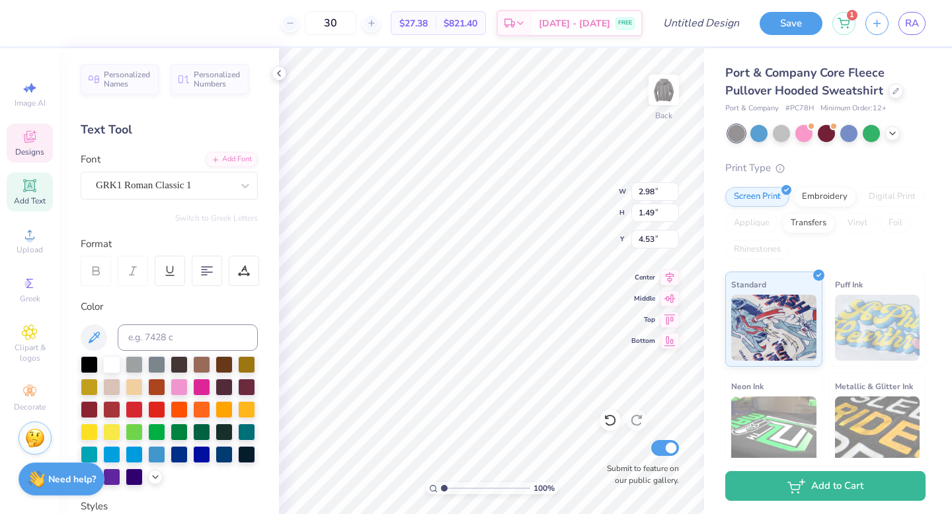
scroll to position [11, 1]
type textarea "[PERSON_NAME]"
type input "2.59"
type input "1.27"
type input "4.70"
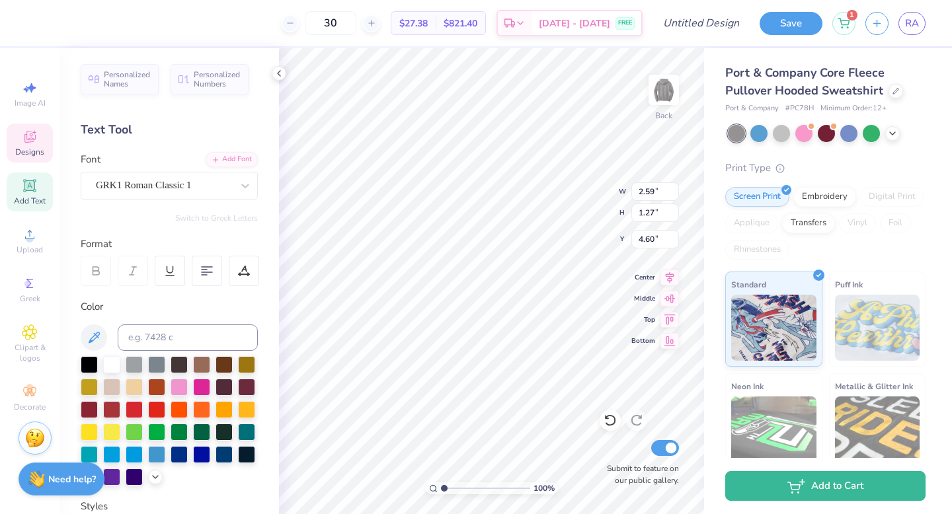
scroll to position [276, 0]
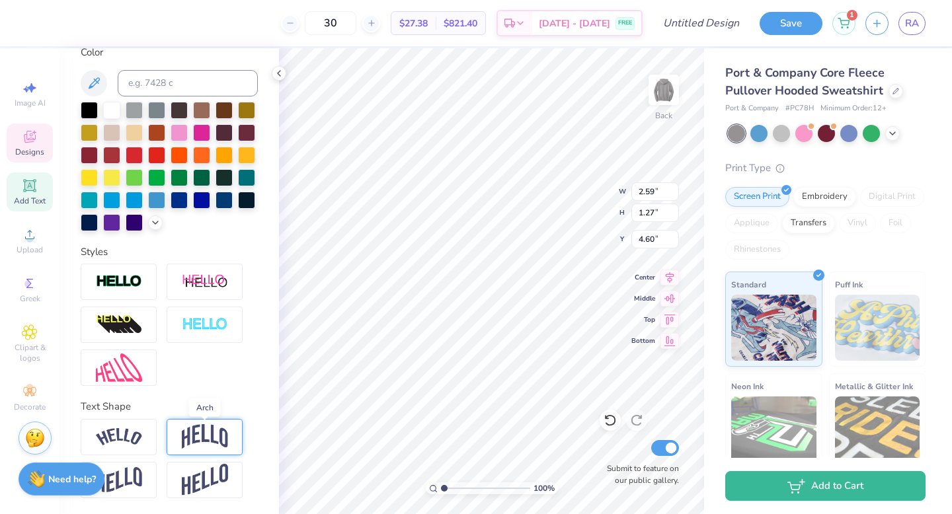
click at [200, 439] on img at bounding box center [205, 436] width 46 height 25
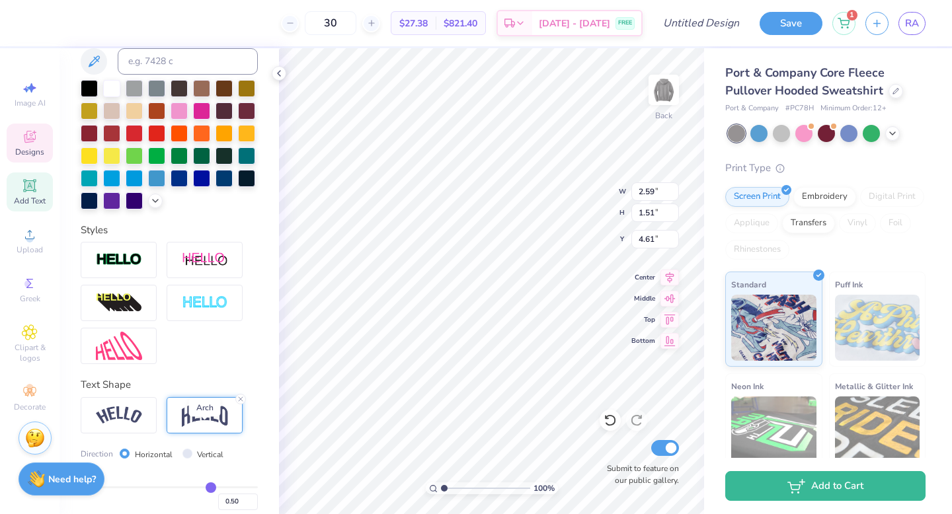
type input "1.51"
type input "4.61"
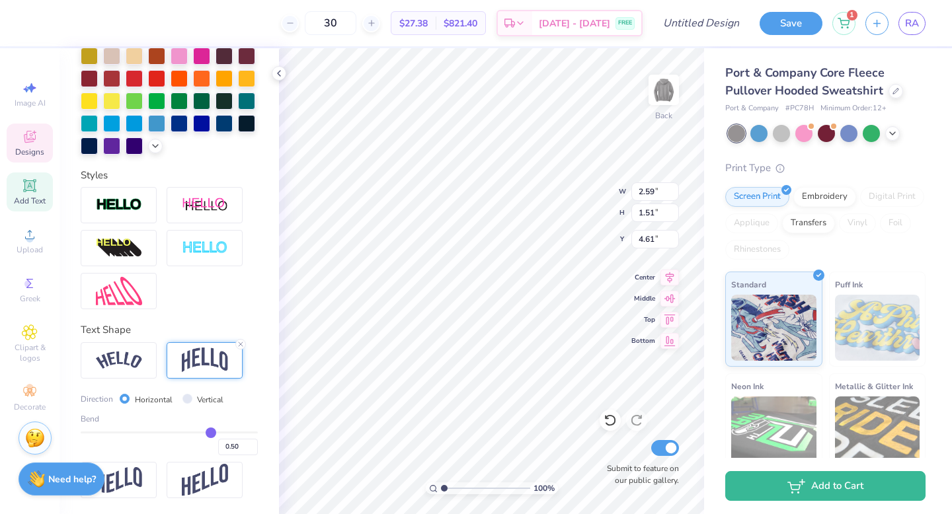
type input "0.52"
type input "0.57"
type input "0.6"
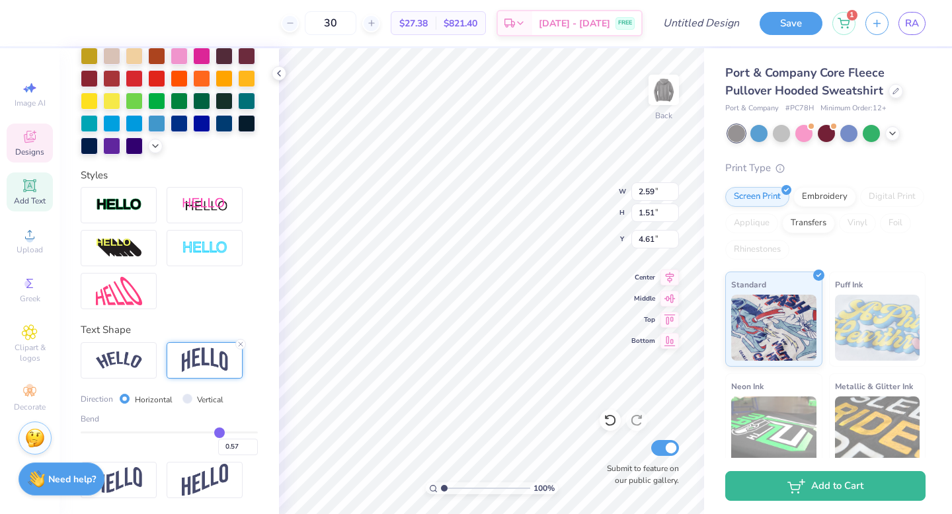
type input "0.60"
type input "0.62"
type input "0.66"
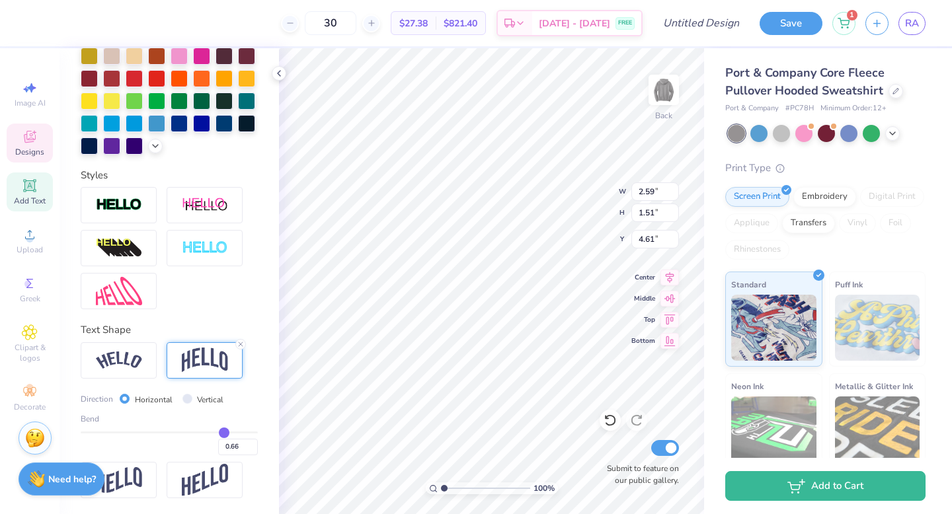
type input "0.68"
type input "0.7"
type input "0.70"
type input "0.72"
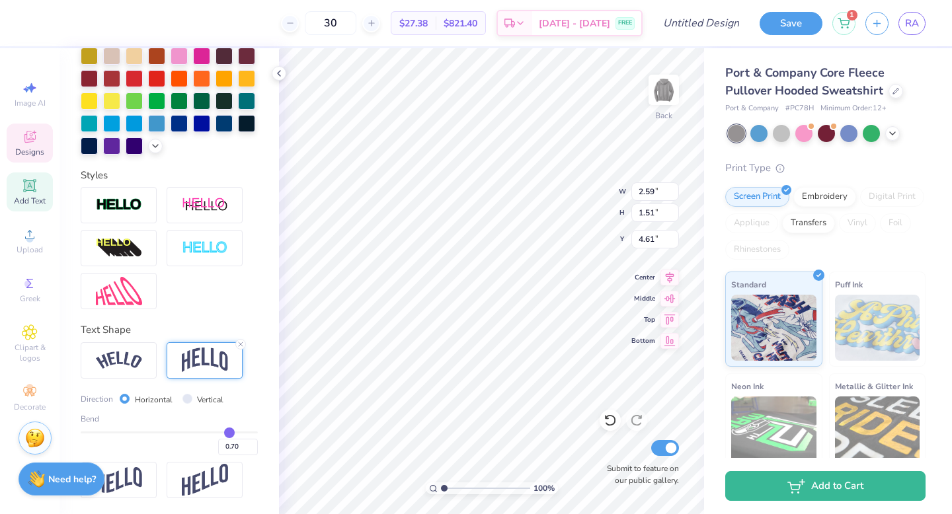
type input "0.72"
type input "0.74"
type input "0.76"
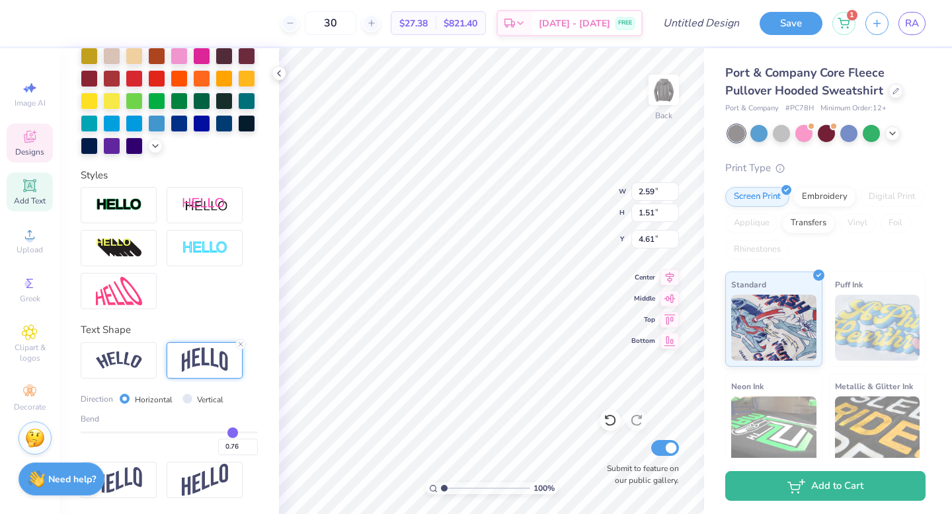
type input "0.78"
type input "0.82"
type input "0.84"
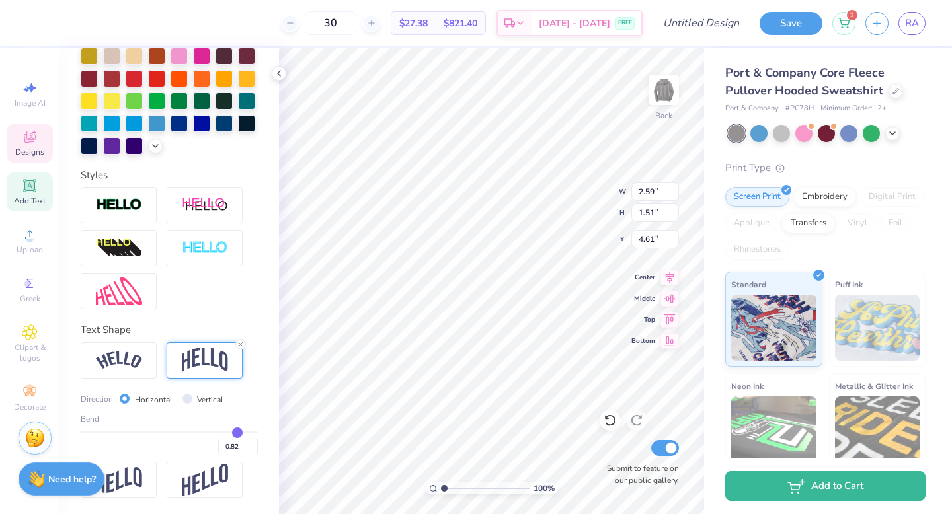
type input "0.84"
type input "0.87"
type input "0.89"
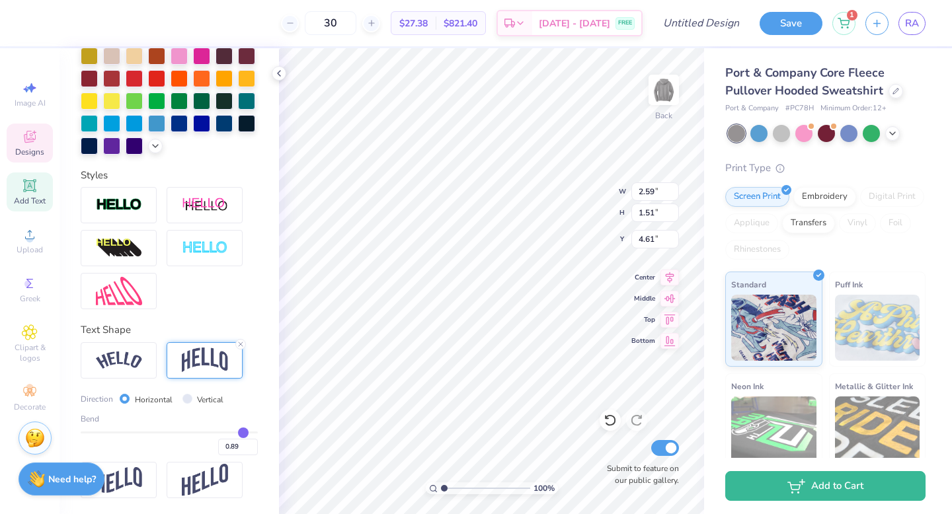
type input "0.91"
type input "0.92"
type input "0.93"
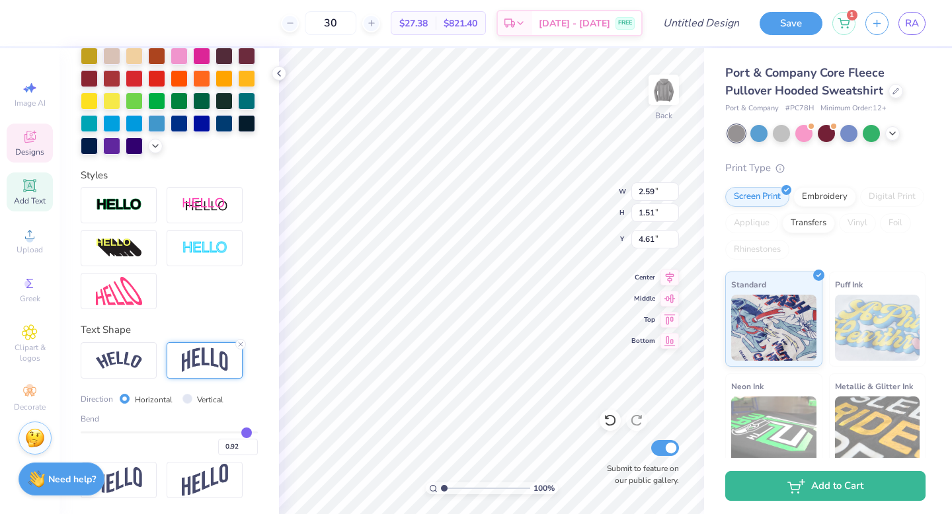
type input "0.93"
type input "0.94"
drag, startPoint x: 204, startPoint y: 435, endPoint x: 237, endPoint y: 438, distance: 33.2
type input "0.94"
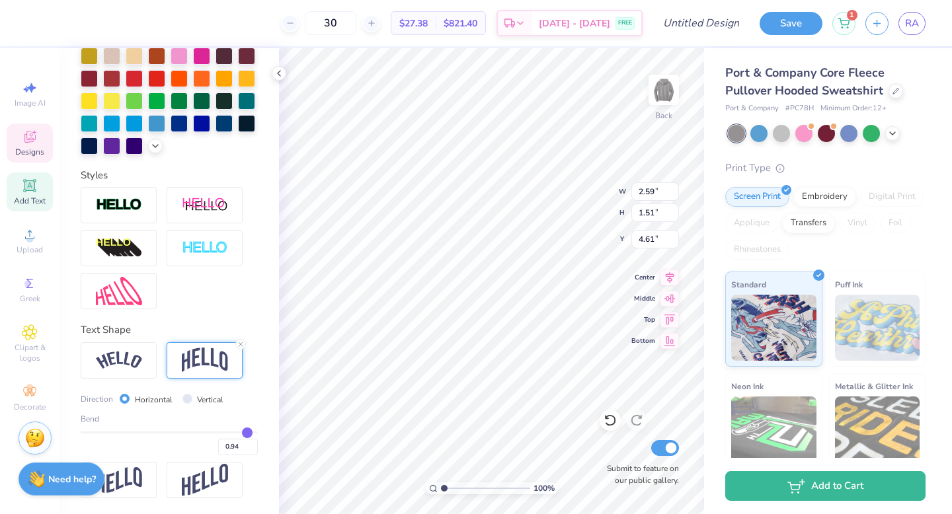
click at [237, 433] on input "range" at bounding box center [169, 433] width 177 height 2
type input "2.61"
type input "2.10"
type input "4.32"
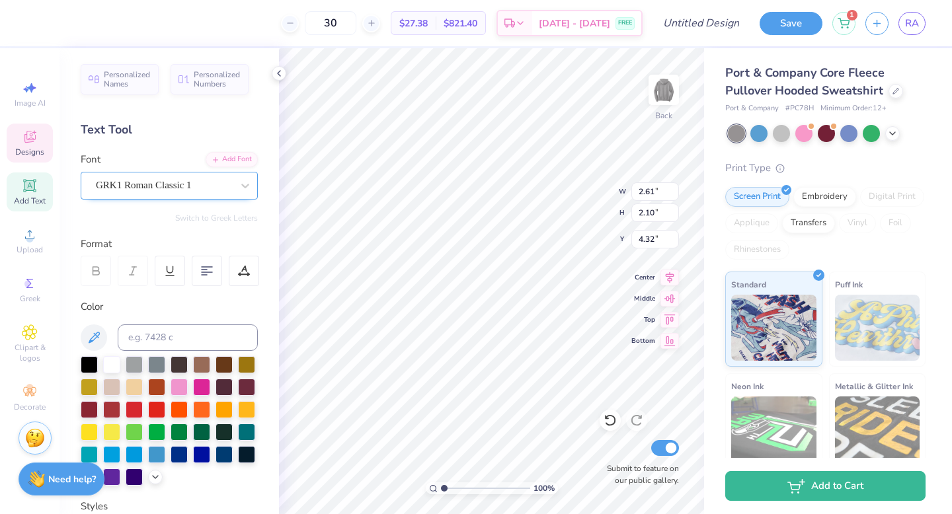
click at [165, 186] on div "GRK1 Roman Classic 1" at bounding box center [163, 185] width 139 height 20
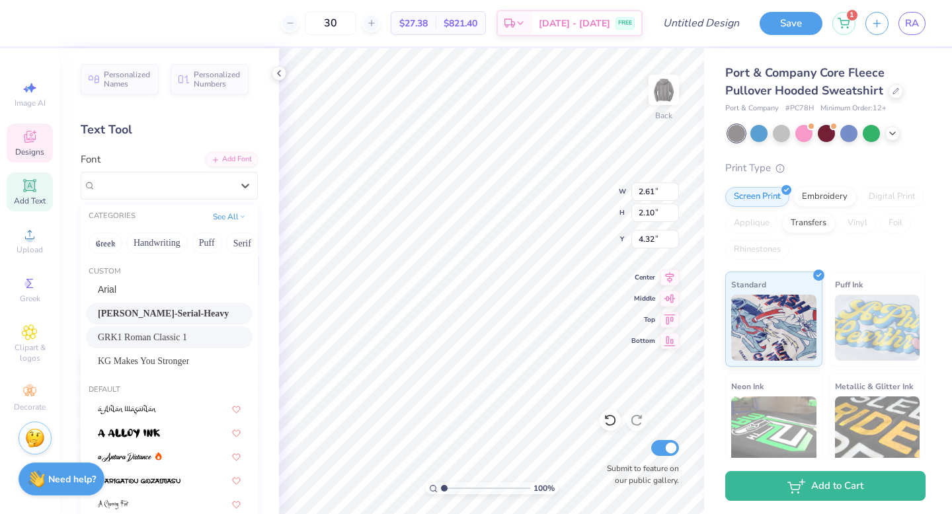
click at [178, 321] on div "Casad-Serial-Heavy" at bounding box center [169, 314] width 167 height 22
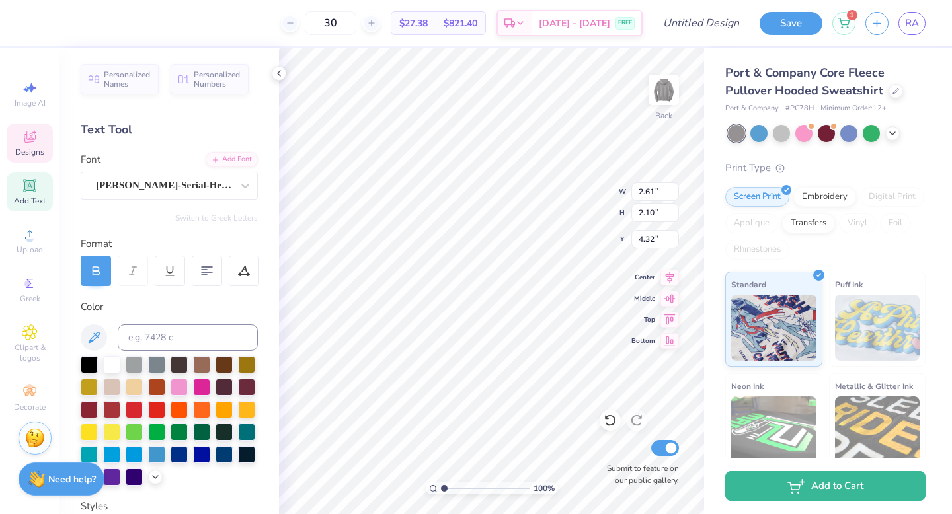
type input "1.76"
type input "1.53"
type input "4.53"
drag, startPoint x: 444, startPoint y: 486, endPoint x: 470, endPoint y: 492, distance: 26.3
type input "3.94"
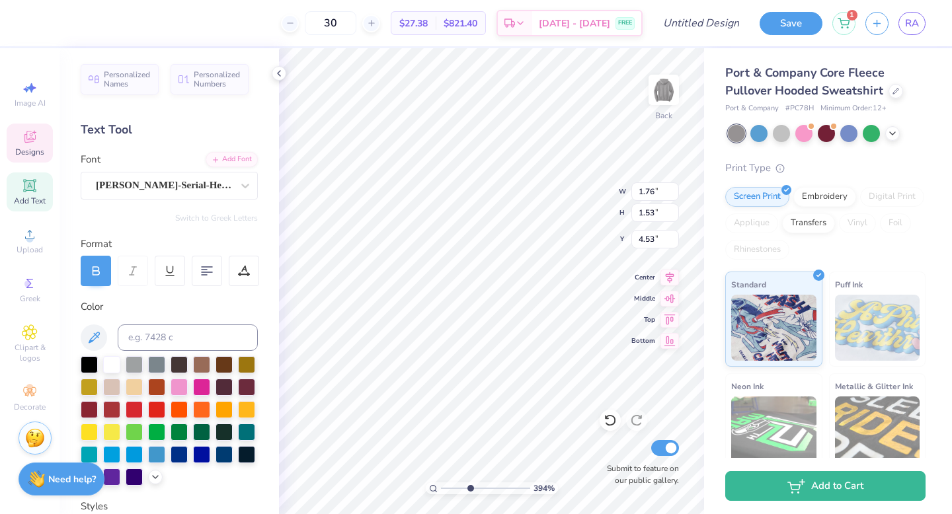
click at [470, 492] on input "range" at bounding box center [485, 488] width 89 height 12
type input "4.57"
type input "2.86"
type input "2.49"
type input "4.09"
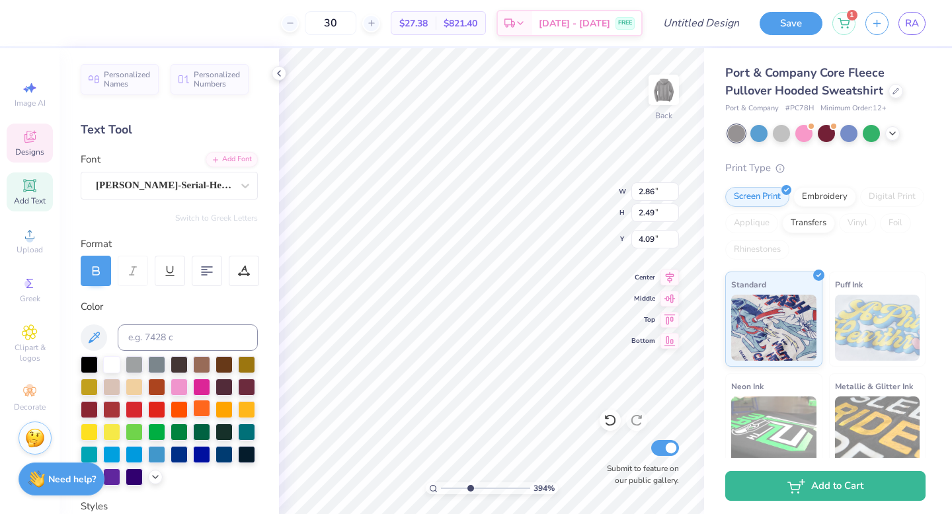
scroll to position [354, 0]
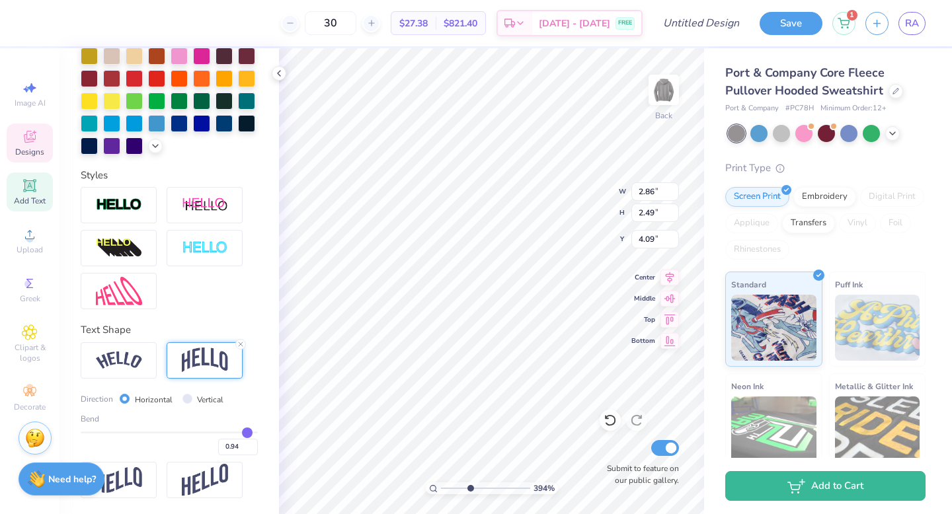
click at [225, 424] on div "Bend" at bounding box center [169, 419] width 177 height 12
type input "0.89"
type input "0.82"
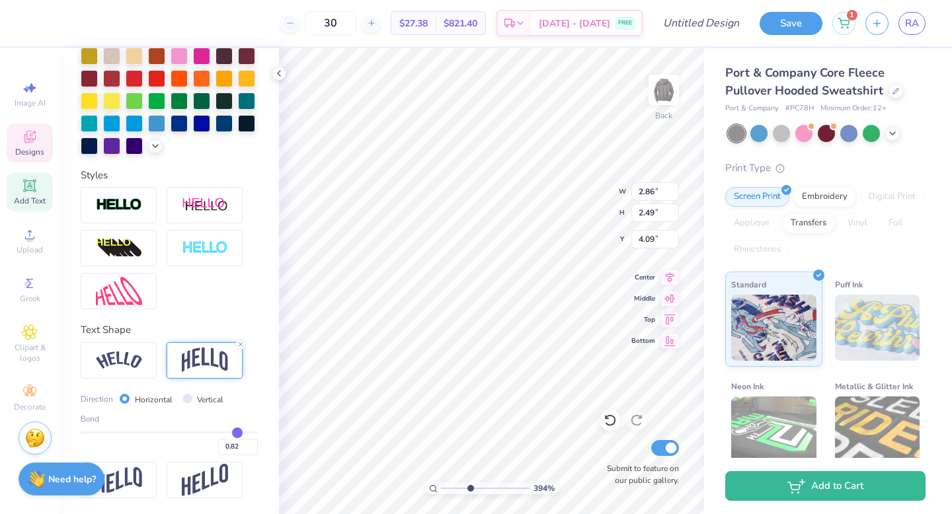
type input "0.81"
type input "0.8"
type input "0.80"
type input "0.79"
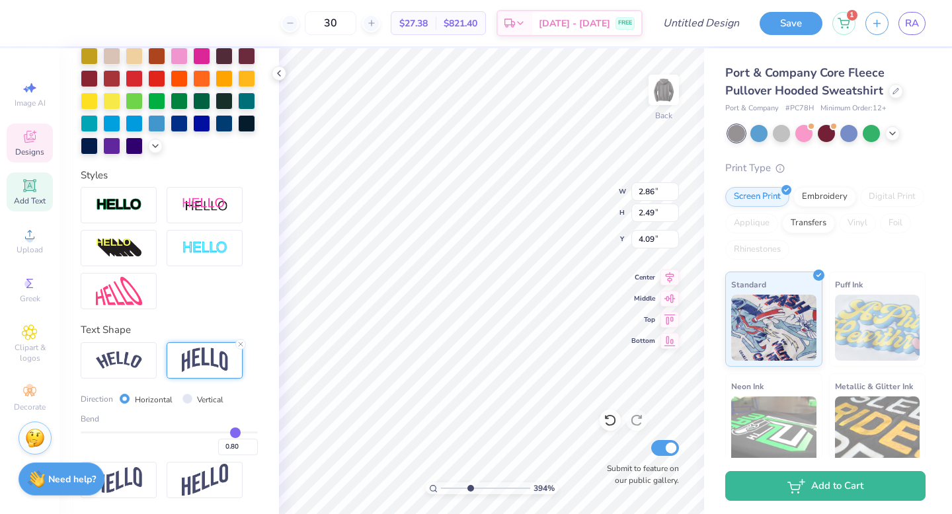
type input "0.79"
type input "0.78"
type input "0.77"
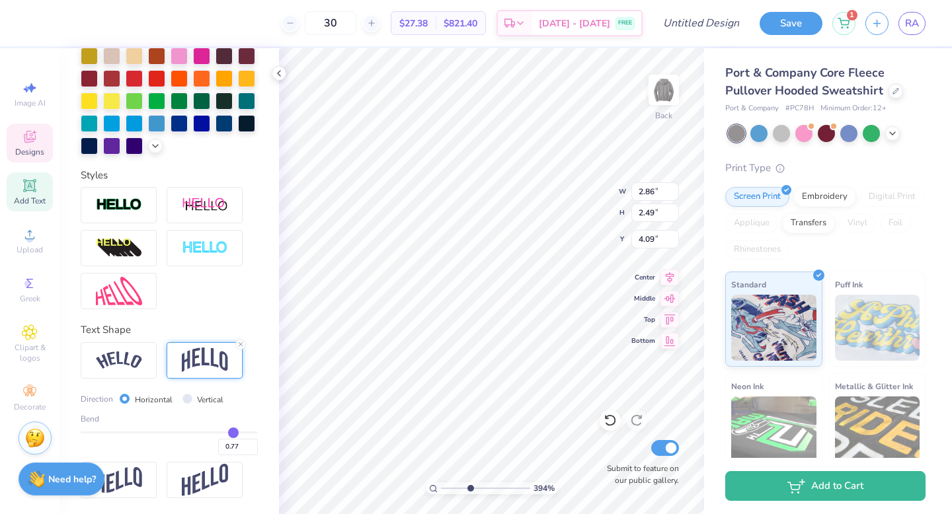
type input "0.75"
type input "0.74"
type input "0.73"
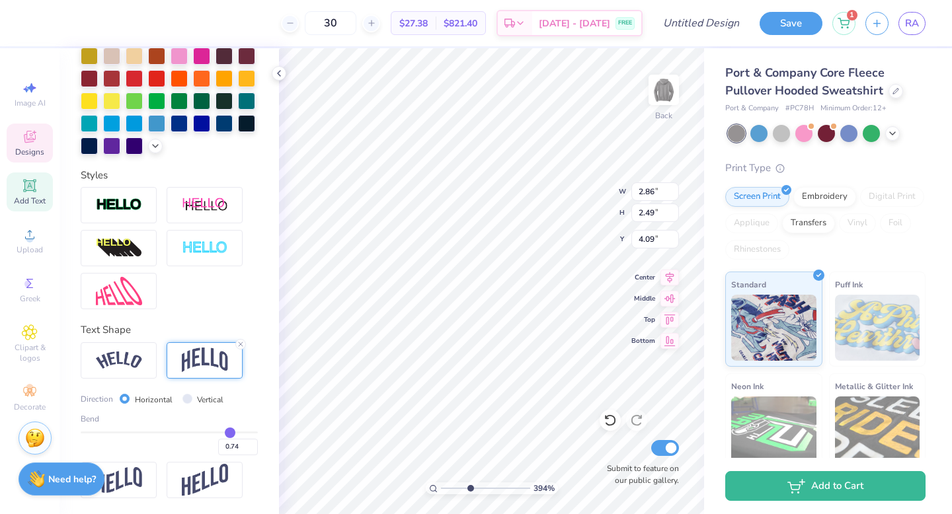
type input "0.73"
type input "0.72"
type input "0.71"
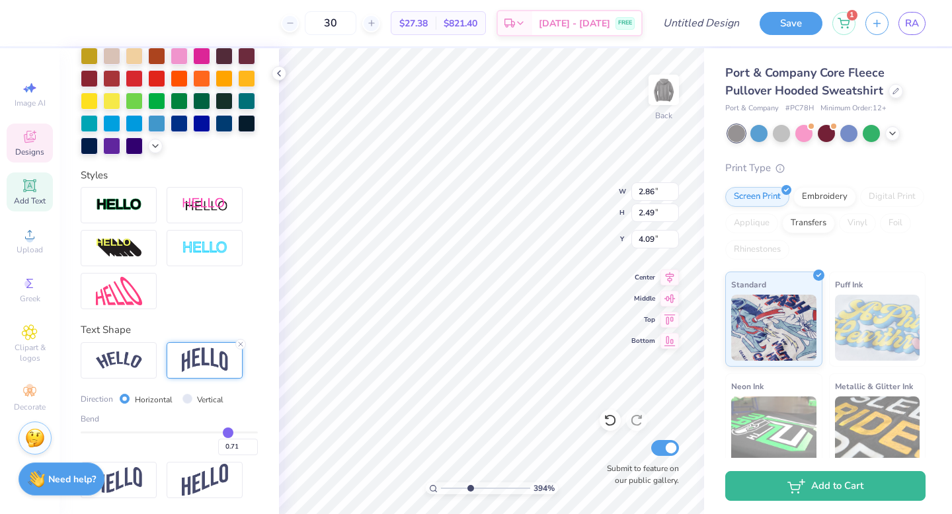
type input "0.7"
type input "0.70"
drag, startPoint x: 235, startPoint y: 430, endPoint x: 219, endPoint y: 430, distance: 16.5
type input "0.7"
click at [219, 432] on input "range" at bounding box center [169, 433] width 177 height 2
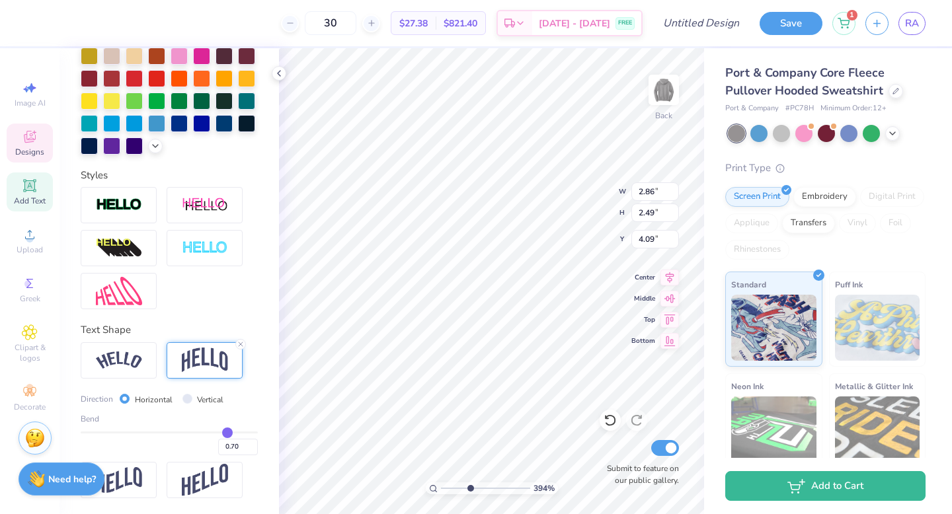
type input "2.83"
type input "2.13"
type input "4.26"
type input "0.69"
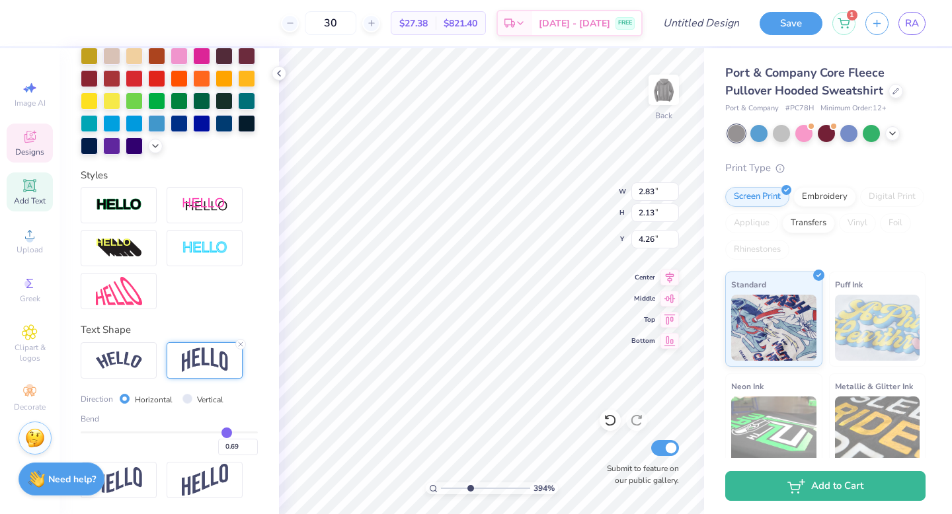
type input "0.68"
type input "0.67"
type input "0.65"
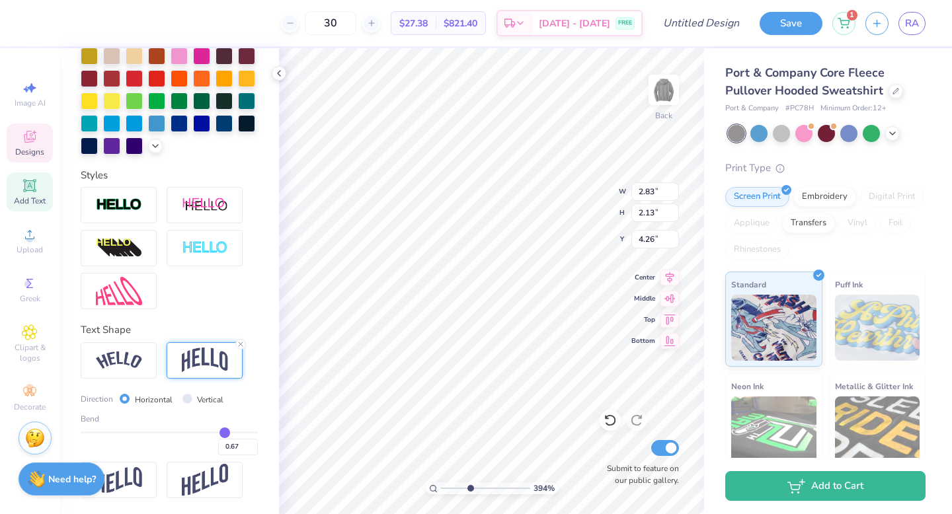
type input "0.65"
type input "0.64"
type input "0.62"
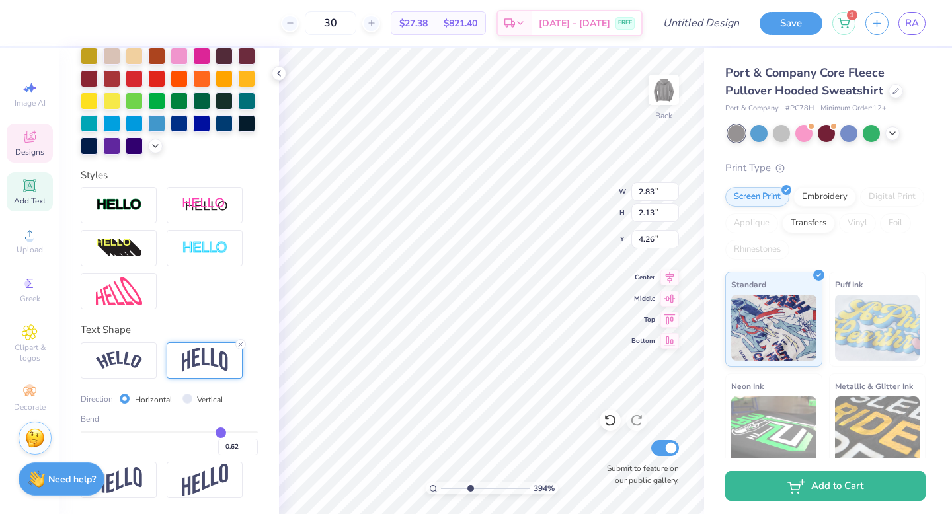
type input "0.6"
type input "0.60"
type input "0.59"
type input "0.57"
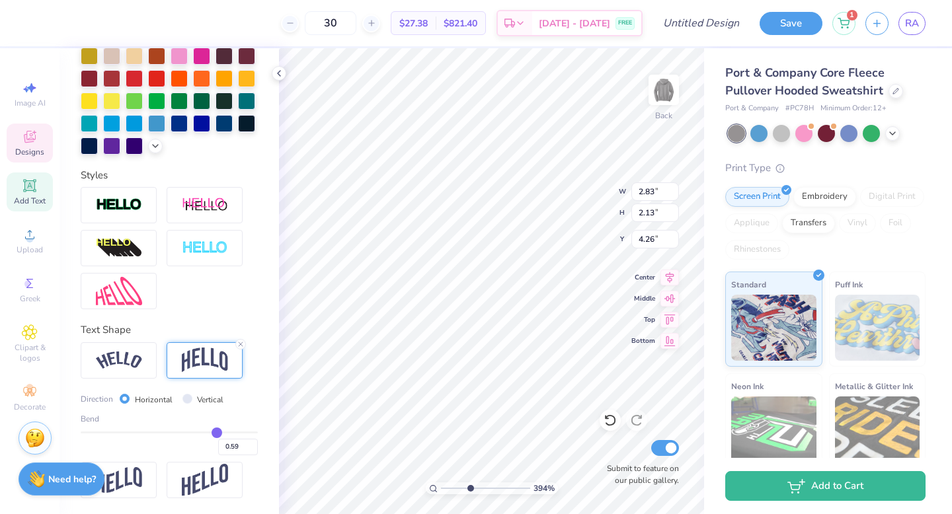
type input "0.57"
type input "0.55"
type input "0.53"
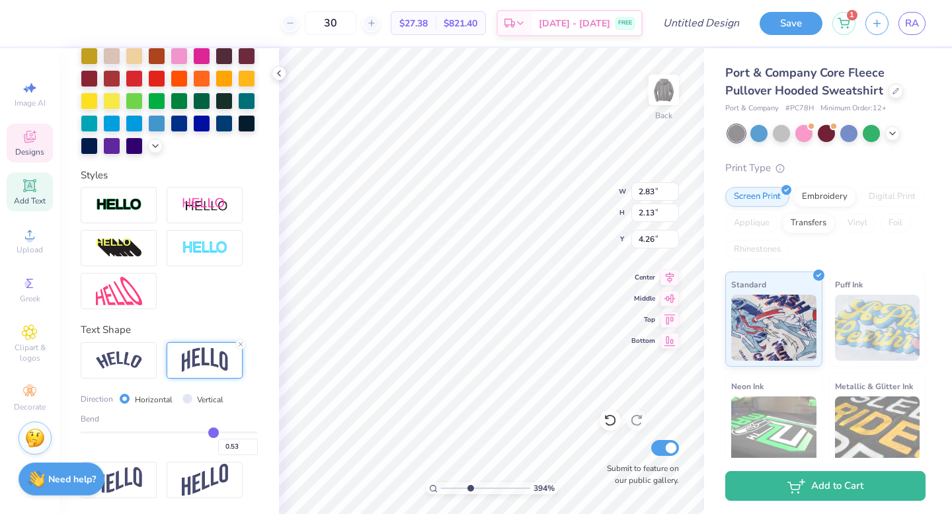
type input "0.52"
type input "0.51"
type input "0.5"
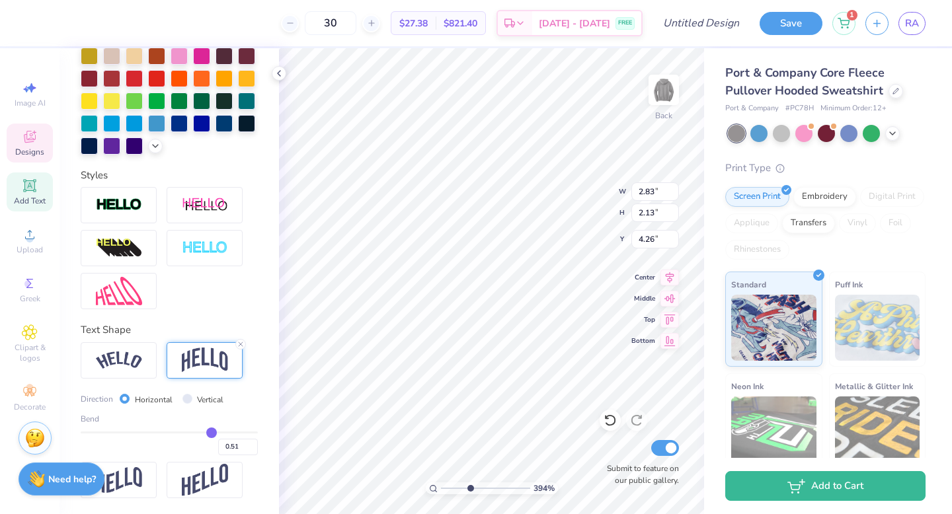
type input "0.50"
drag, startPoint x: 219, startPoint y: 430, endPoint x: 203, endPoint y: 430, distance: 15.9
type input "0.5"
click at [203, 432] on input "range" at bounding box center [169, 433] width 177 height 2
type input "1.93"
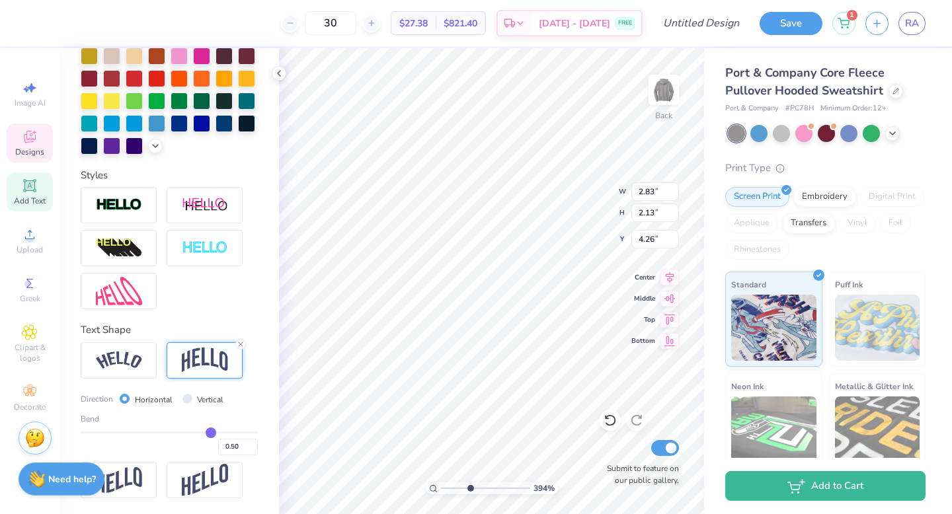
type input "4.35"
type input "7.24"
type input "7.23"
type input "3.00"
type input "2.83"
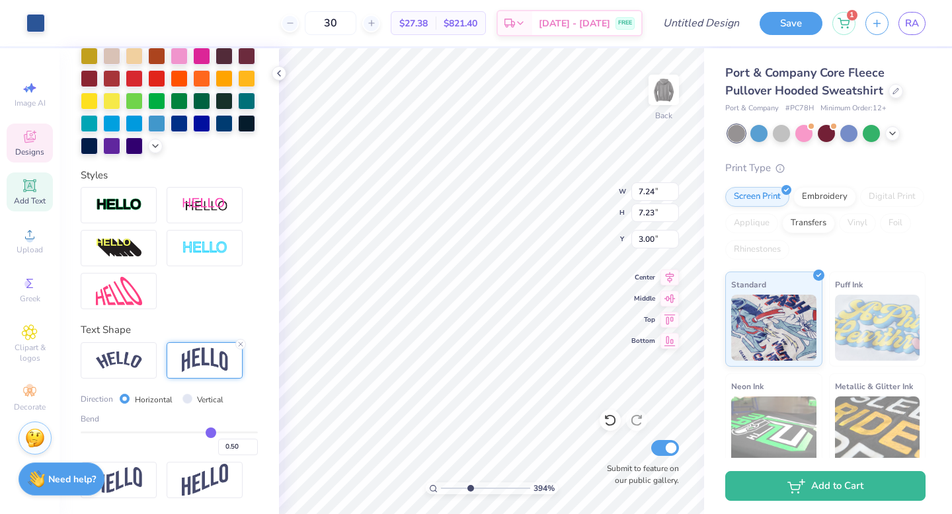
type input "1.93"
type input "4.03"
type input "7.24"
type input "7.23"
type input "3.00"
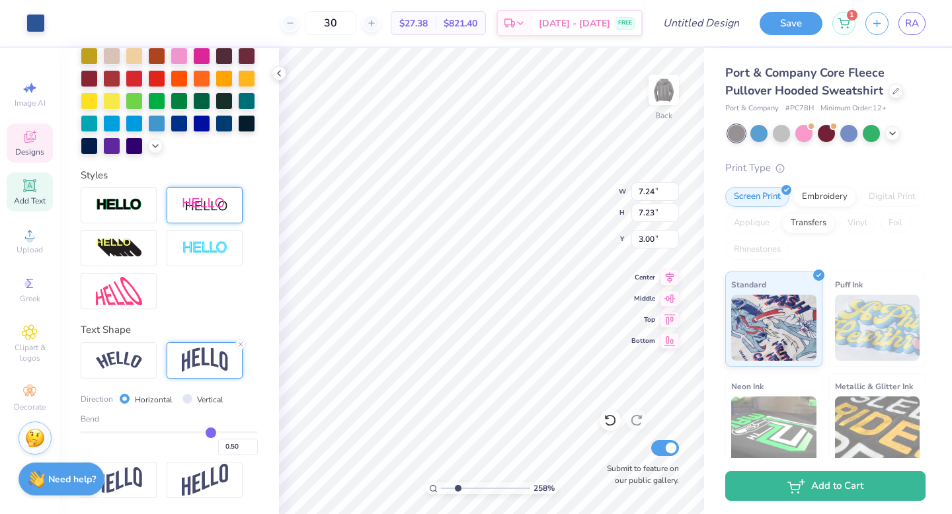
type input "2.5819682658376"
type input "2.83"
type input "1.93"
type input "4.03"
type input "2.5819682658376"
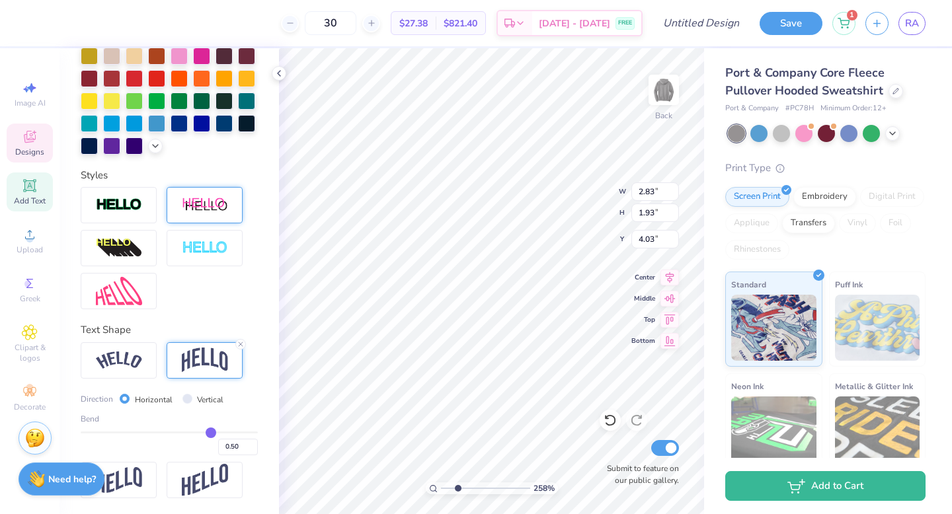
type input "4.37"
type input "2.5819682658376"
type input "7.24"
type input "7.23"
type input "3.00"
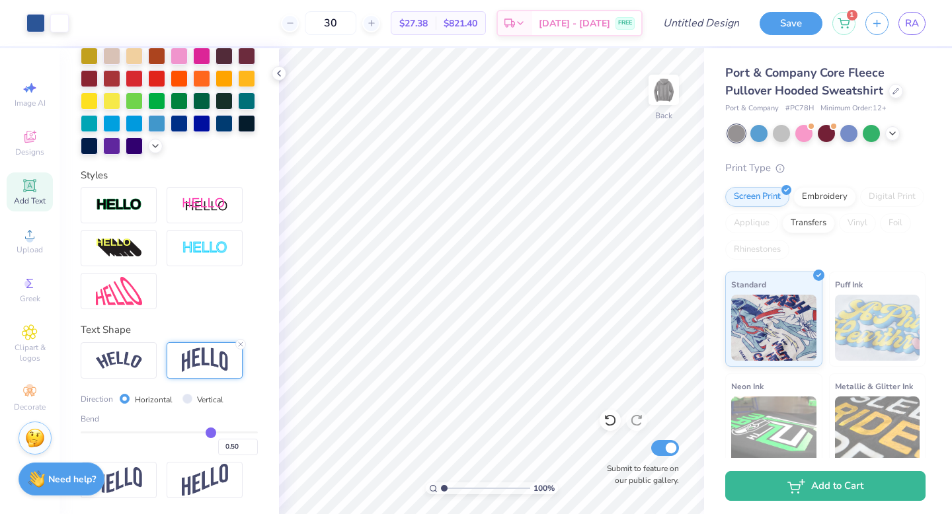
drag, startPoint x: 459, startPoint y: 489, endPoint x: 441, endPoint y: 489, distance: 17.2
type input "1"
click at [441, 489] on input "range" at bounding box center [485, 488] width 89 height 12
type input "3.00"
type input "9.11"
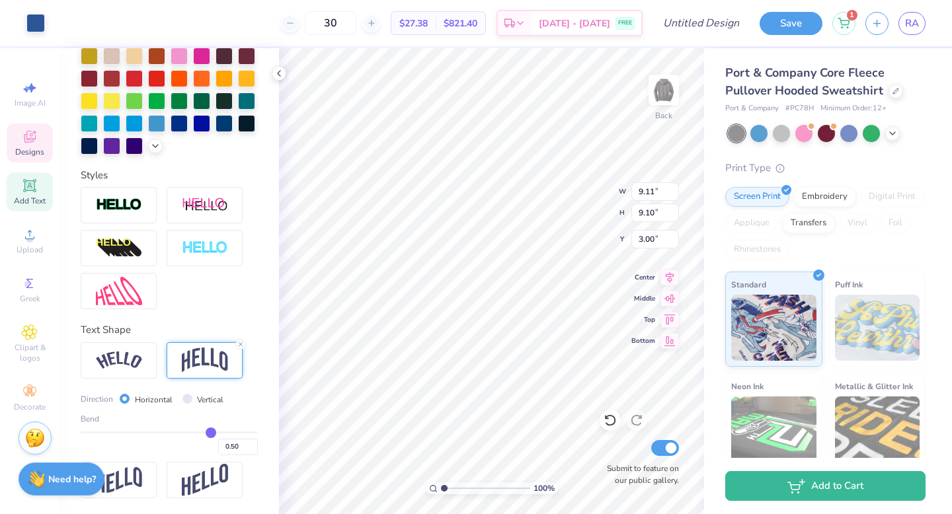
type input "9.10"
type input "7.24"
type input "7.23"
click at [898, 132] on div at bounding box center [892, 132] width 15 height 15
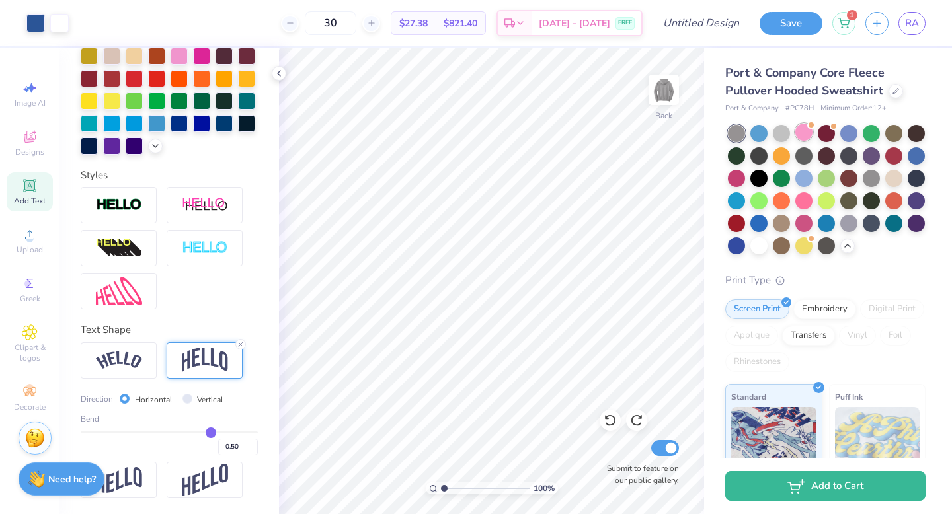
click at [801, 136] on div at bounding box center [803, 132] width 17 height 17
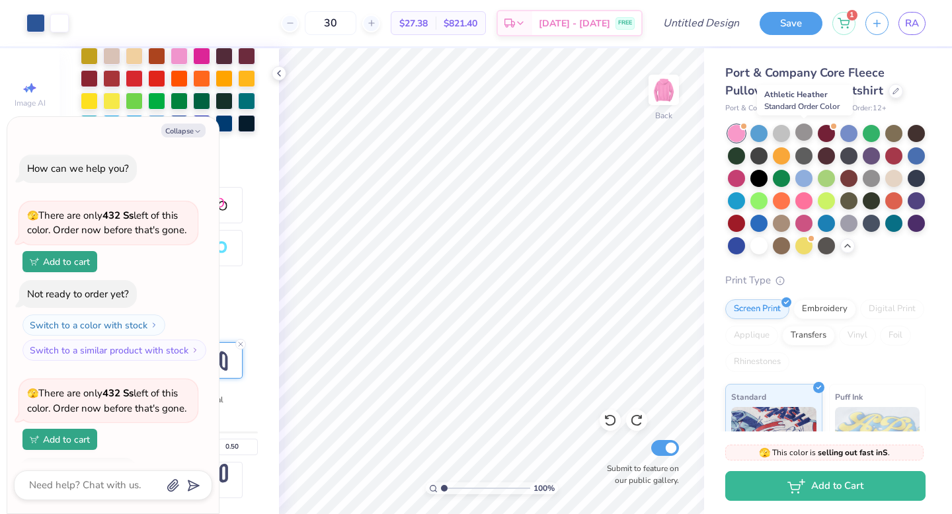
scroll to position [85, 0]
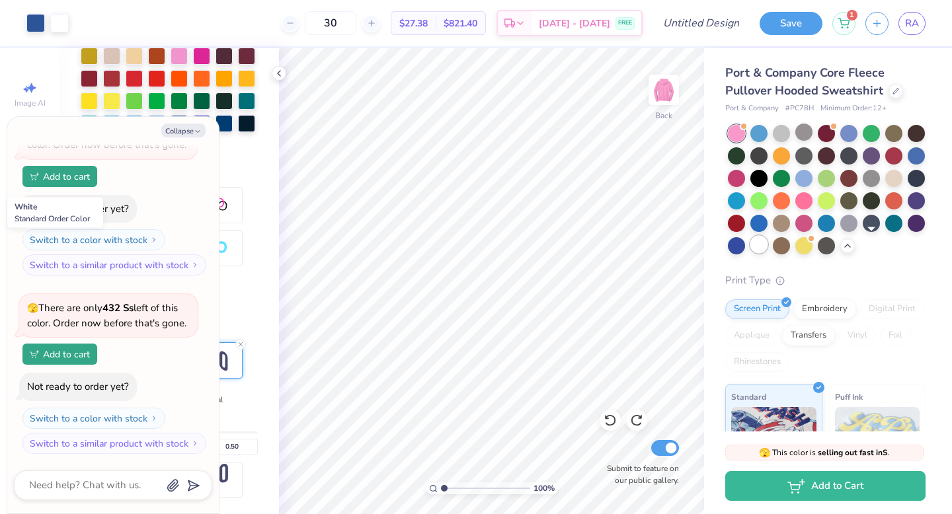
click at [767, 248] on div at bounding box center [758, 244] width 17 height 17
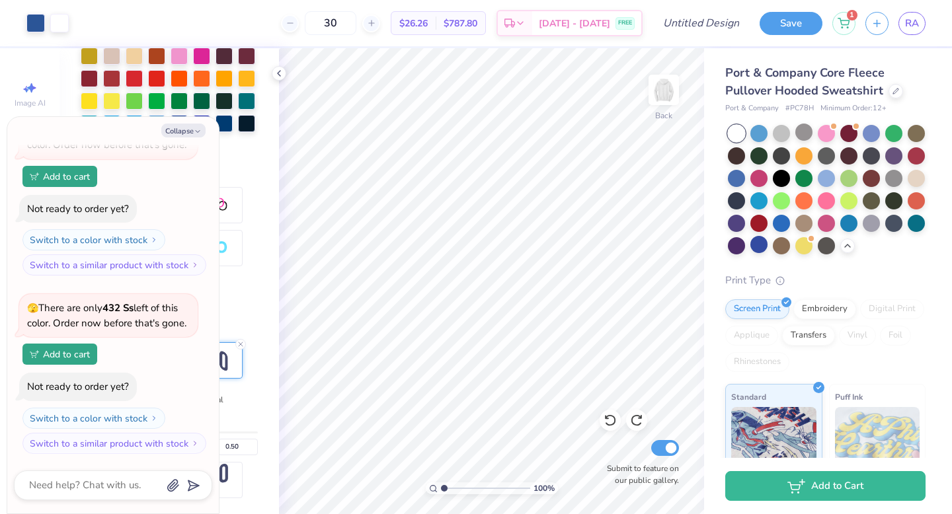
click at [735, 133] on div at bounding box center [736, 133] width 17 height 17
click at [781, 133] on div at bounding box center [780, 132] width 17 height 17
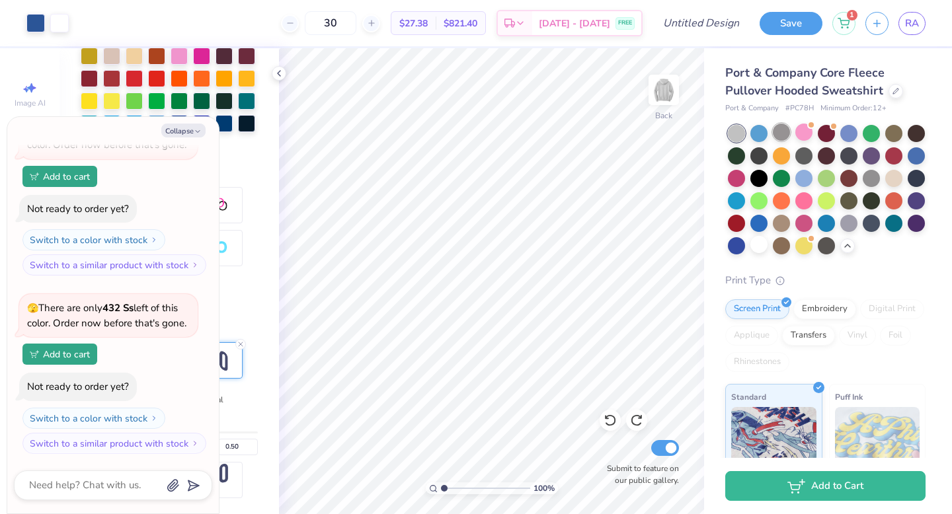
click at [782, 126] on div at bounding box center [780, 132] width 17 height 17
click at [786, 133] on div at bounding box center [780, 132] width 17 height 17
click at [637, 420] on icon at bounding box center [636, 420] width 13 height 13
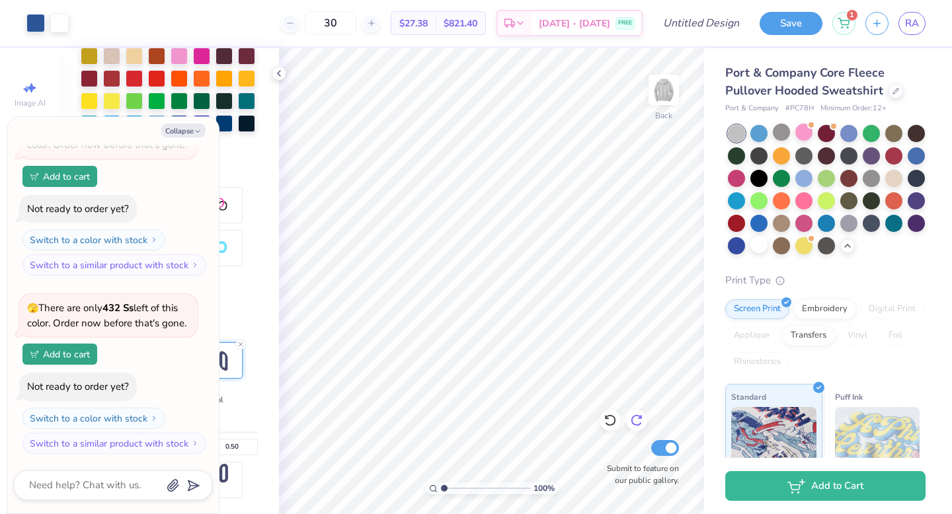
click at [637, 420] on icon at bounding box center [636, 420] width 13 height 13
click at [636, 426] on icon at bounding box center [635, 421] width 11 height 12
click at [602, 420] on div at bounding box center [609, 420] width 21 height 21
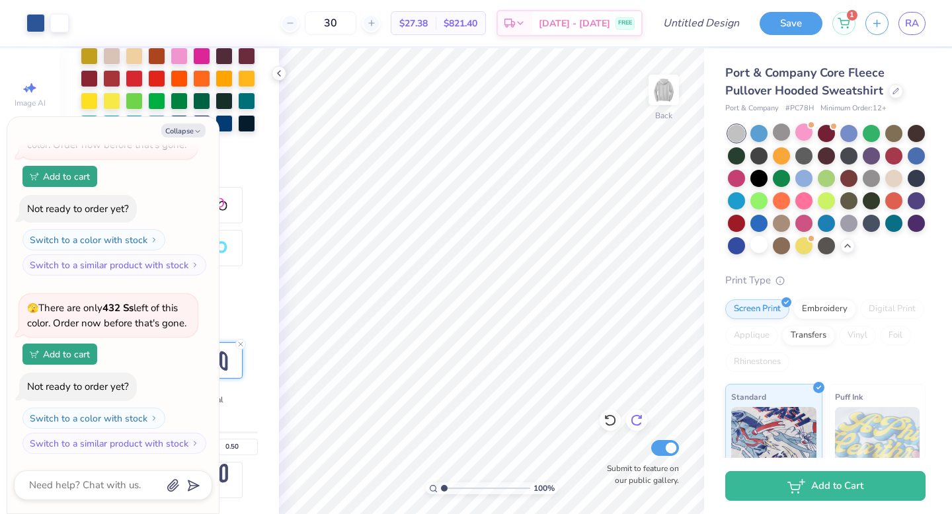
click at [638, 420] on icon at bounding box center [636, 420] width 13 height 13
click at [862, 186] on div at bounding box center [870, 177] width 17 height 17
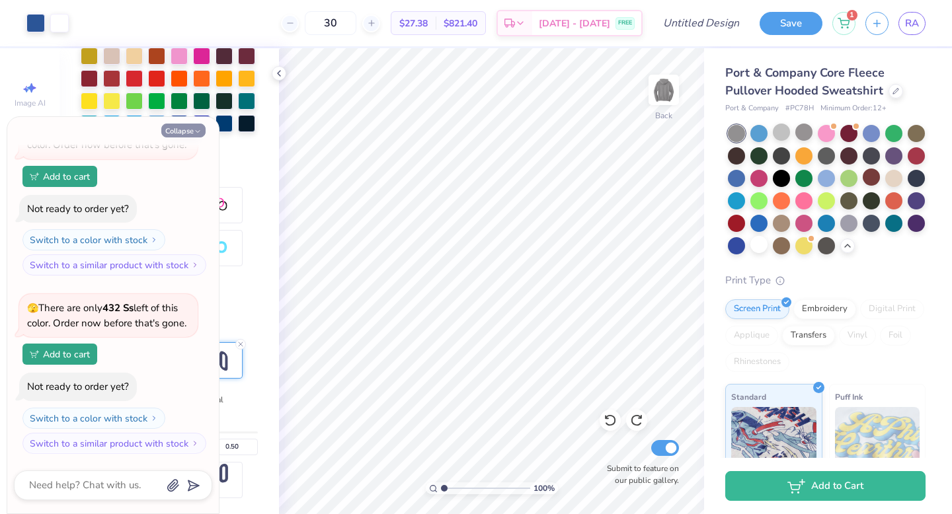
click at [177, 125] on button "Collapse" at bounding box center [183, 131] width 44 height 14
type textarea "x"
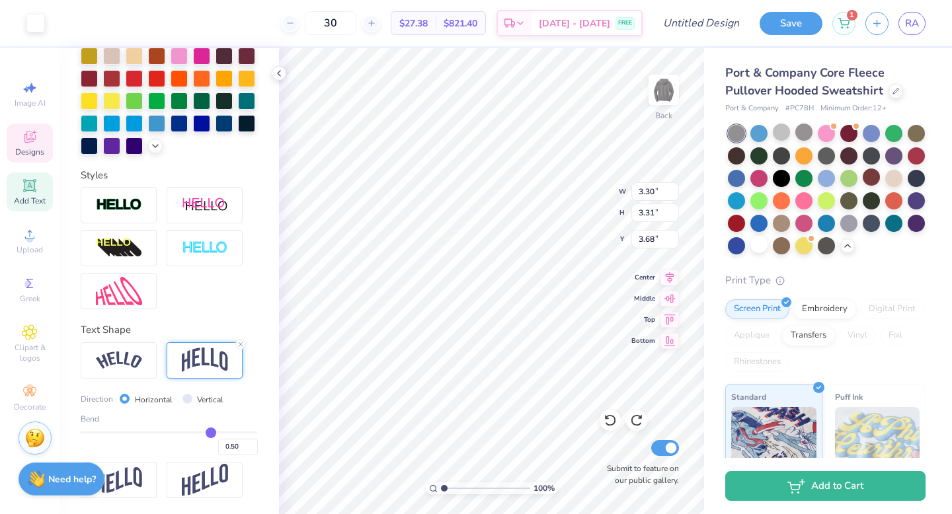
type input "7.24"
type input "7.23"
type input "3.00"
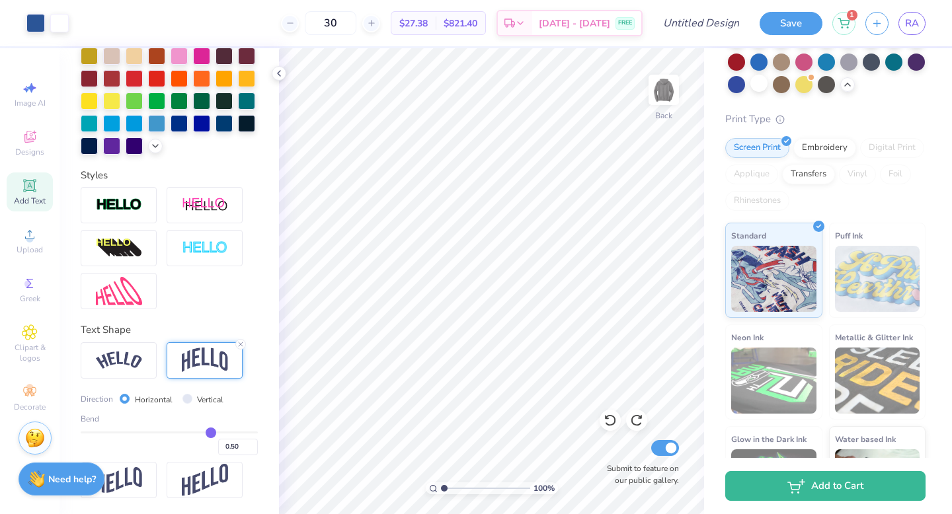
scroll to position [0, 0]
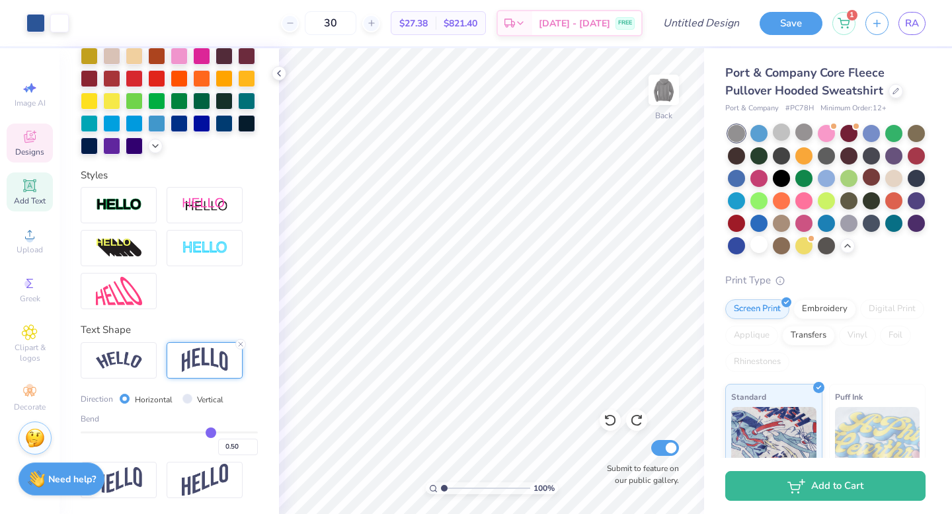
click at [38, 139] on div "Designs" at bounding box center [30, 143] width 46 height 39
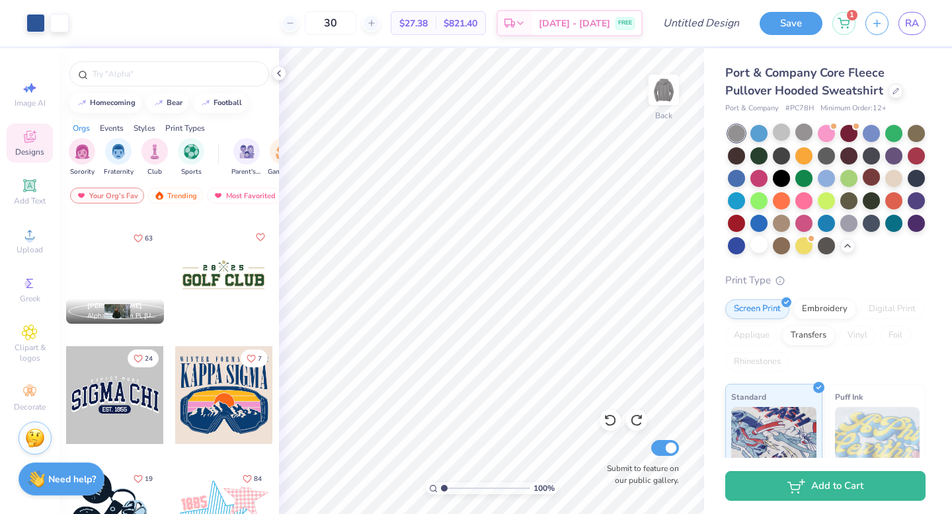
scroll to position [7567, 0]
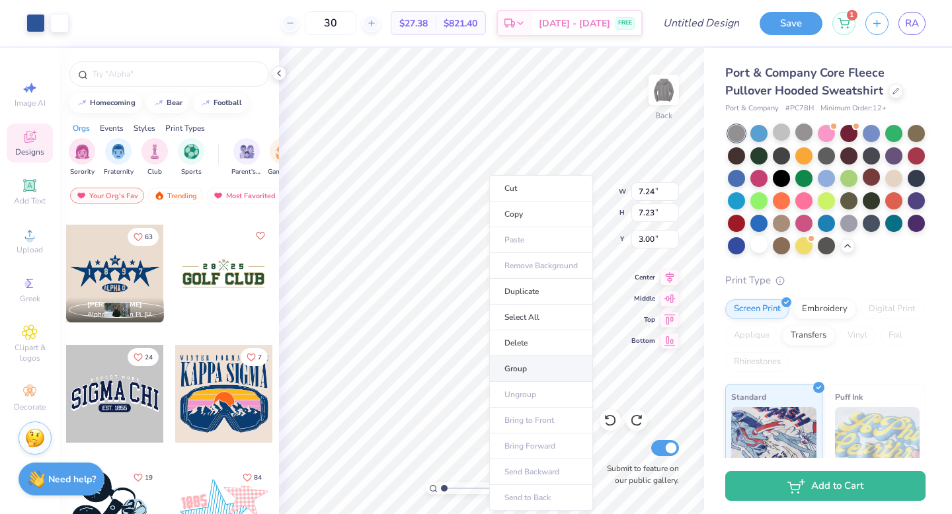
click at [537, 363] on li "Group" at bounding box center [541, 369] width 104 height 26
type input "5.27"
type input "3.43"
type input "8.44"
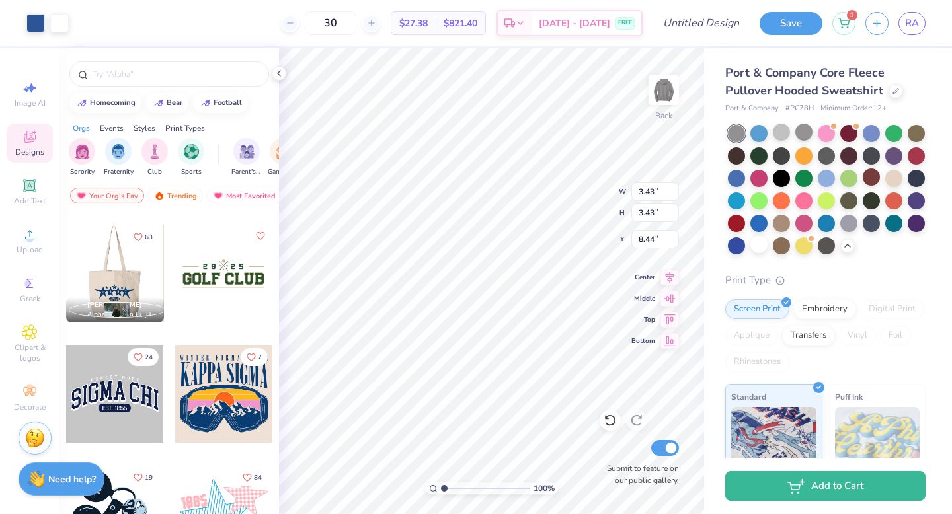
click at [126, 278] on div at bounding box center [114, 274] width 293 height 98
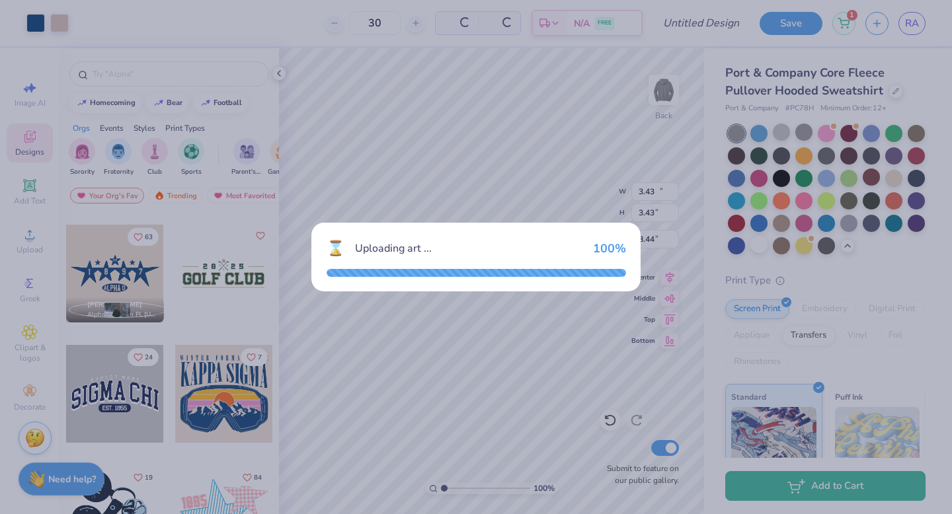
type input "15.00"
type input "6.38"
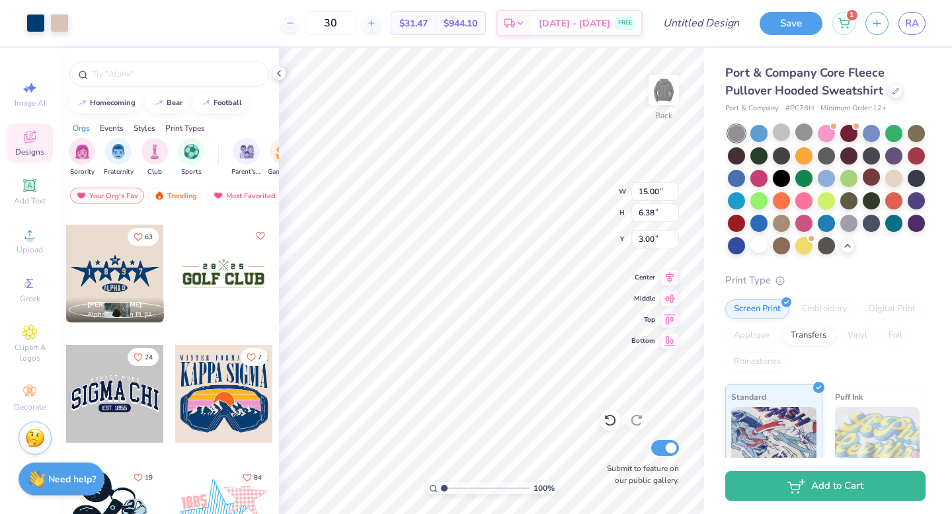
type input "2.06"
type input "0.58"
type input "1.06"
type input "4.38"
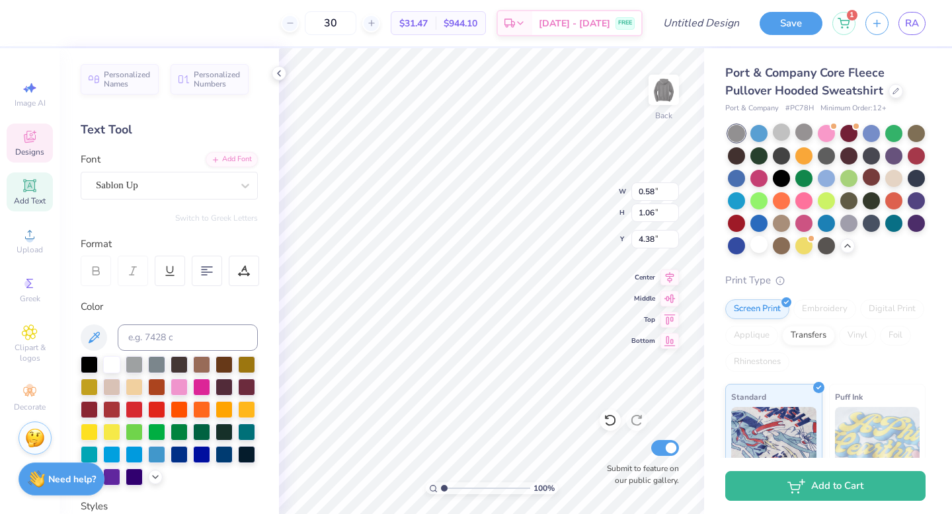
scroll to position [11, 1]
type textarea "9"
type textarea "7"
type input "0.52"
type input "1.14"
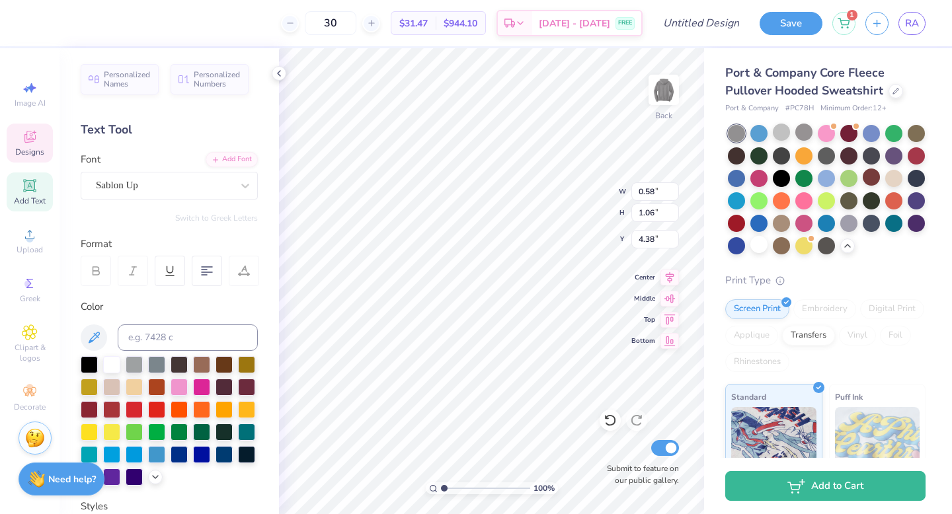
type input "7.17"
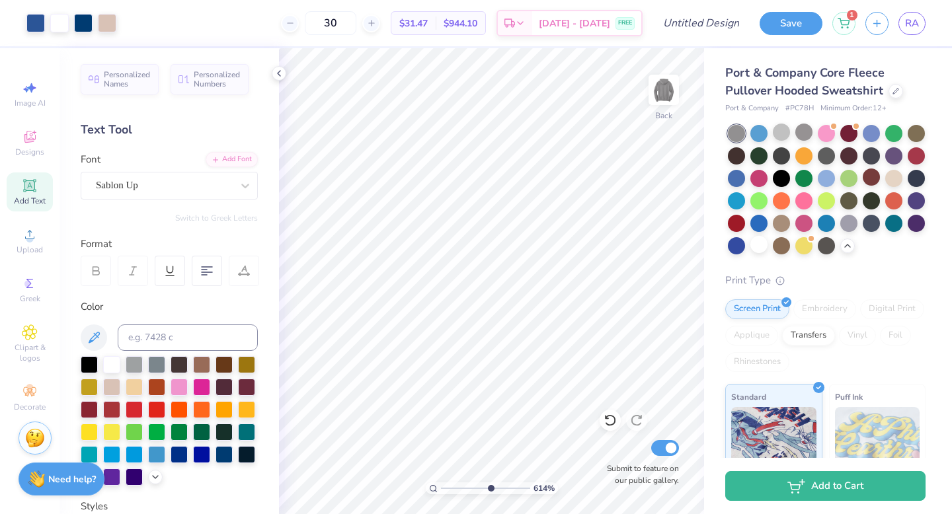
drag, startPoint x: 445, startPoint y: 486, endPoint x: 489, endPoint y: 485, distance: 43.6
type input "6.14"
click at [489, 485] on input "range" at bounding box center [485, 488] width 89 height 12
type textarea "[PERSON_NAME]"
type input "0.51"
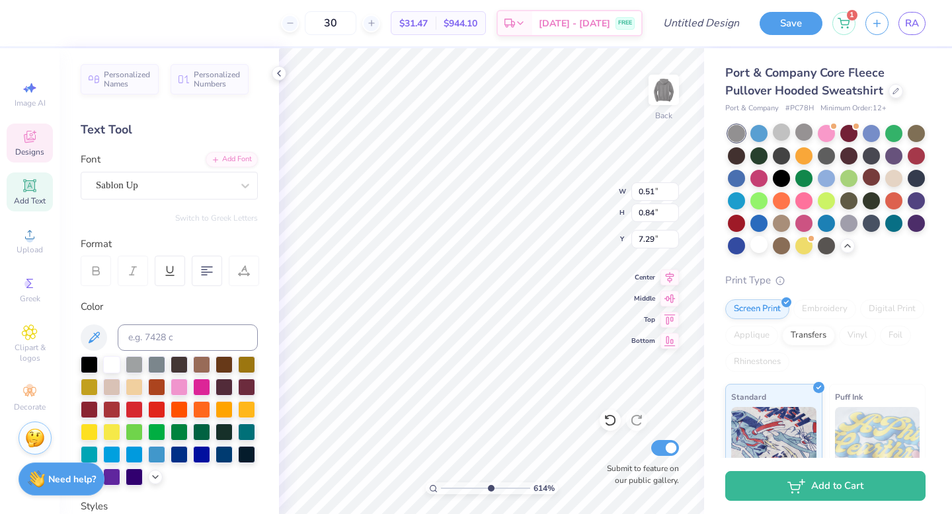
type input "0.84"
type input "7.29"
type input "2.15"
type input "6.94"
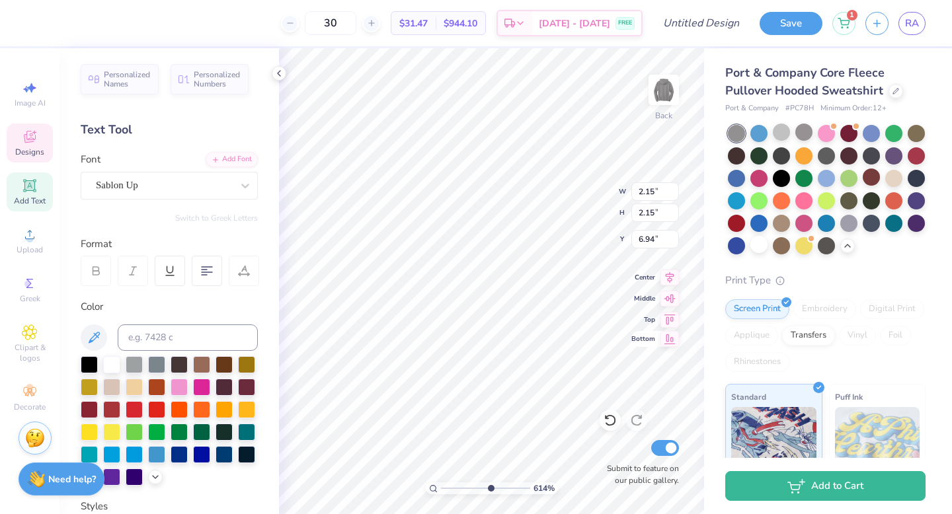
type input "1.41"
type input "7.09"
type textarea "ru"
click at [453, 239] on li "Paste" at bounding box center [465, 240] width 104 height 26
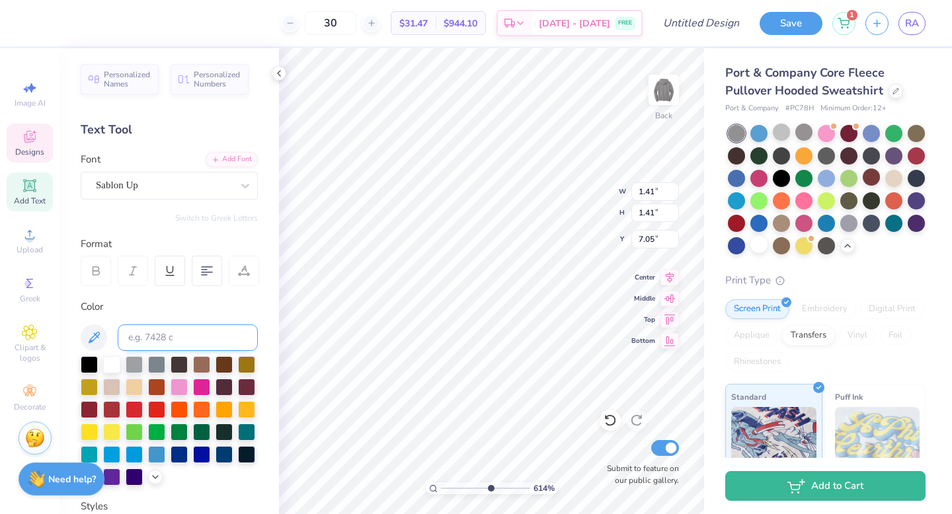
scroll to position [276, 0]
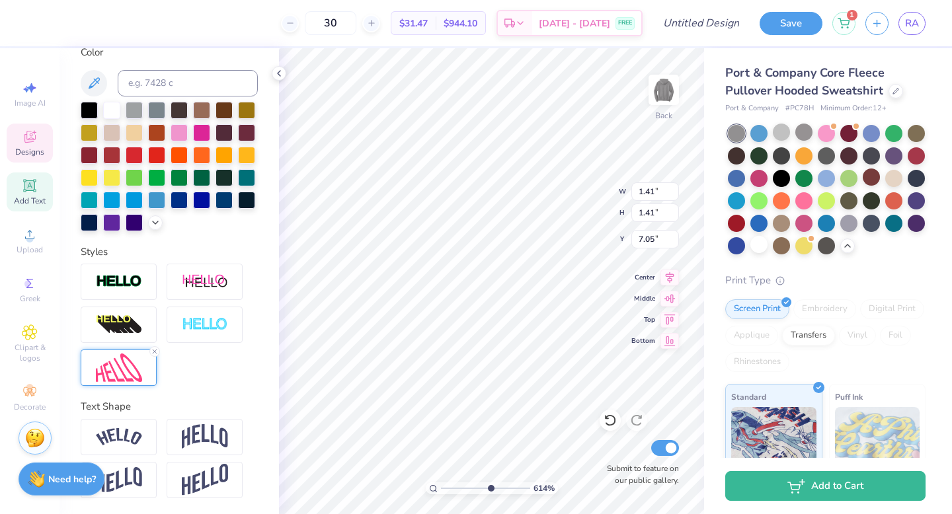
click at [114, 366] on img at bounding box center [119, 368] width 46 height 28
drag, startPoint x: 466, startPoint y: 486, endPoint x: 447, endPoint y: 496, distance: 21.0
click at [447, 494] on input "range" at bounding box center [485, 488] width 89 height 12
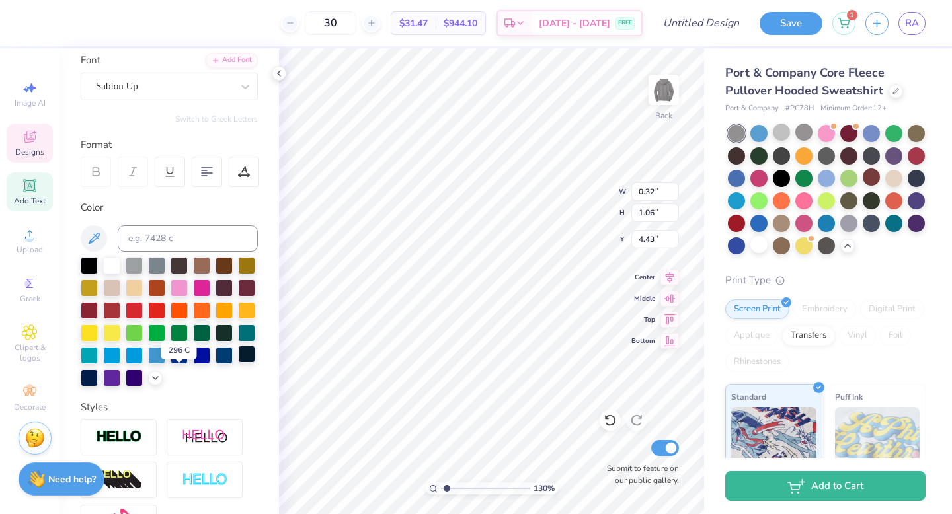
scroll to position [100, 0]
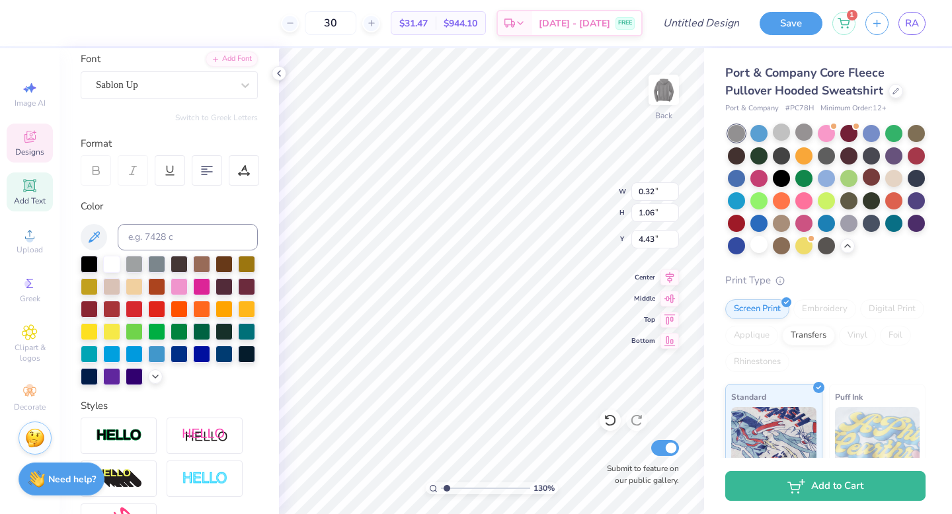
click at [187, 413] on div "Personalized Names Personalized Numbers Text Tool Add Font Font Sablon Up Switc…" at bounding box center [168, 281] width 219 height 466
click at [188, 288] on div at bounding box center [178, 285] width 17 height 17
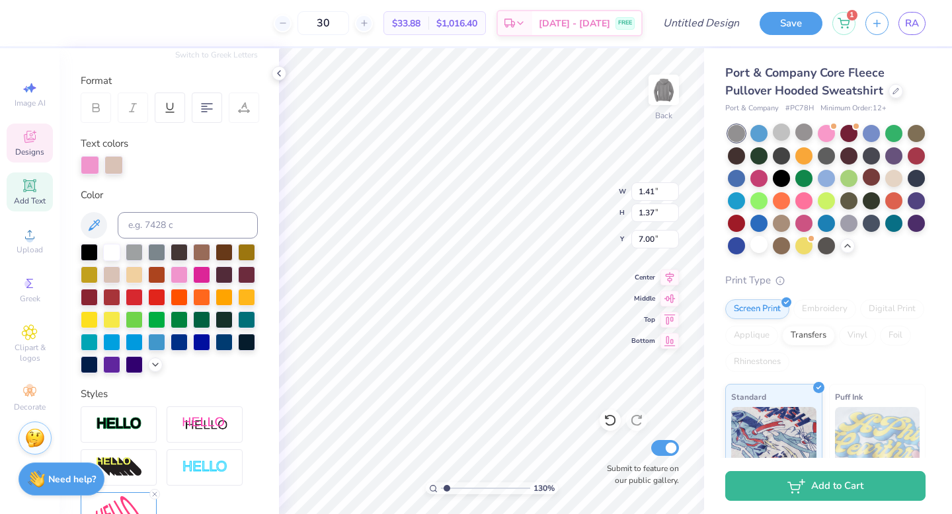
scroll to position [165, 0]
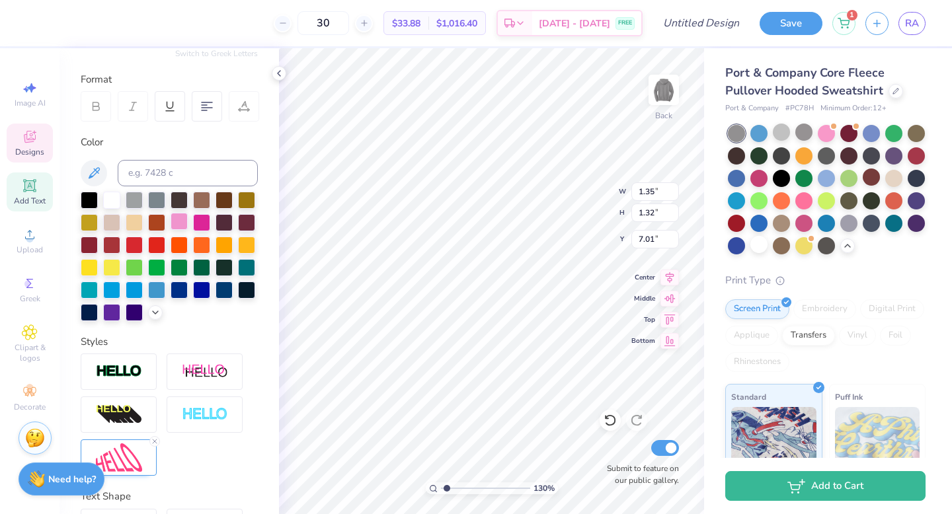
click at [188, 221] on div at bounding box center [178, 221] width 17 height 17
click at [188, 217] on div at bounding box center [178, 221] width 17 height 17
click at [188, 223] on div at bounding box center [178, 221] width 17 height 17
click at [188, 221] on div at bounding box center [178, 221] width 17 height 17
click at [188, 218] on div at bounding box center [178, 221] width 17 height 17
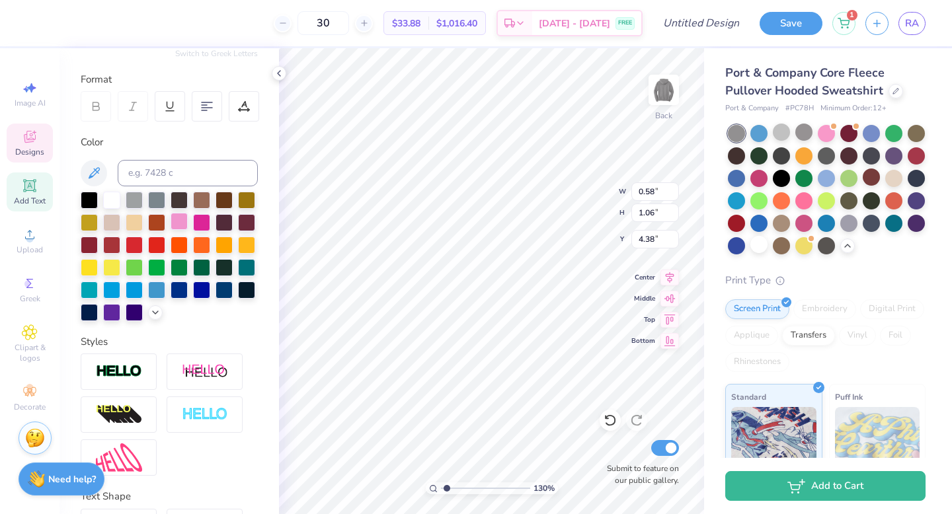
click at [188, 221] on div at bounding box center [178, 221] width 17 height 17
drag, startPoint x: 451, startPoint y: 488, endPoint x: 484, endPoint y: 484, distance: 33.9
click at [484, 484] on input "range" at bounding box center [485, 488] width 89 height 12
click at [188, 221] on div at bounding box center [178, 221] width 17 height 17
click at [165, 224] on div at bounding box center [156, 221] width 17 height 17
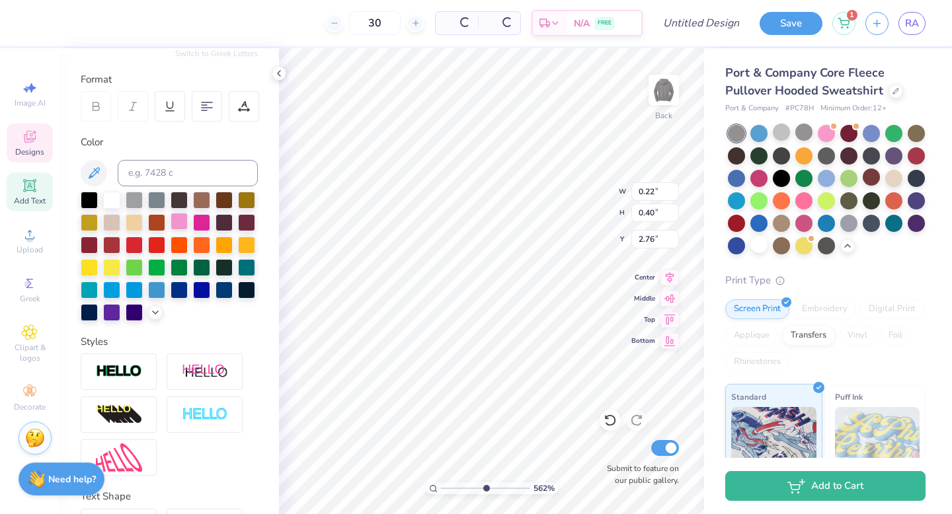
click at [188, 221] on div at bounding box center [178, 221] width 17 height 17
click at [188, 218] on div at bounding box center [178, 221] width 17 height 17
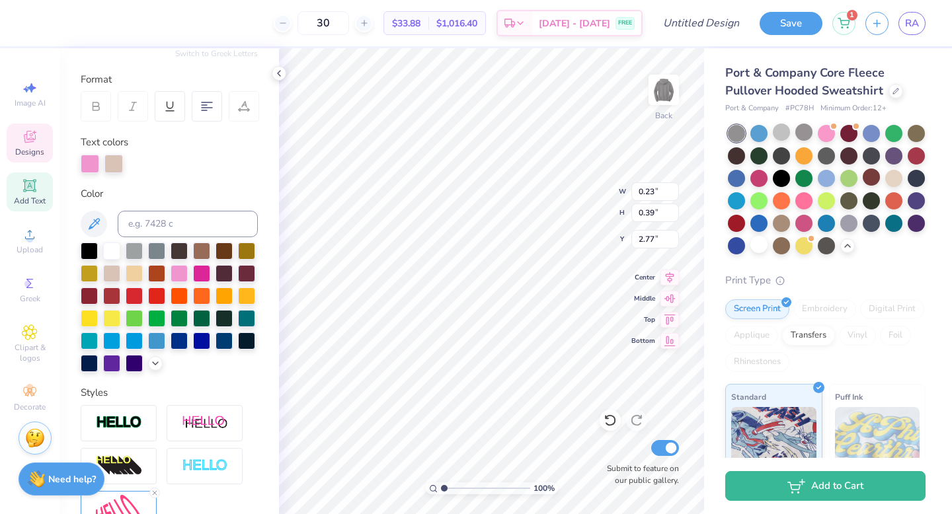
drag, startPoint x: 484, startPoint y: 486, endPoint x: 441, endPoint y: 489, distance: 42.4
click at [441, 489] on input "range" at bounding box center [485, 488] width 89 height 12
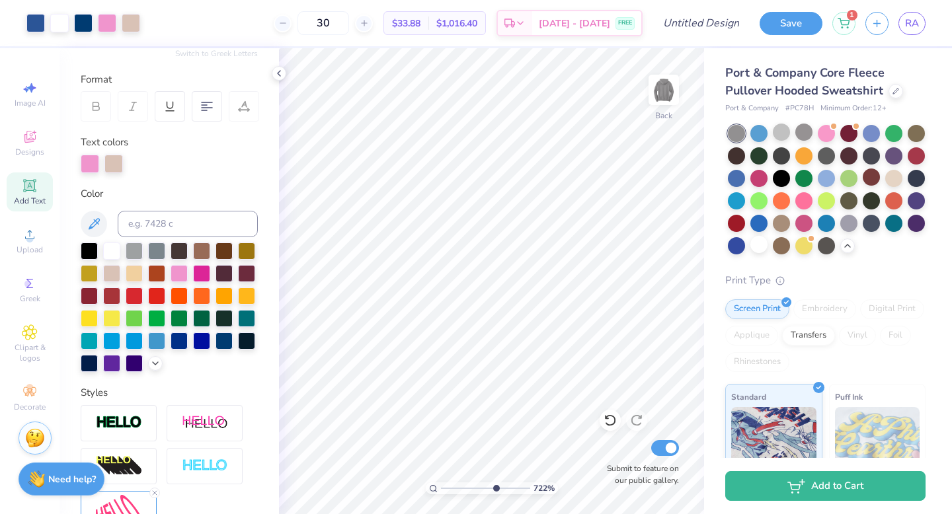
drag, startPoint x: 449, startPoint y: 489, endPoint x: 494, endPoint y: 484, distance: 45.8
click at [494, 484] on input "range" at bounding box center [485, 488] width 89 height 12
drag, startPoint x: 490, startPoint y: 490, endPoint x: 435, endPoint y: 492, distance: 54.9
click at [441, 492] on input "range" at bounding box center [485, 488] width 89 height 12
click at [117, 157] on div at bounding box center [113, 162] width 19 height 19
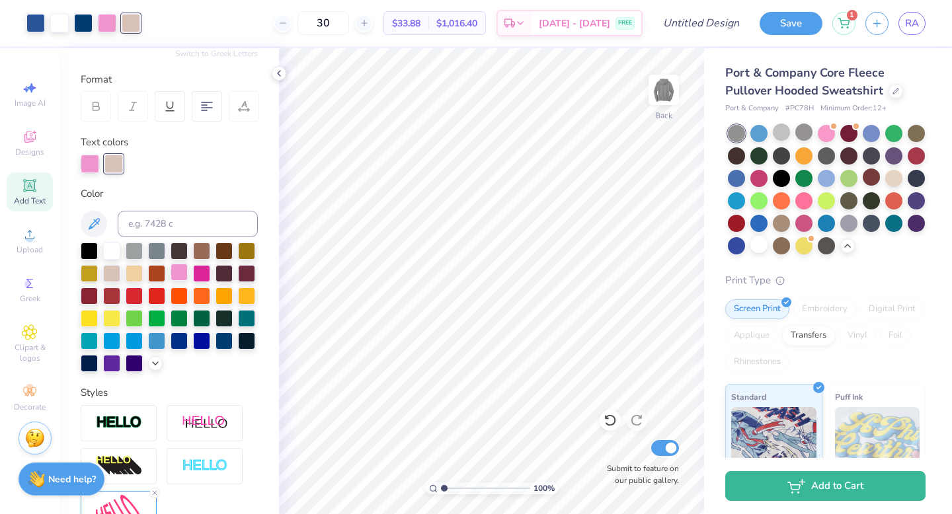
click at [188, 273] on div at bounding box center [178, 272] width 17 height 17
click at [196, 169] on div at bounding box center [169, 164] width 177 height 19
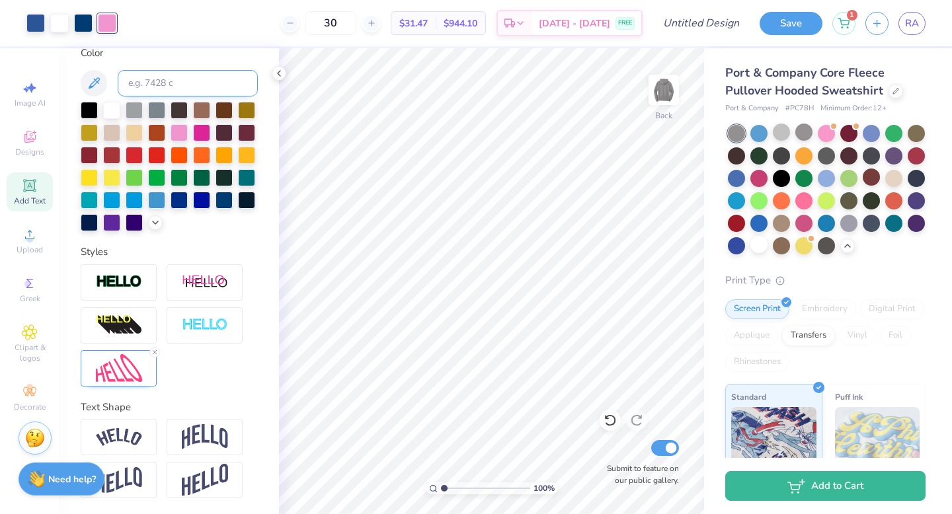
scroll to position [0, 0]
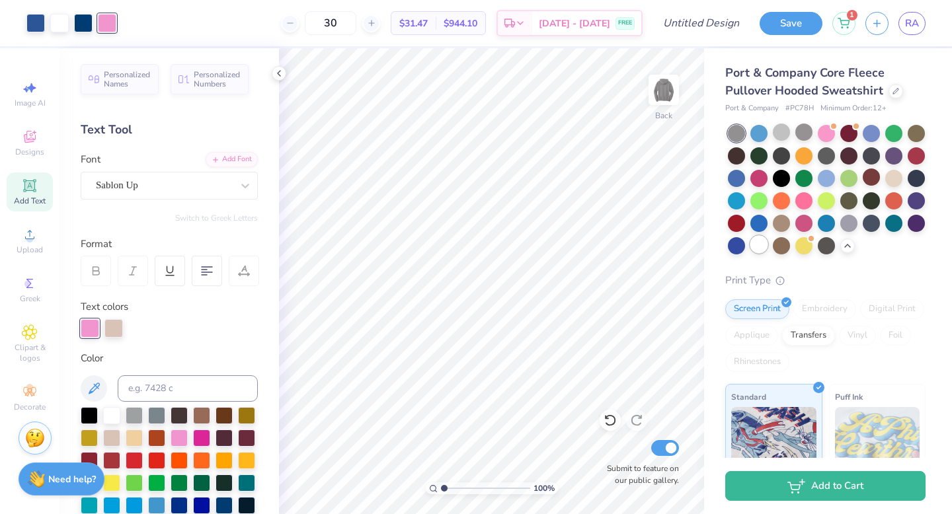
click at [767, 251] on div at bounding box center [758, 244] width 17 height 17
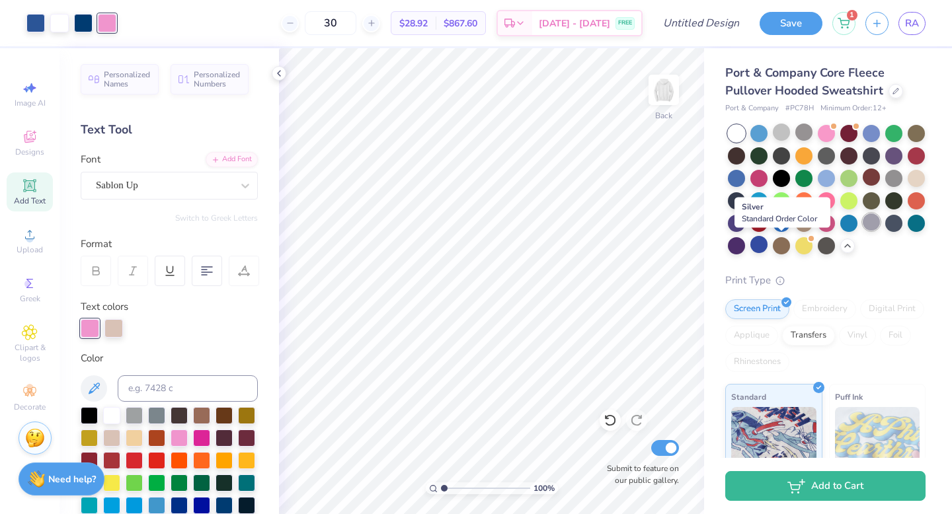
click at [862, 231] on div at bounding box center [870, 221] width 17 height 17
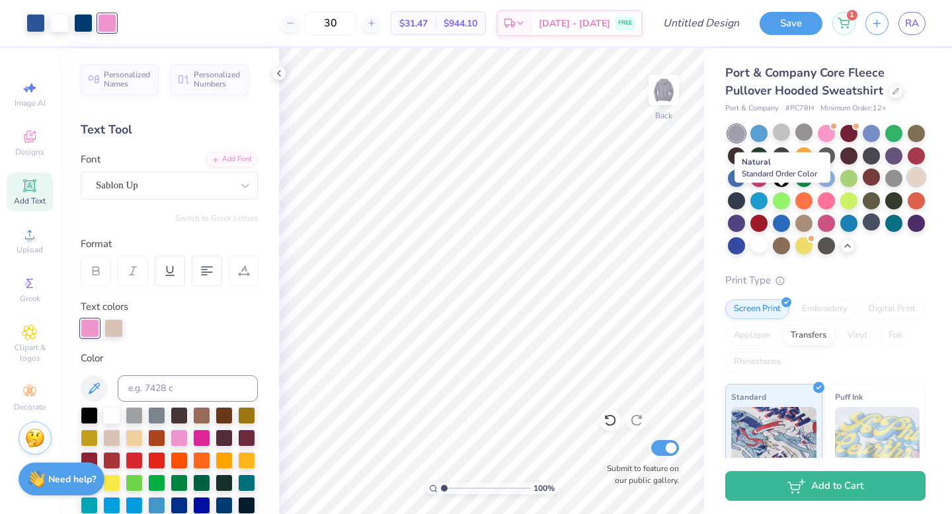
click at [907, 186] on div at bounding box center [915, 177] width 17 height 17
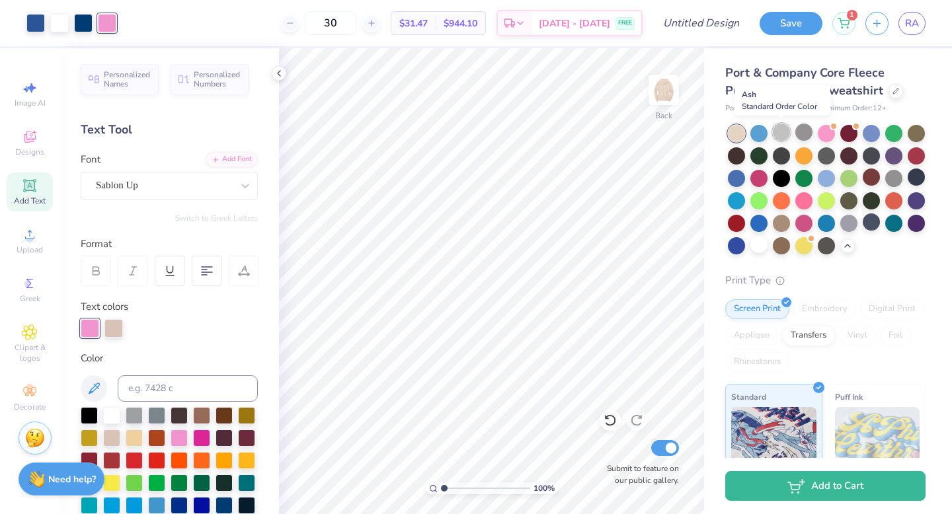
click at [781, 134] on div at bounding box center [780, 132] width 17 height 17
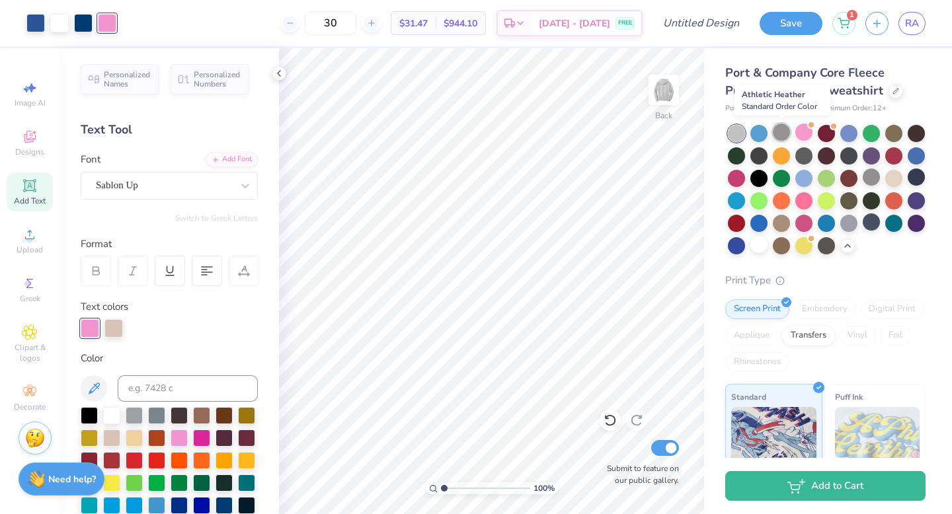
click at [784, 134] on div at bounding box center [780, 132] width 17 height 17
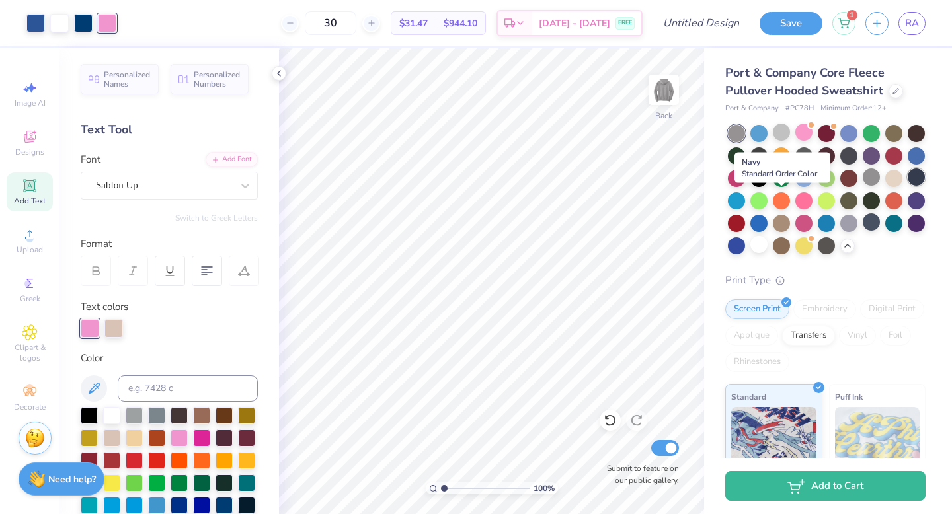
click at [907, 186] on div at bounding box center [915, 177] width 17 height 17
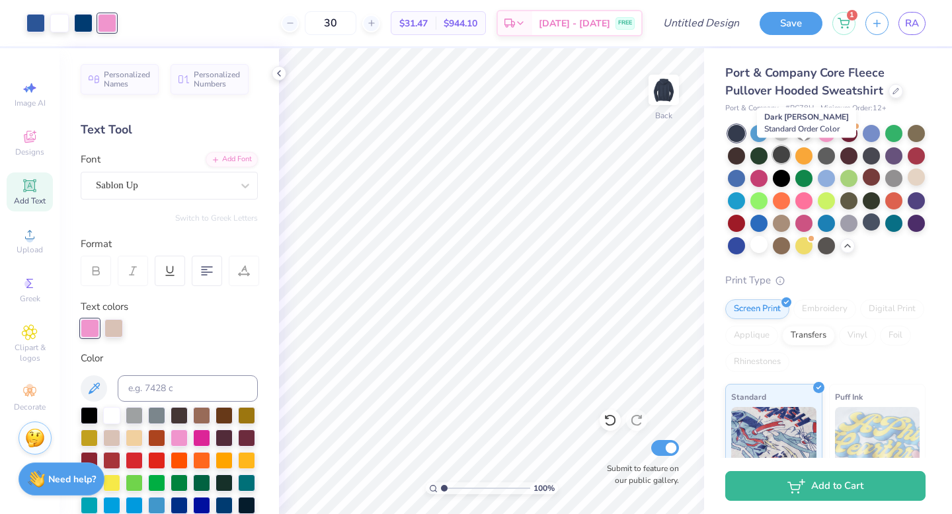
click at [790, 159] on div at bounding box center [780, 154] width 17 height 17
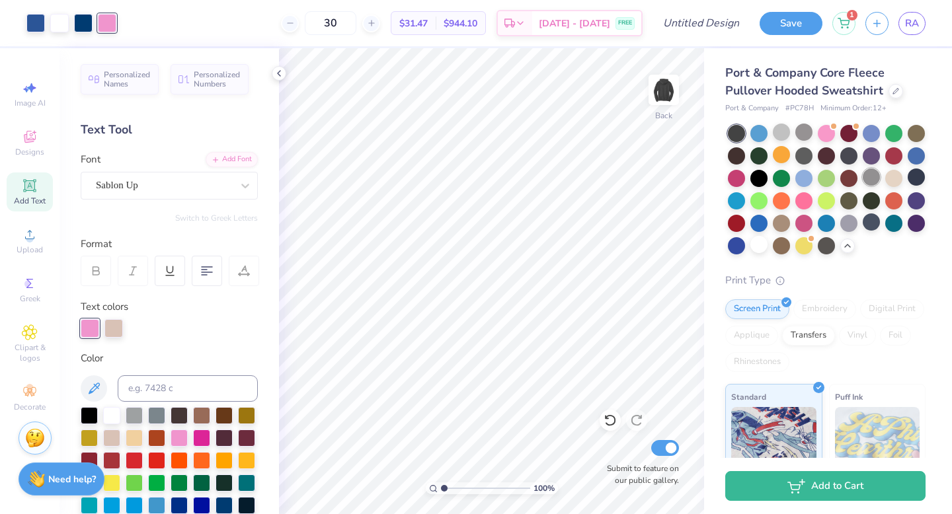
click at [862, 186] on div at bounding box center [870, 177] width 17 height 17
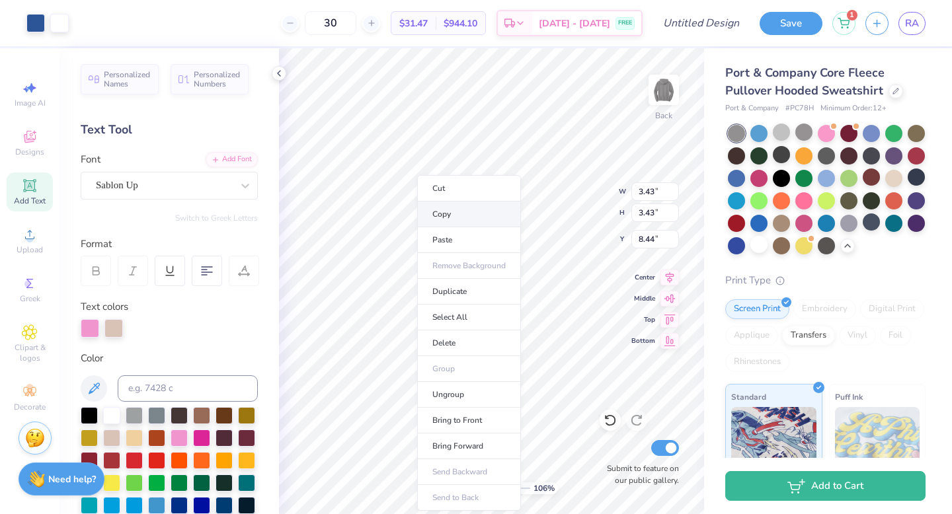
click at [472, 215] on li "Copy" at bounding box center [469, 215] width 104 height 26
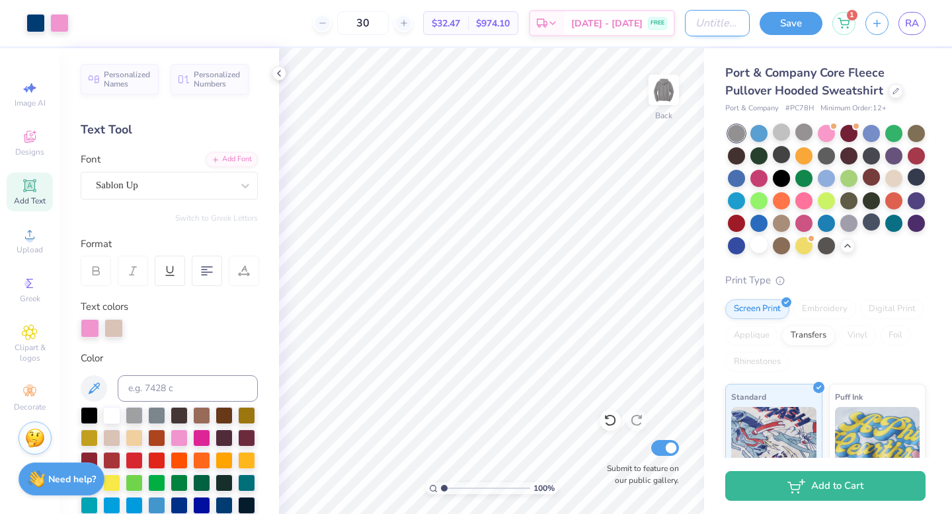
click at [716, 17] on input "Design Title" at bounding box center [717, 23] width 65 height 26
click at [767, 20] on button "Save" at bounding box center [790, 21] width 63 height 23
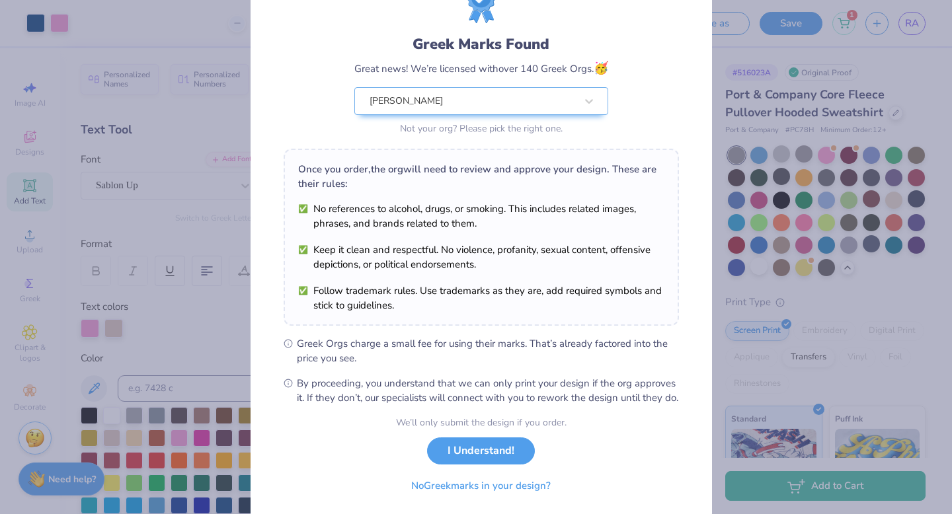
scroll to position [104, 0]
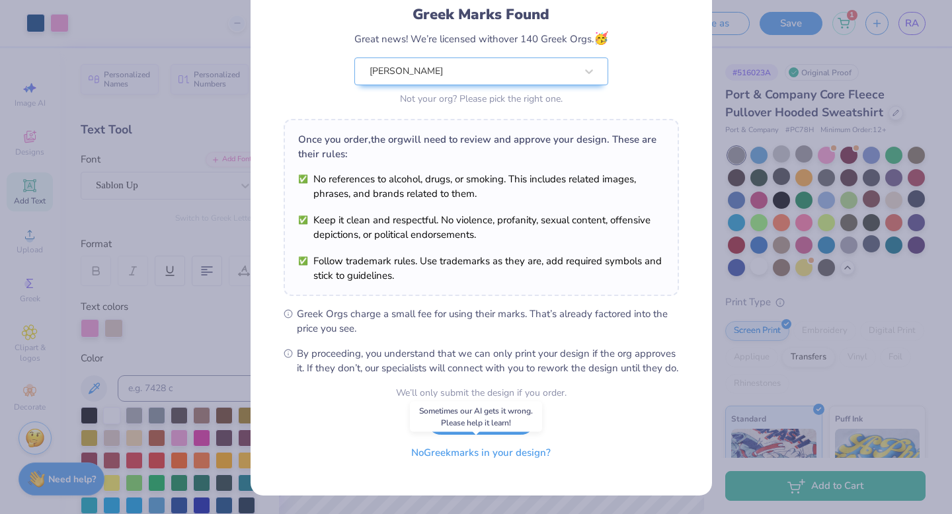
click at [464, 454] on button "No Greek marks in your design?" at bounding box center [481, 452] width 162 height 27
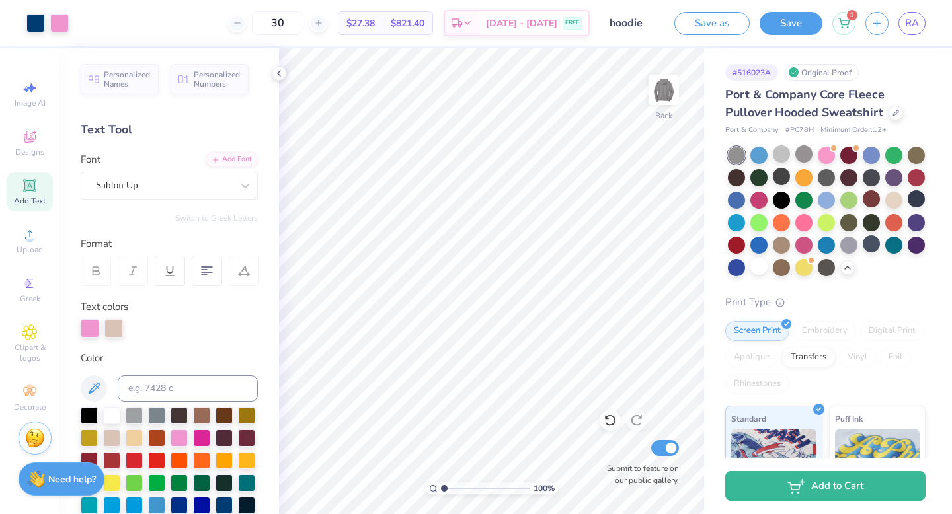
scroll to position [0, 0]
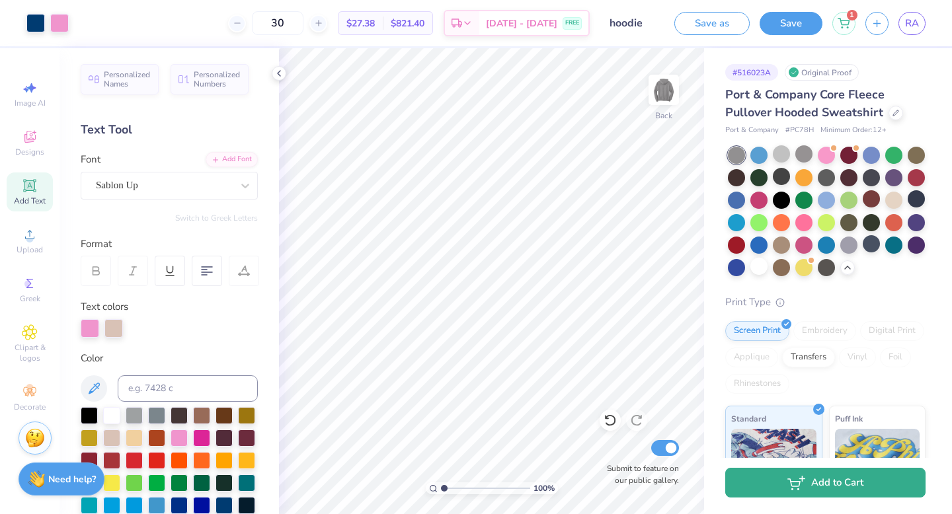
click at [771, 494] on button "Add to Cart" at bounding box center [825, 483] width 200 height 30
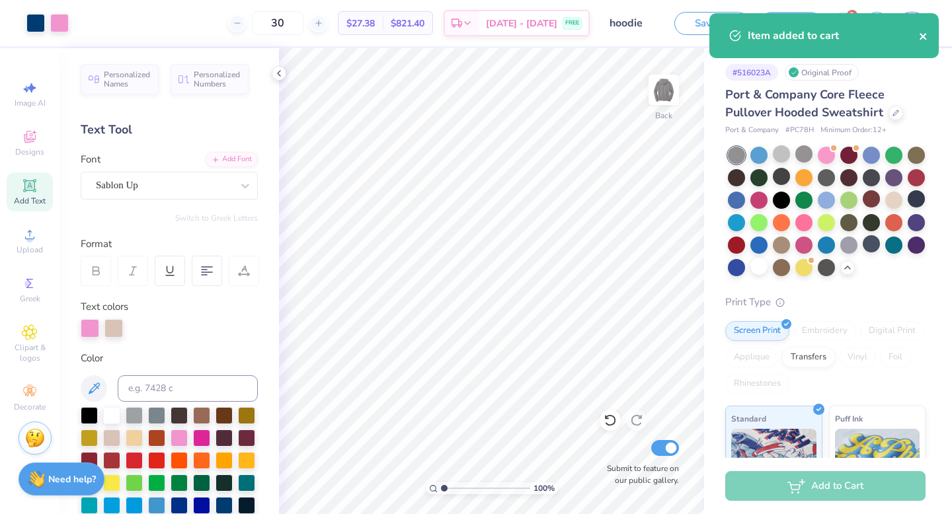
click at [926, 35] on icon "close" at bounding box center [923, 36] width 9 height 11
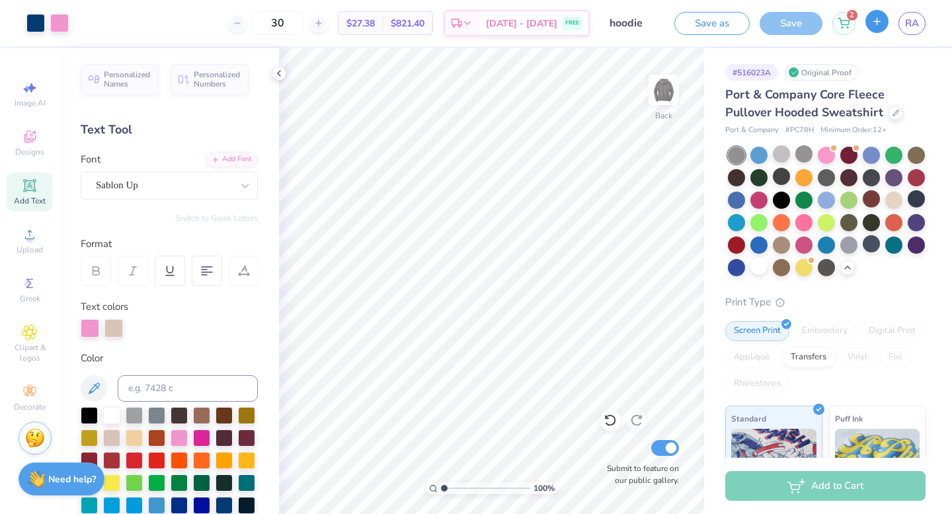
click at [878, 24] on icon "button" at bounding box center [876, 21] width 11 height 11
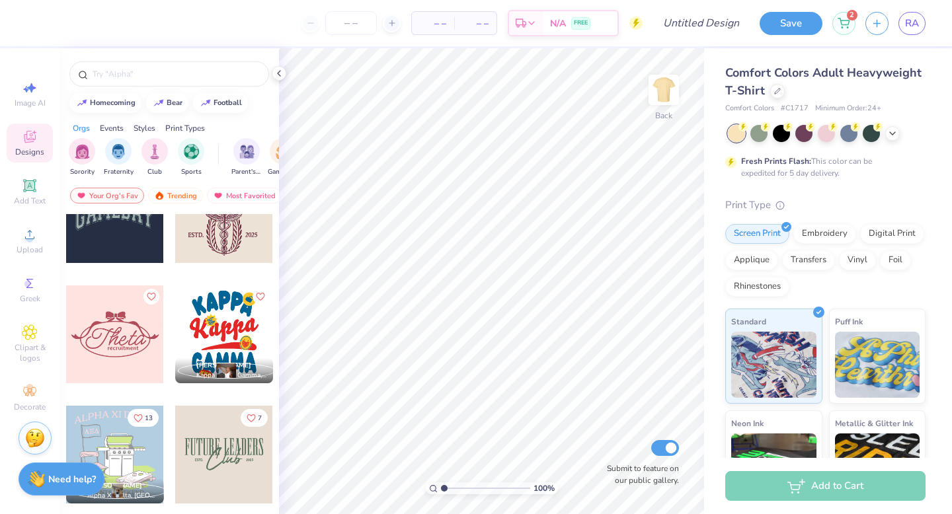
scroll to position [3869, 0]
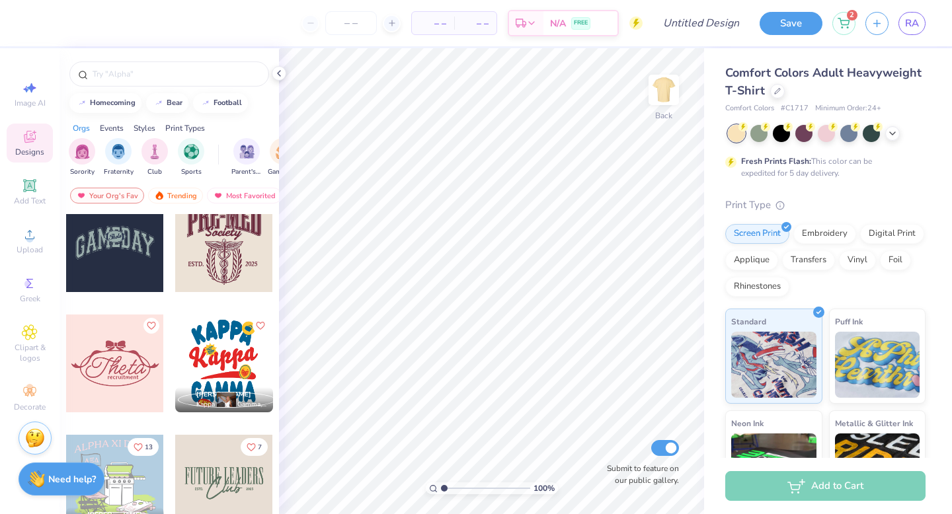
click at [77, 365] on div at bounding box center [28, 364] width 98 height 98
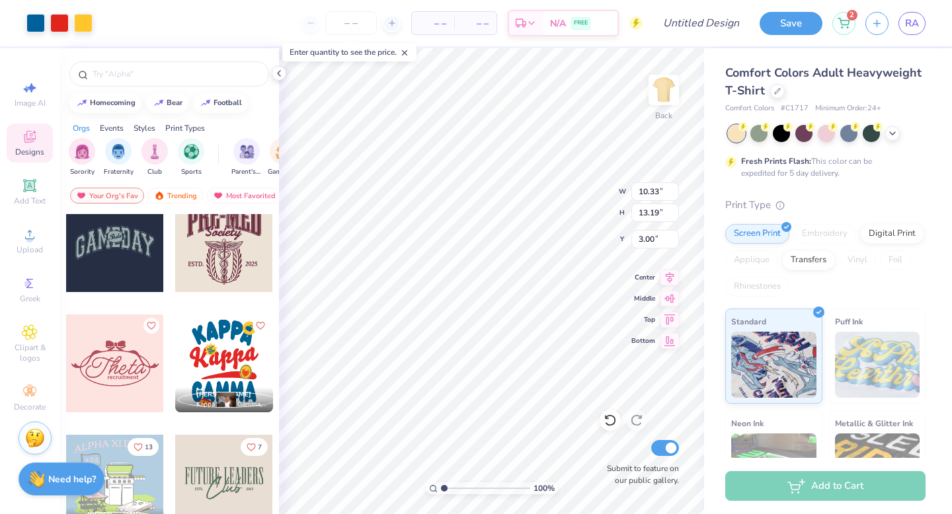
type input "10.33"
type input "13.19"
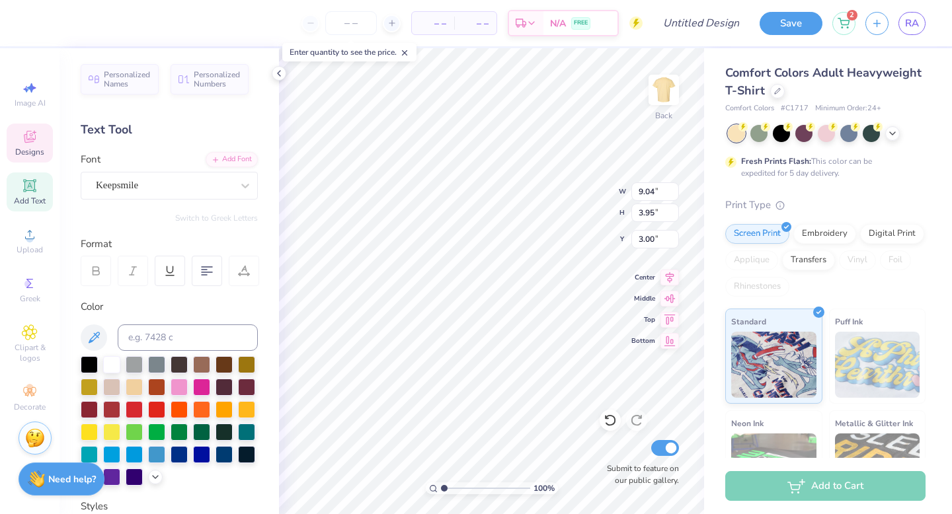
type textarea "[PERSON_NAME]"
type input "10.33"
type input "3.62"
type input "7.09"
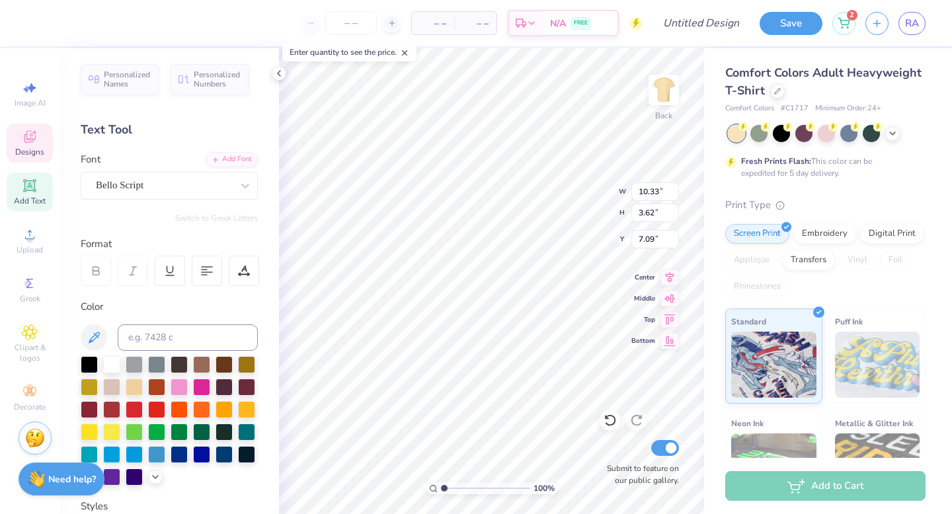
type textarea "eating"
type input "9.66"
type input "3.21"
type input "12.23"
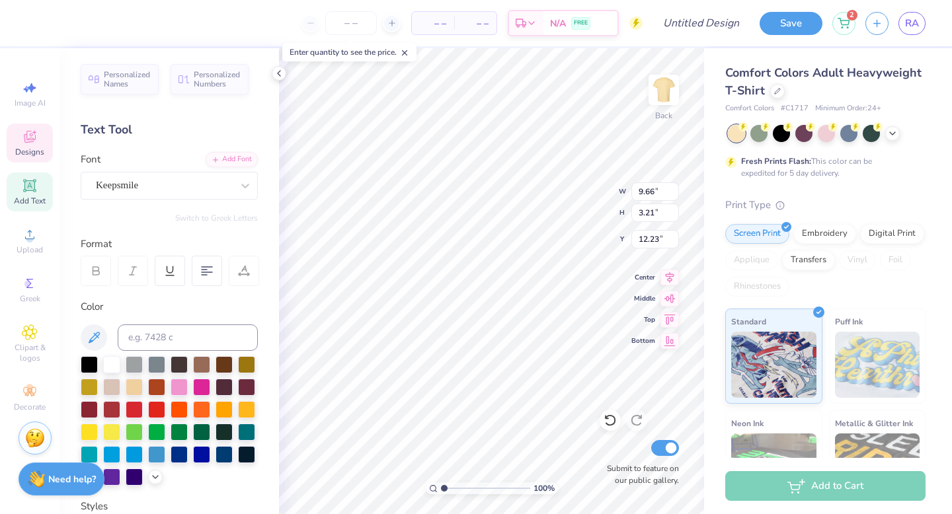
type textarea "house"
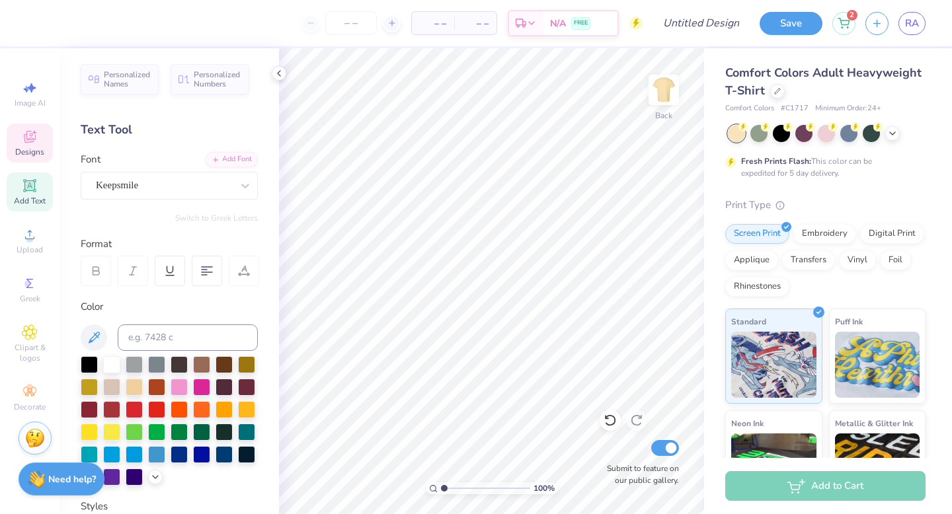
click at [26, 135] on icon at bounding box center [29, 138] width 11 height 9
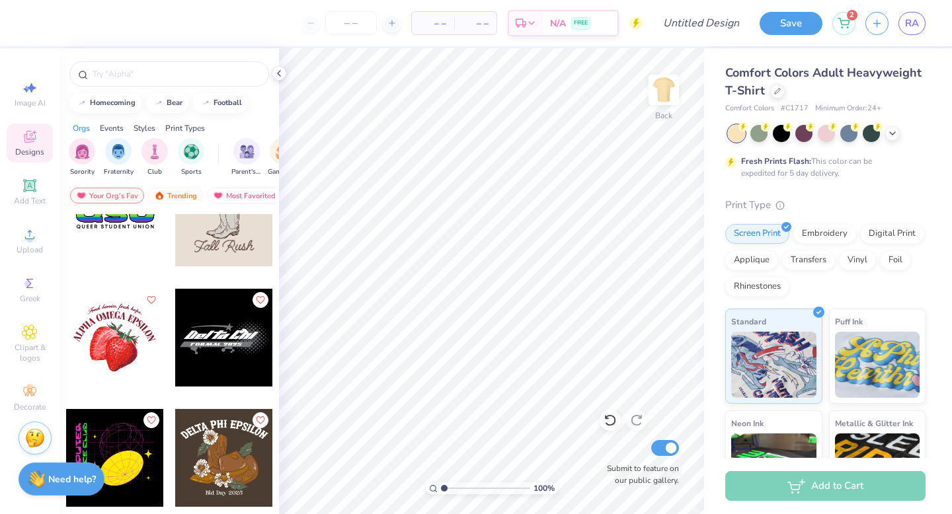
scroll to position [10040, 0]
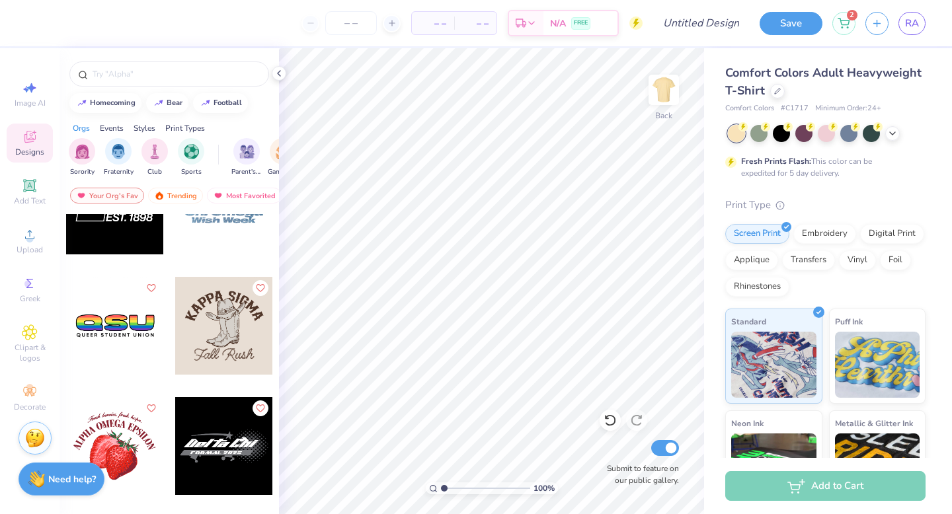
click at [213, 324] on div at bounding box center [224, 326] width 98 height 98
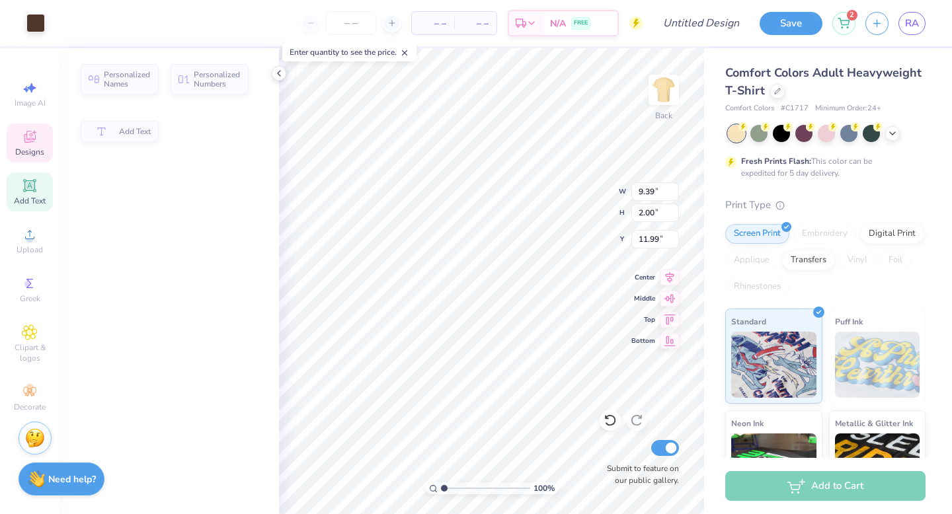
type input "9.39"
type input "2.00"
type input "11.99"
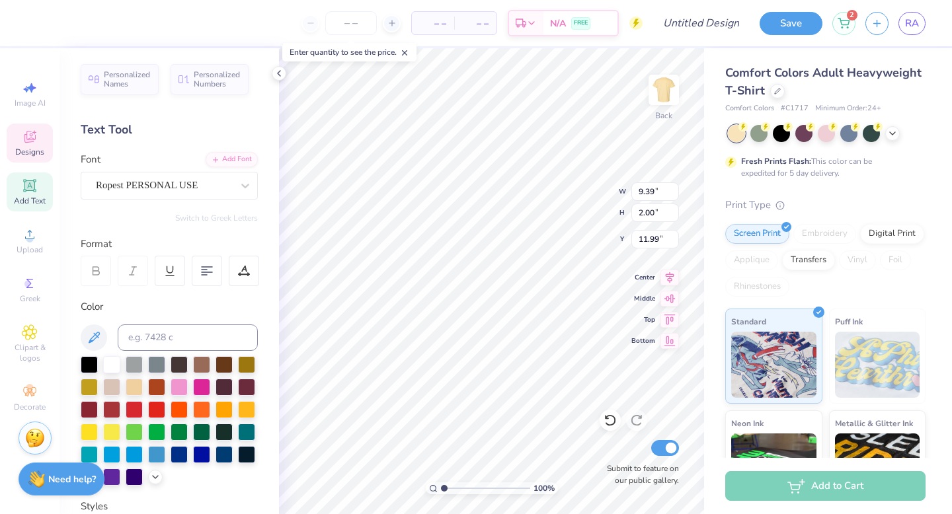
scroll to position [11, 3]
type input "12.30"
type input "4.80"
type input "3.00"
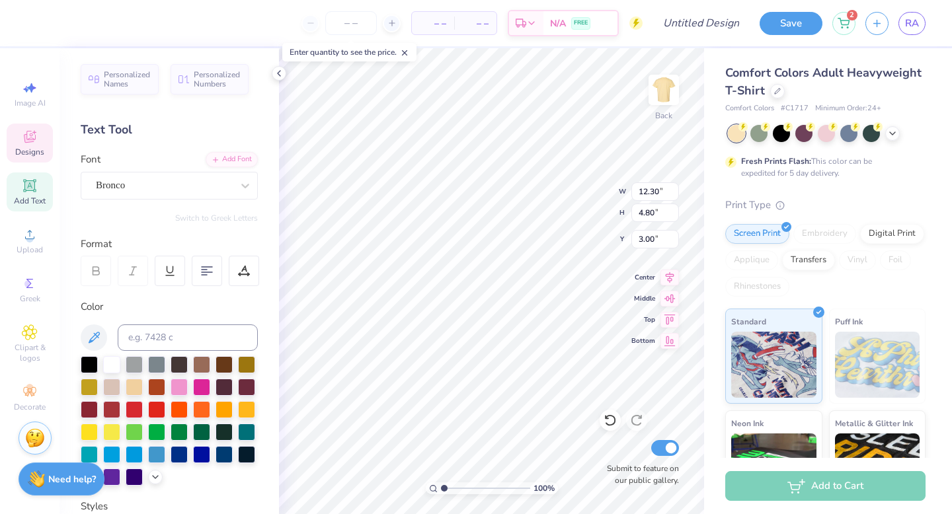
type textarea "[PERSON_NAME] eating house"
type textarea "r"
type textarea "[GEOGRAPHIC_DATA]"
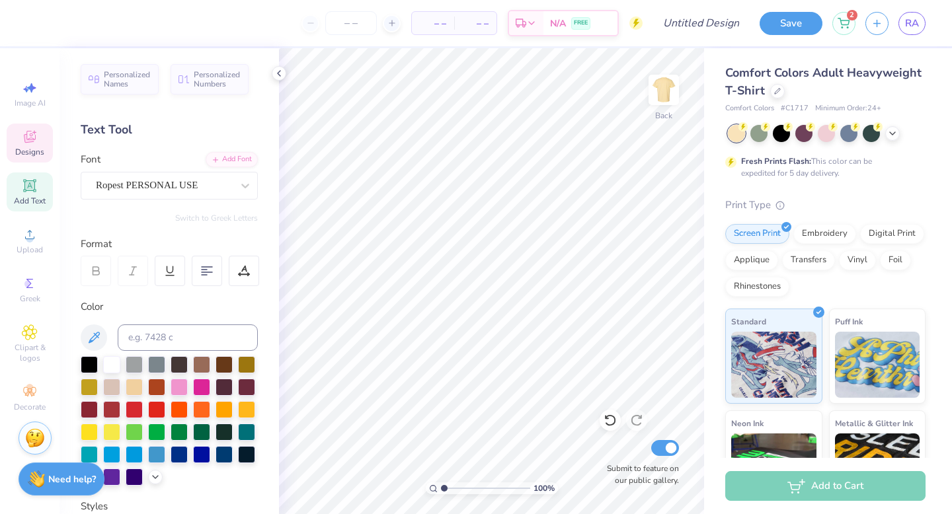
click at [34, 140] on icon at bounding box center [29, 138] width 11 height 9
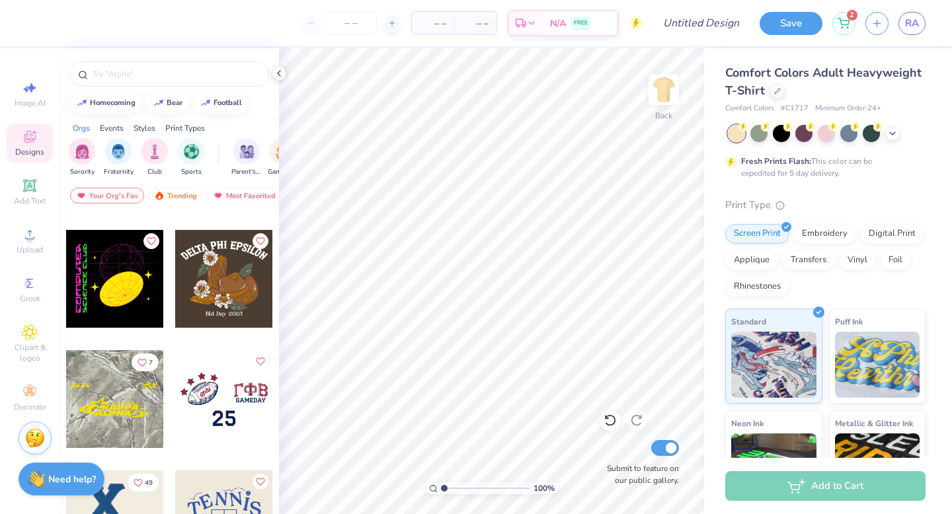
scroll to position [10329, 0]
click at [155, 68] on input "text" at bounding box center [175, 73] width 169 height 13
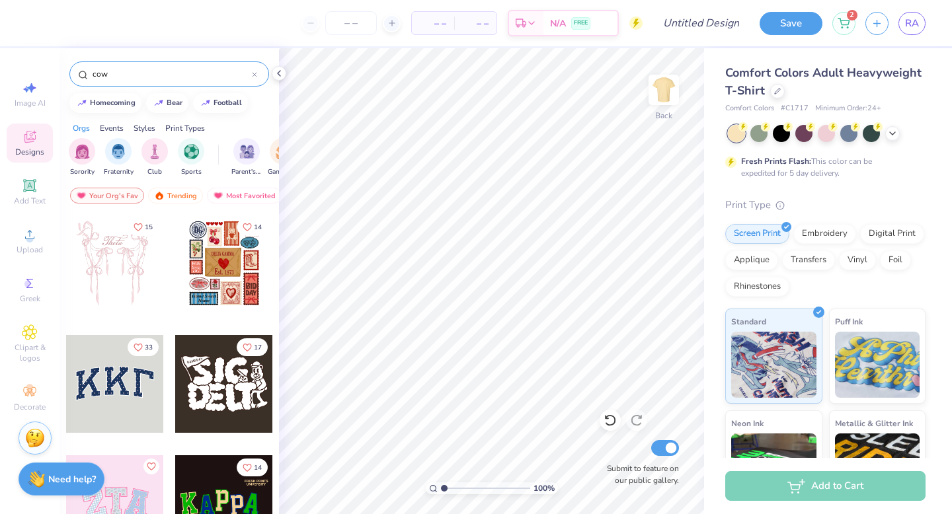
type input "cow"
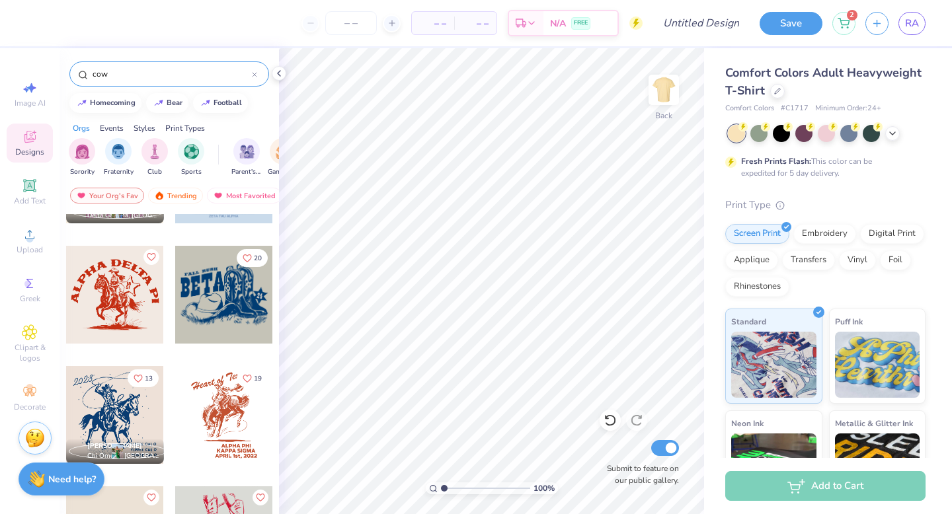
scroll to position [573, 0]
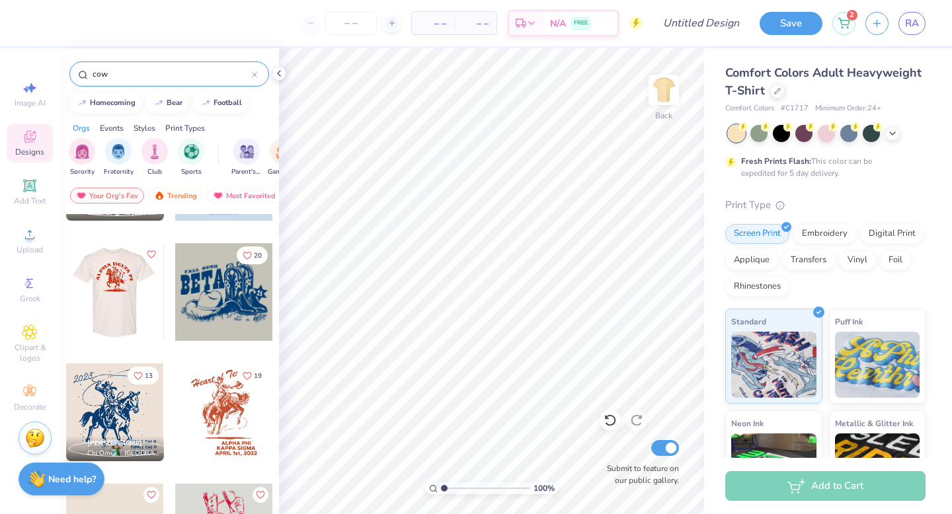
click at [221, 302] on div at bounding box center [224, 292] width 98 height 98
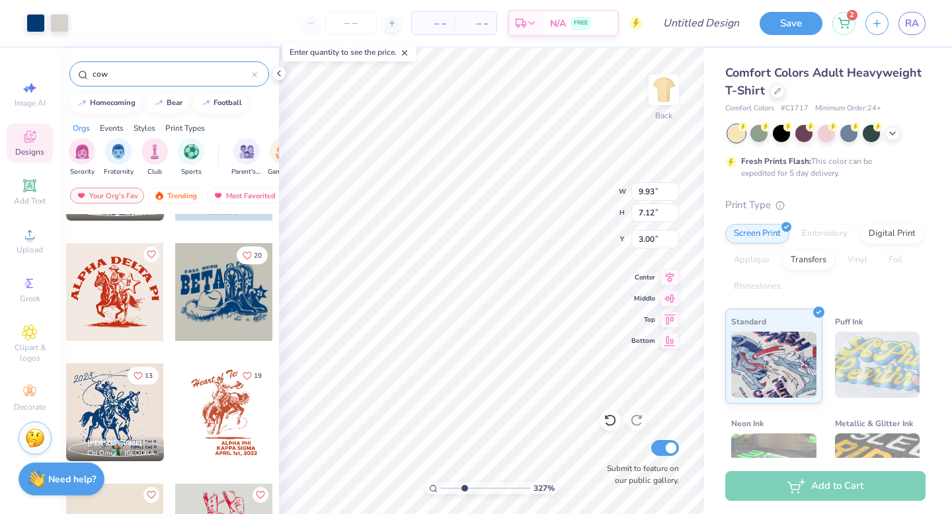
drag, startPoint x: 446, startPoint y: 486, endPoint x: 464, endPoint y: 487, distance: 17.9
type input "3.27"
click at [464, 487] on input "range" at bounding box center [485, 488] width 89 height 12
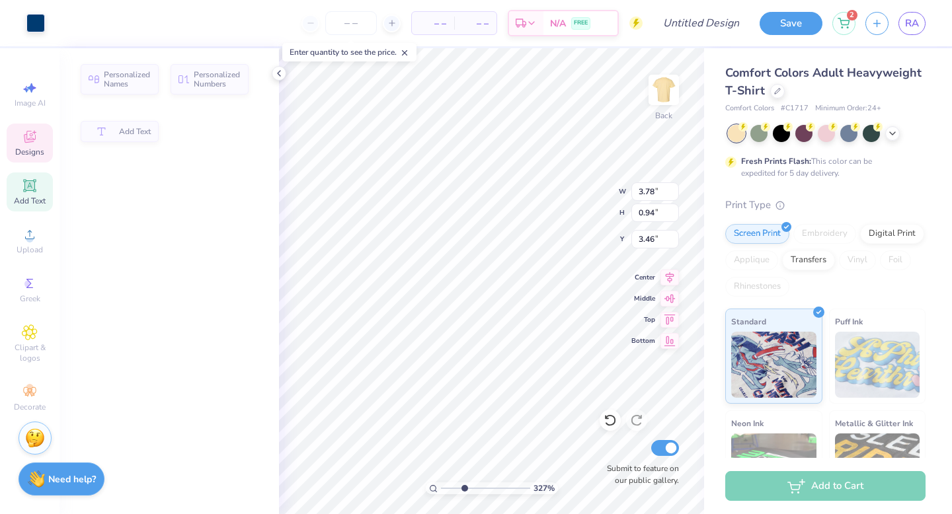
type input "3.78"
type input "0.94"
type input "3.46"
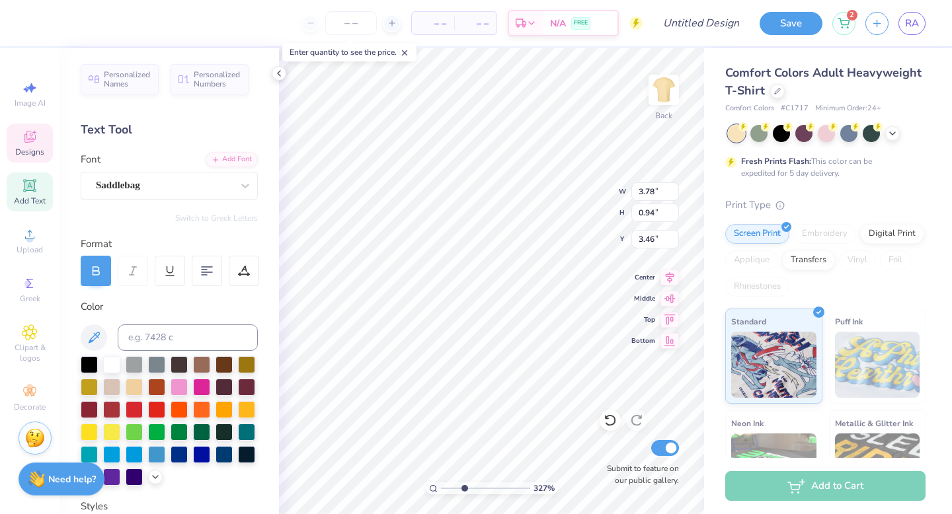
scroll to position [11, 3]
type input "4.96"
type input "2.97"
type input "3.33"
type input "3.78"
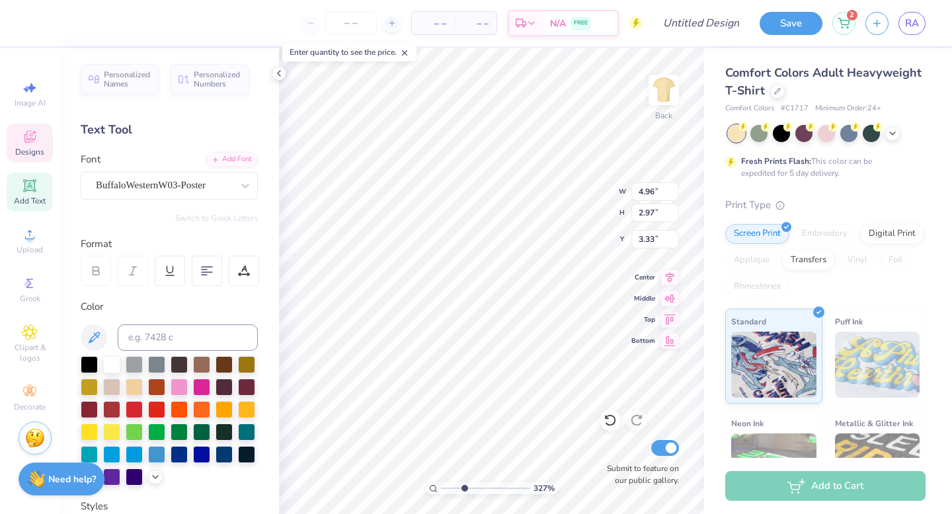
type input "0.94"
type input "5.06"
type textarea "EATING HOUSE"
type input "4.96"
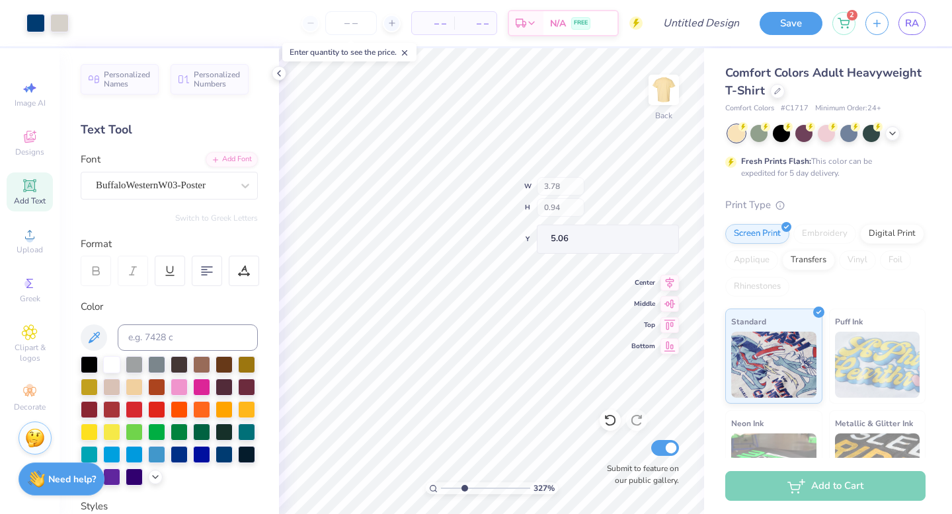
type input "2.97"
type input "2.38"
type textarea "[PERSON_NAME]"
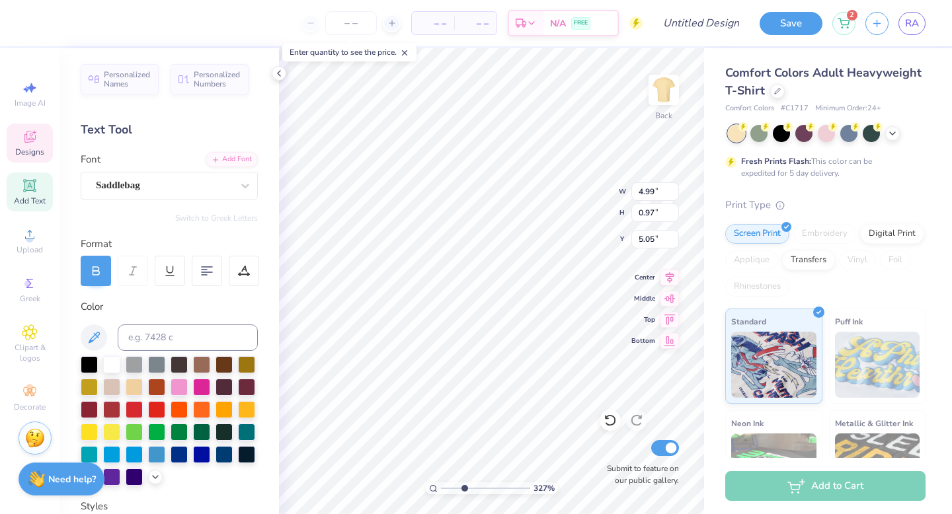
type input "3.64"
type input "3.00"
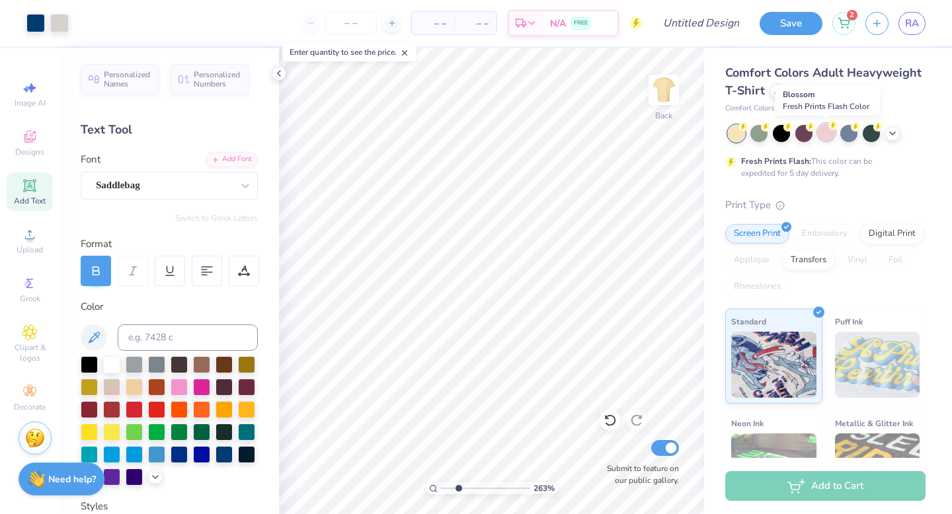
click at [829, 139] on div at bounding box center [825, 132] width 17 height 17
drag, startPoint x: 459, startPoint y: 488, endPoint x: 435, endPoint y: 490, distance: 23.2
type input "1"
click at [441, 490] on input "range" at bounding box center [485, 488] width 89 height 12
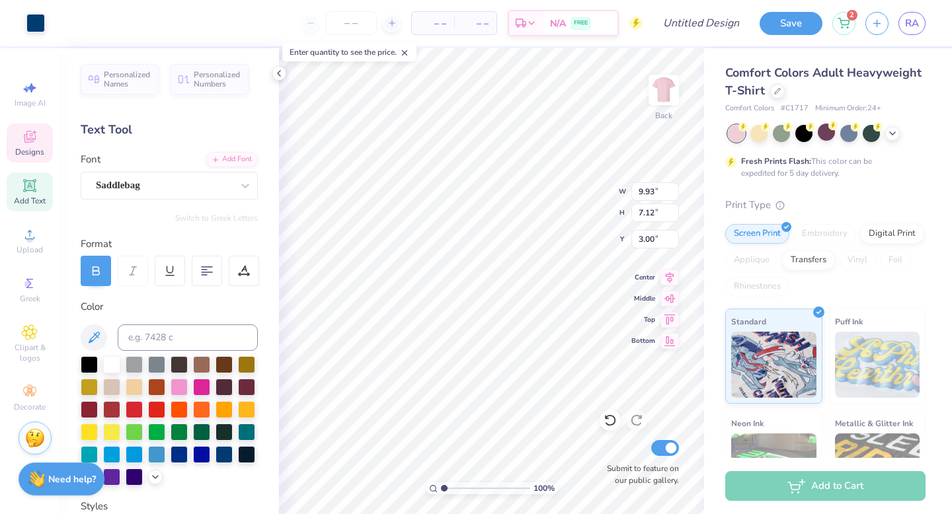
type input "0.61"
type input "0.70"
type input "6.33"
type textarea "'77"
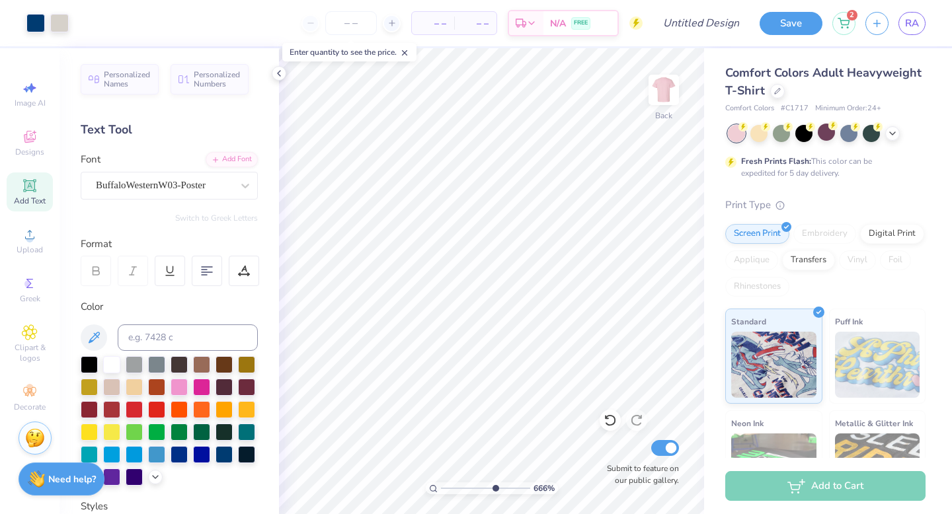
drag, startPoint x: 445, startPoint y: 492, endPoint x: 494, endPoint y: 492, distance: 48.9
type input "6.66"
click at [494, 492] on input "range" at bounding box center [485, 488] width 89 height 12
type input "6.21"
type input "0.58"
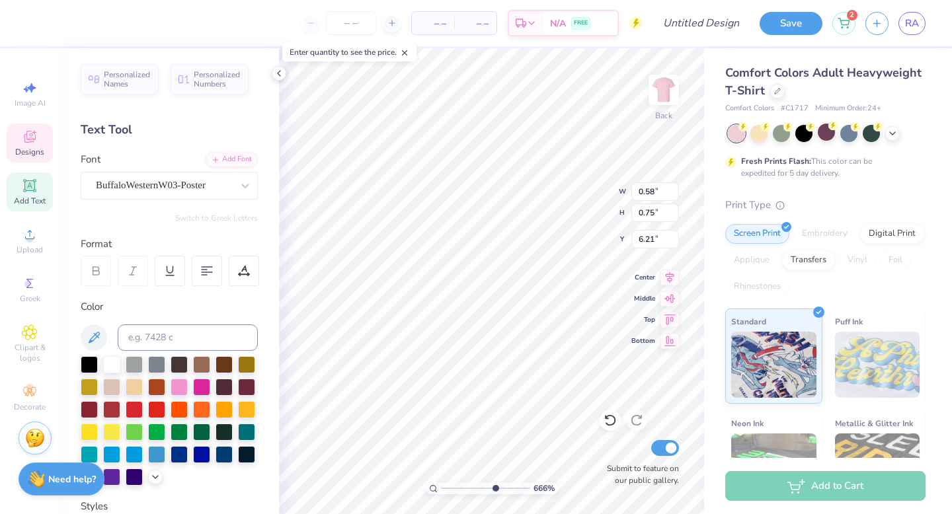
type input "0.75"
type input "6.24"
type textarea "DC"
click at [188, 379] on div at bounding box center [178, 385] width 17 height 17
click at [90, 348] on button at bounding box center [94, 337] width 26 height 26
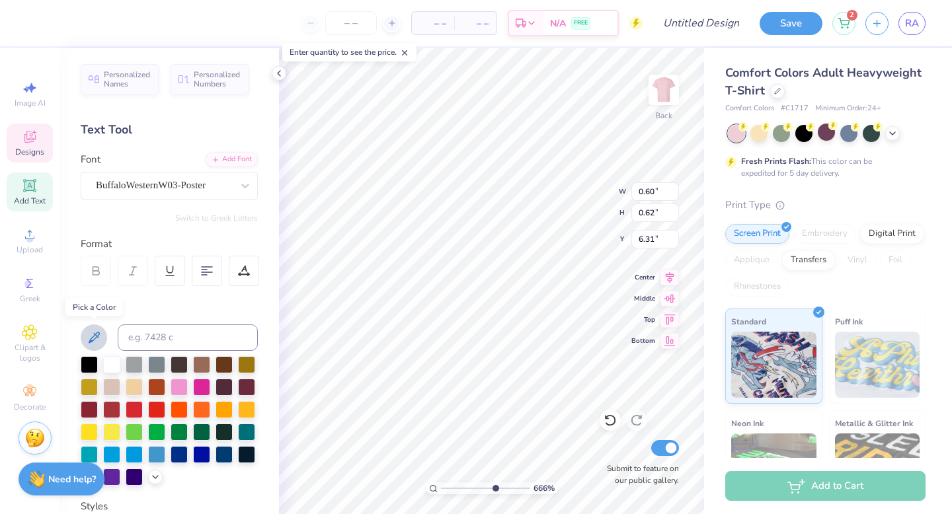
click at [90, 335] on icon at bounding box center [94, 338] width 16 height 16
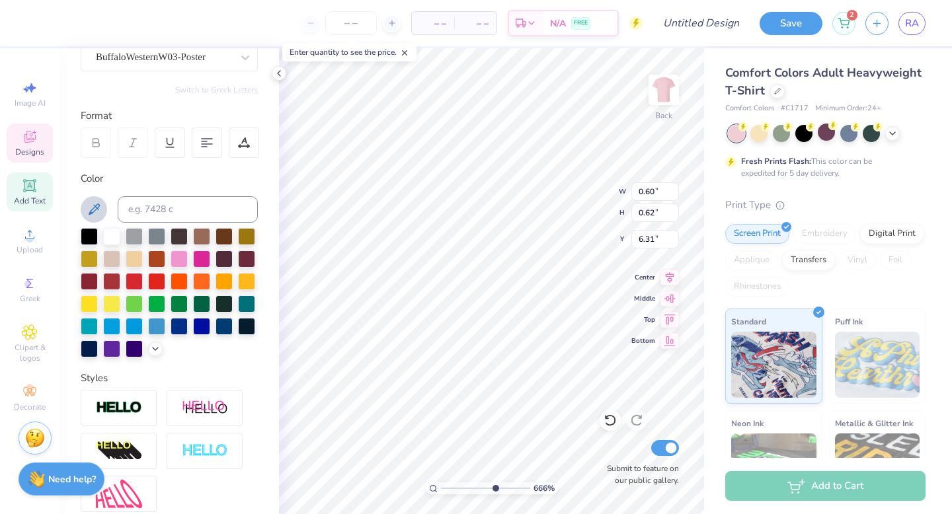
click at [97, 205] on icon at bounding box center [94, 210] width 16 height 16
type input "9.93"
type input "7.12"
type input "3.00"
type input "0.60"
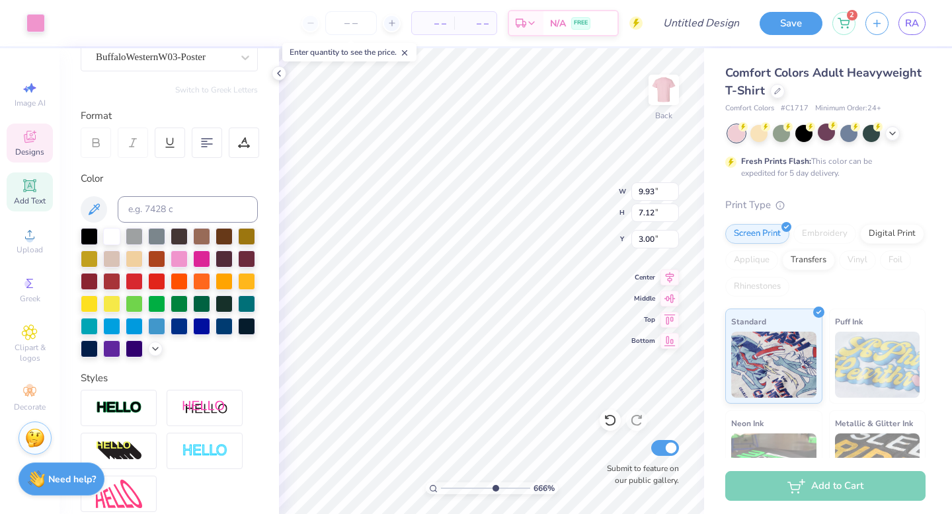
type input "0.62"
type input "6.31"
click at [117, 237] on div at bounding box center [111, 235] width 17 height 17
drag, startPoint x: 494, startPoint y: 484, endPoint x: 460, endPoint y: 484, distance: 33.7
click at [460, 484] on input "range" at bounding box center [485, 488] width 89 height 12
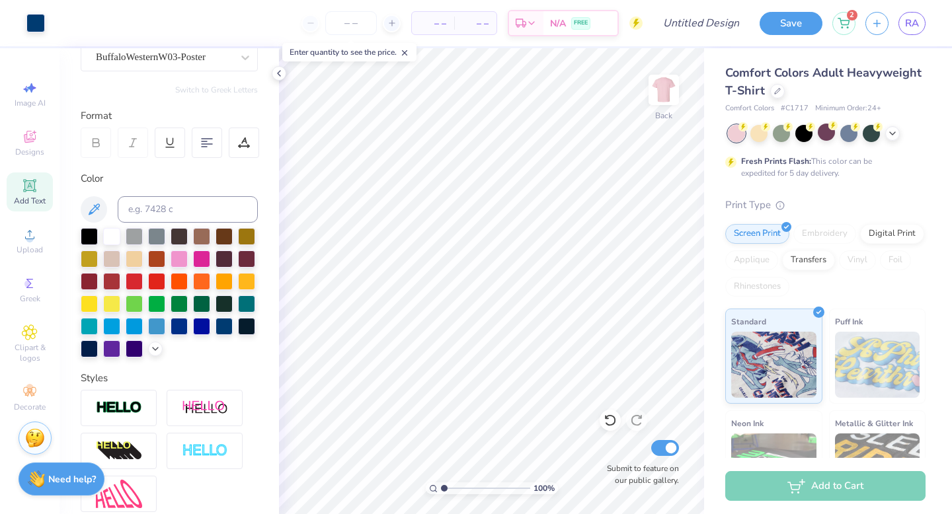
drag, startPoint x: 460, startPoint y: 489, endPoint x: 435, endPoint y: 490, distance: 25.1
type input "1"
click at [441, 490] on input "range" at bounding box center [485, 488] width 89 height 12
click at [685, 22] on input "Design Title" at bounding box center [717, 23] width 65 height 26
type input "T"
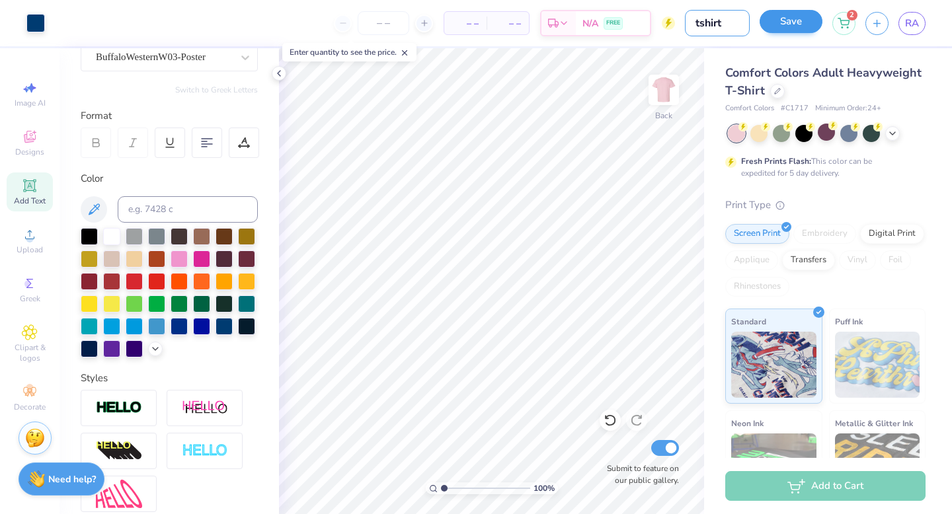
type input "tshirt"
click at [788, 19] on button "Save" at bounding box center [790, 21] width 63 height 23
